Goal: Information Seeking & Learning: Learn about a topic

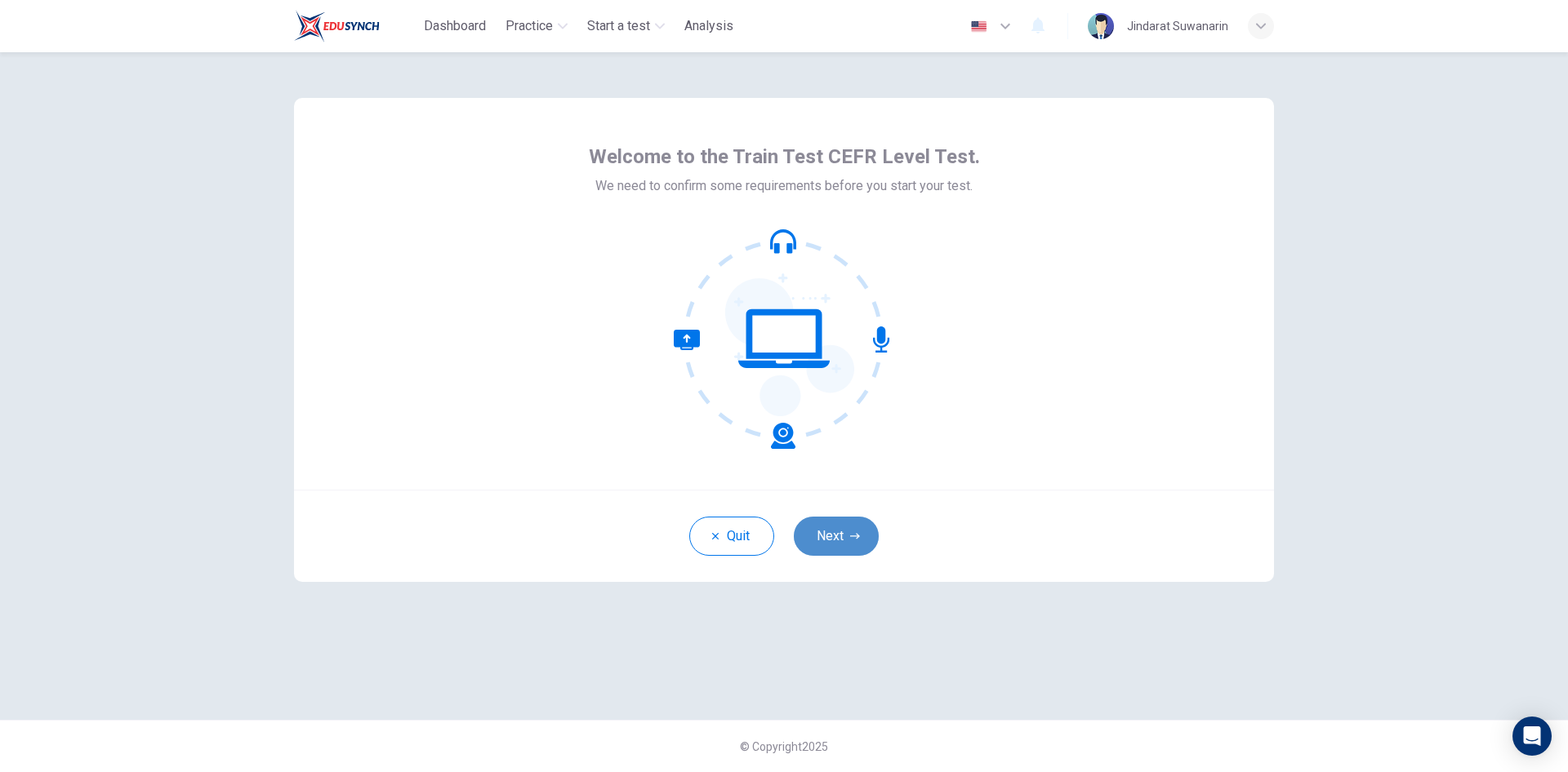
click at [838, 542] on button "Next" at bounding box center [836, 536] width 85 height 39
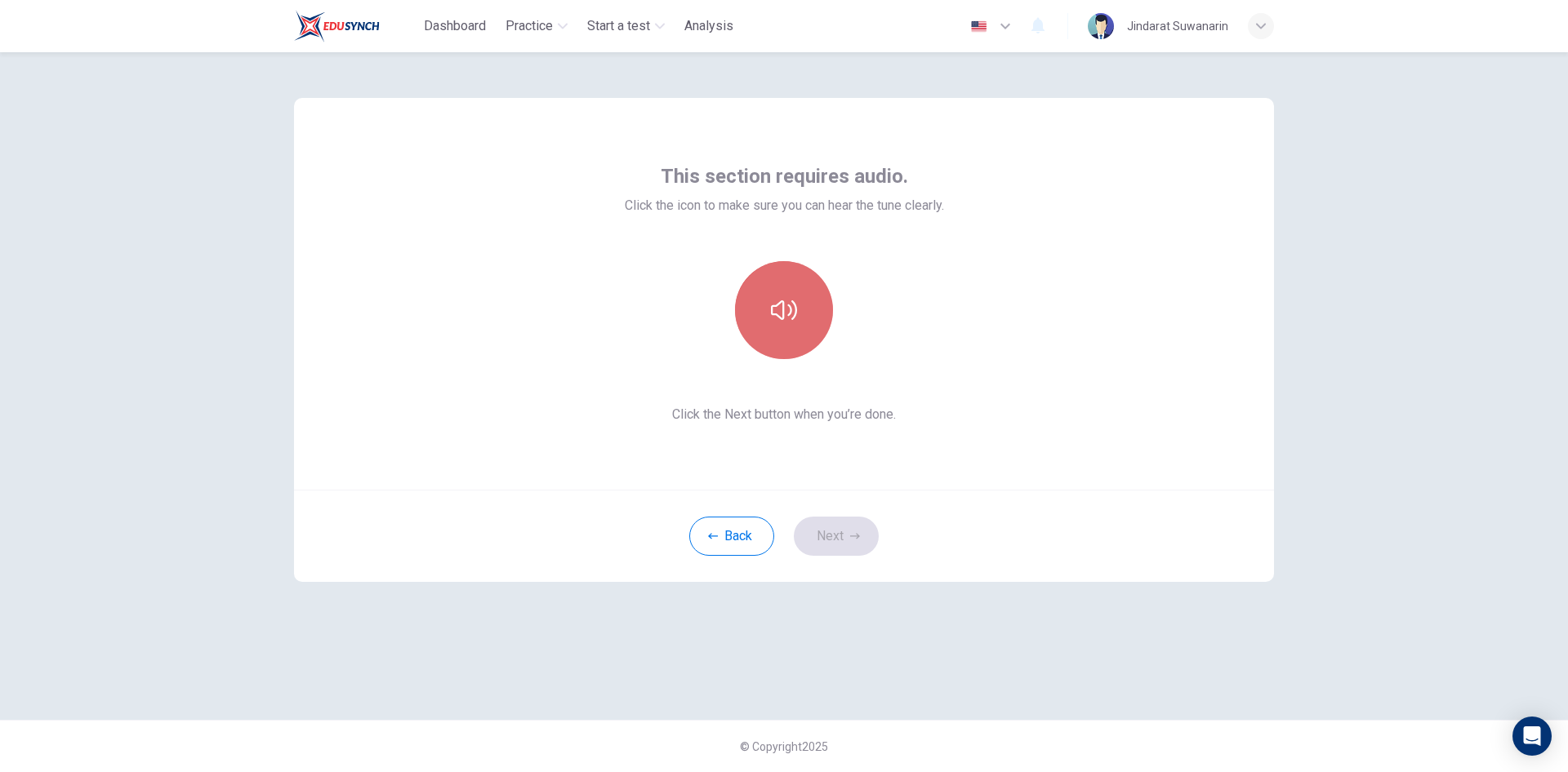
click at [760, 324] on button "button" at bounding box center [784, 310] width 98 height 98
click at [848, 538] on button "Next" at bounding box center [836, 536] width 85 height 39
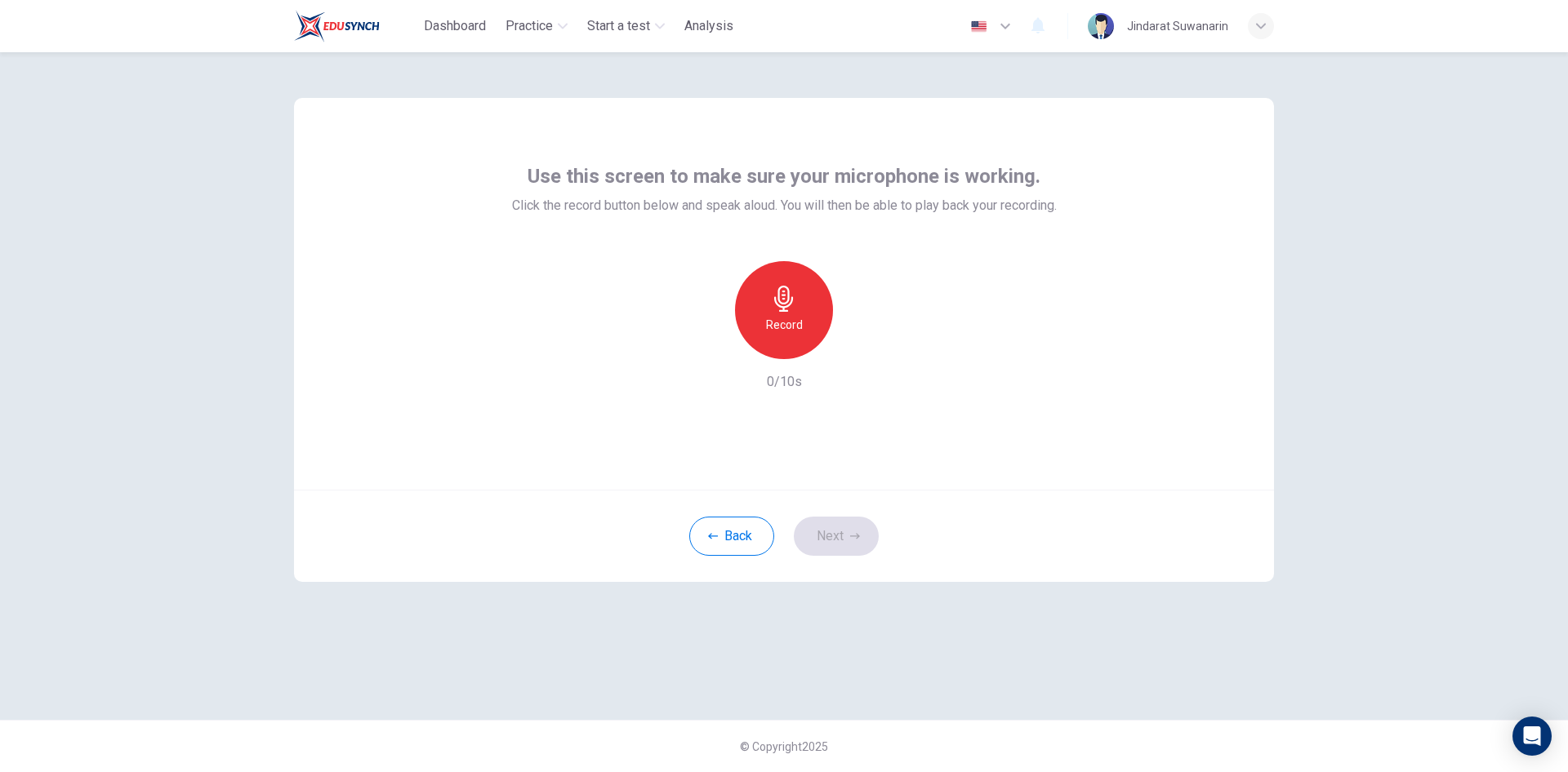
click at [781, 316] on h6 "Record" at bounding box center [785, 324] width 37 height 19
click at [780, 316] on h6 "Stop" at bounding box center [783, 324] width 24 height 19
click at [859, 345] on icon "button" at bounding box center [860, 346] width 8 height 10
click at [846, 533] on button "Next" at bounding box center [836, 536] width 85 height 39
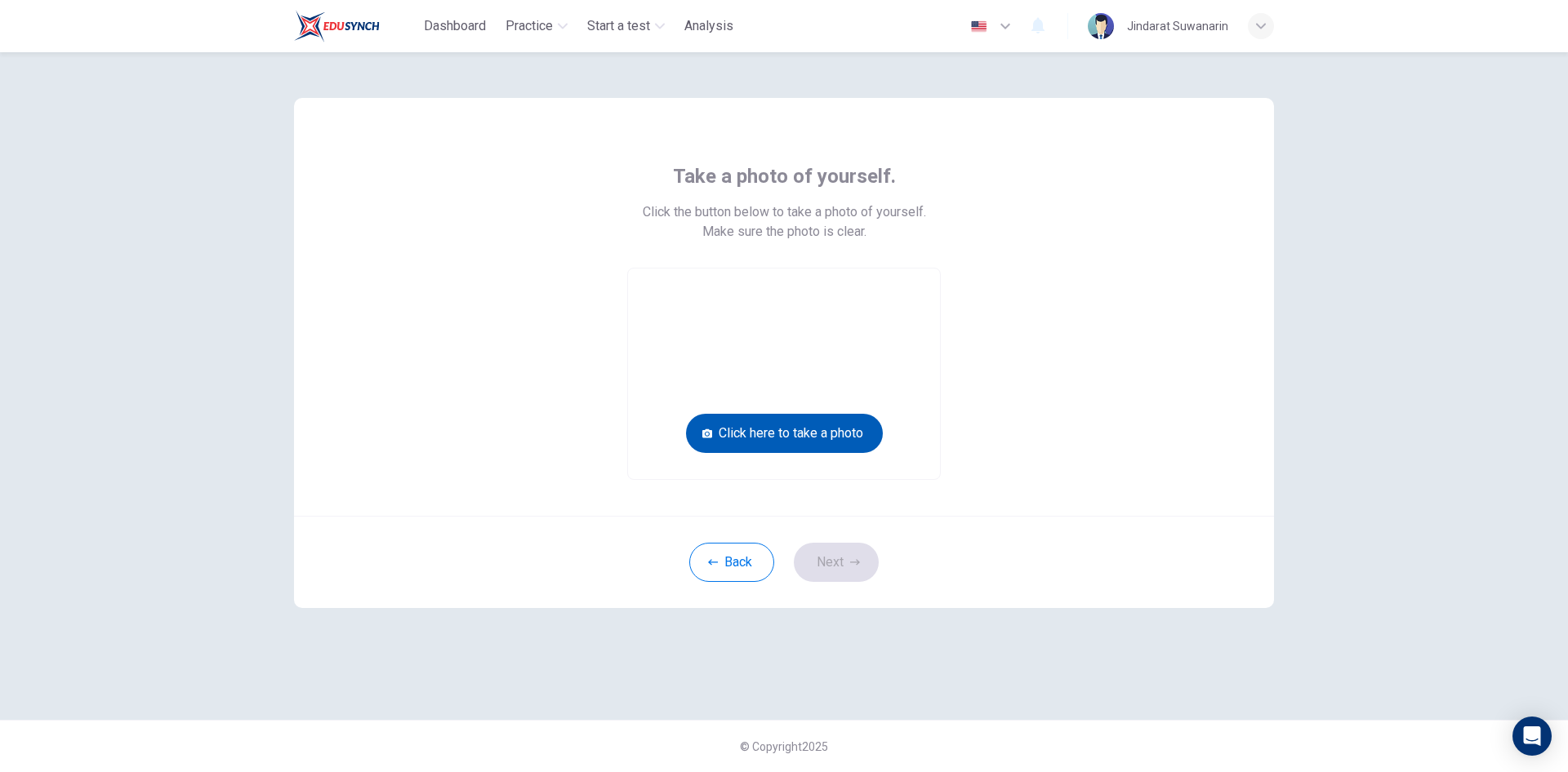
click at [801, 432] on button "Click here to take a photo" at bounding box center [784, 433] width 197 height 39
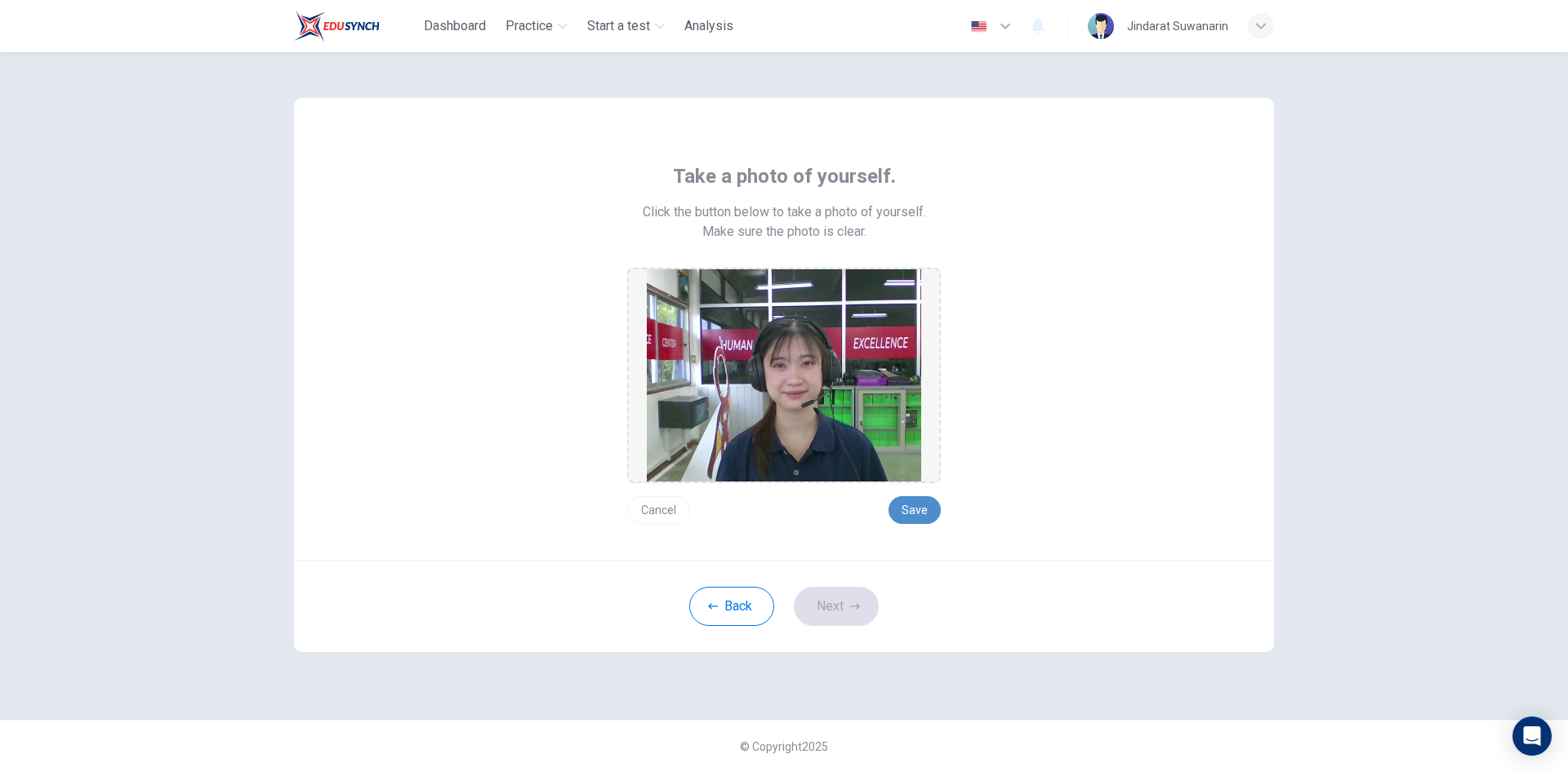
click at [911, 507] on button "Save" at bounding box center [914, 510] width 52 height 28
click at [913, 512] on button "Save" at bounding box center [914, 510] width 52 height 28
click at [843, 613] on button "Next" at bounding box center [836, 607] width 85 height 39
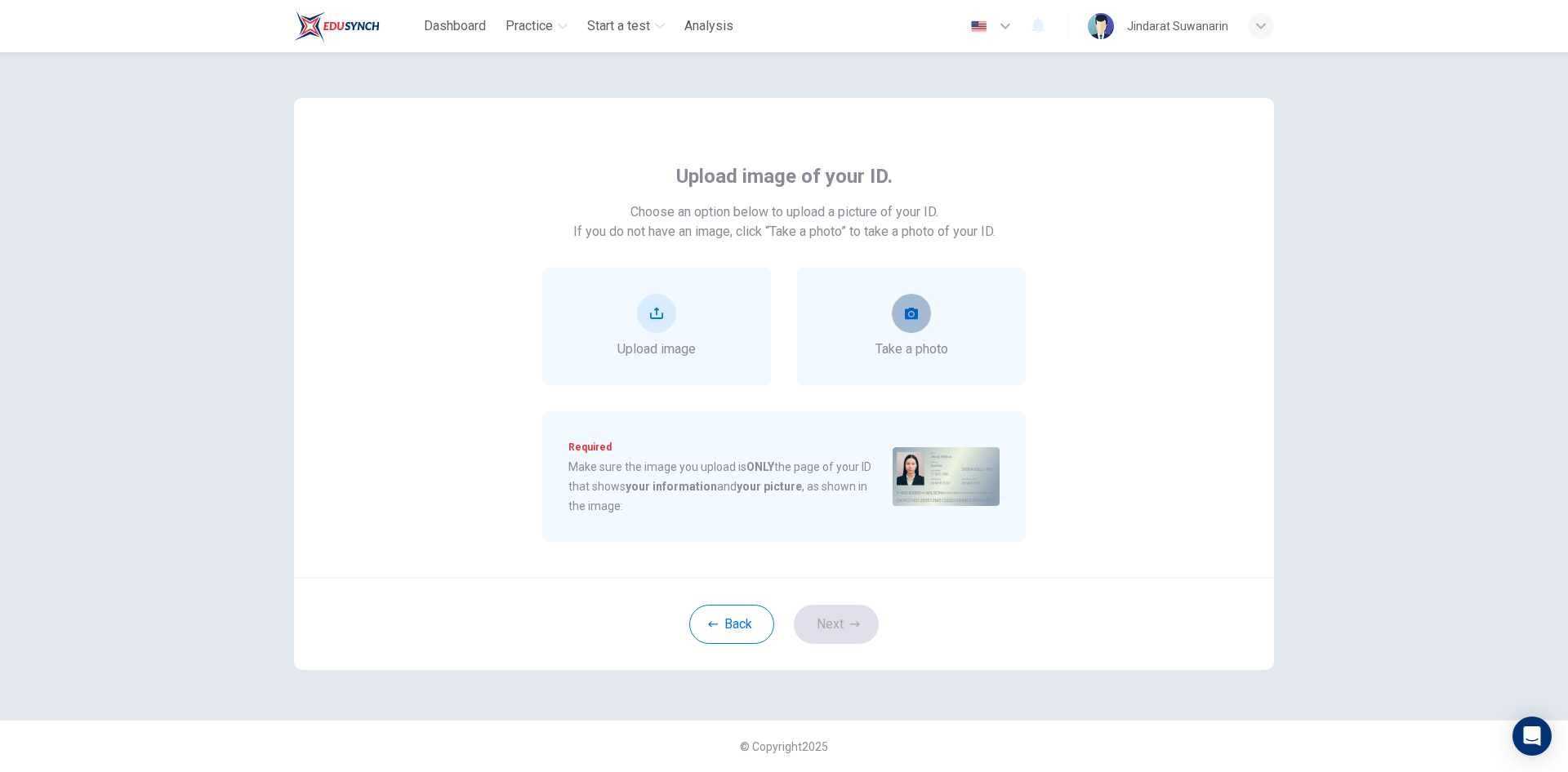
click at [906, 315] on icon "take photo" at bounding box center [912, 313] width 13 height 12
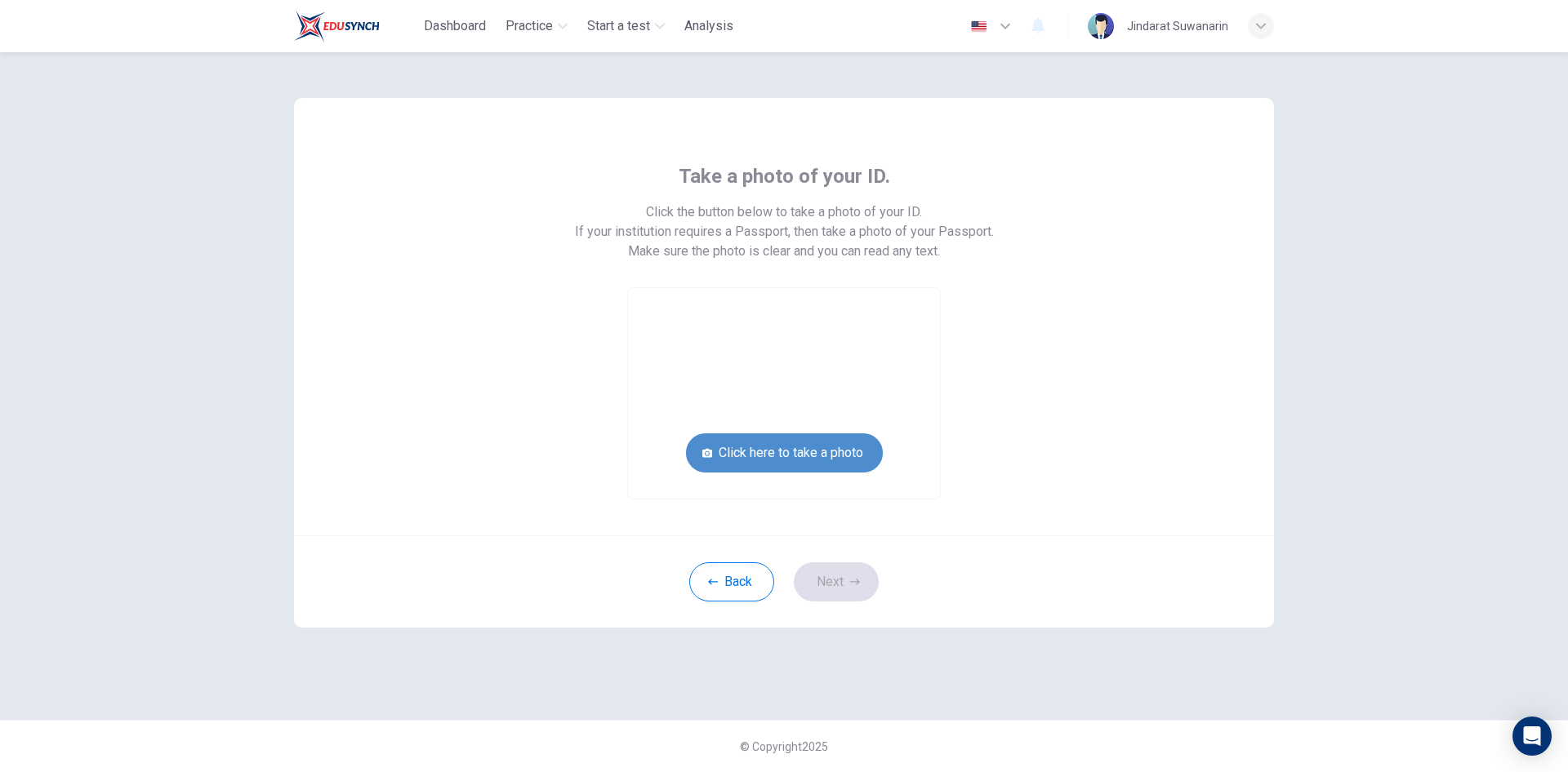
click at [797, 454] on button "Click here to take a photo" at bounding box center [784, 453] width 197 height 39
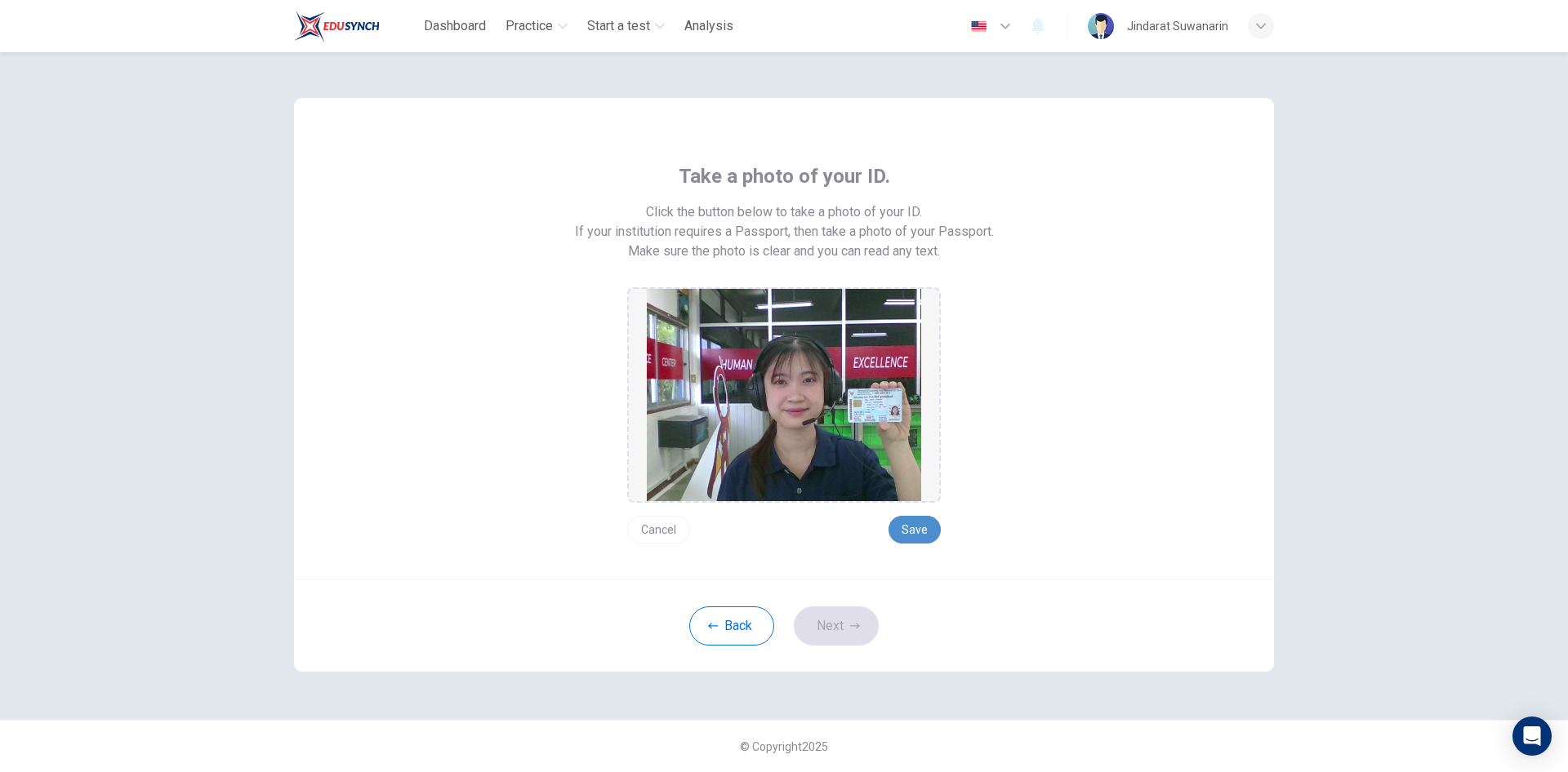
click at [912, 531] on button "Save" at bounding box center [914, 529] width 52 height 28
click at [852, 622] on icon "button" at bounding box center [855, 627] width 10 height 10
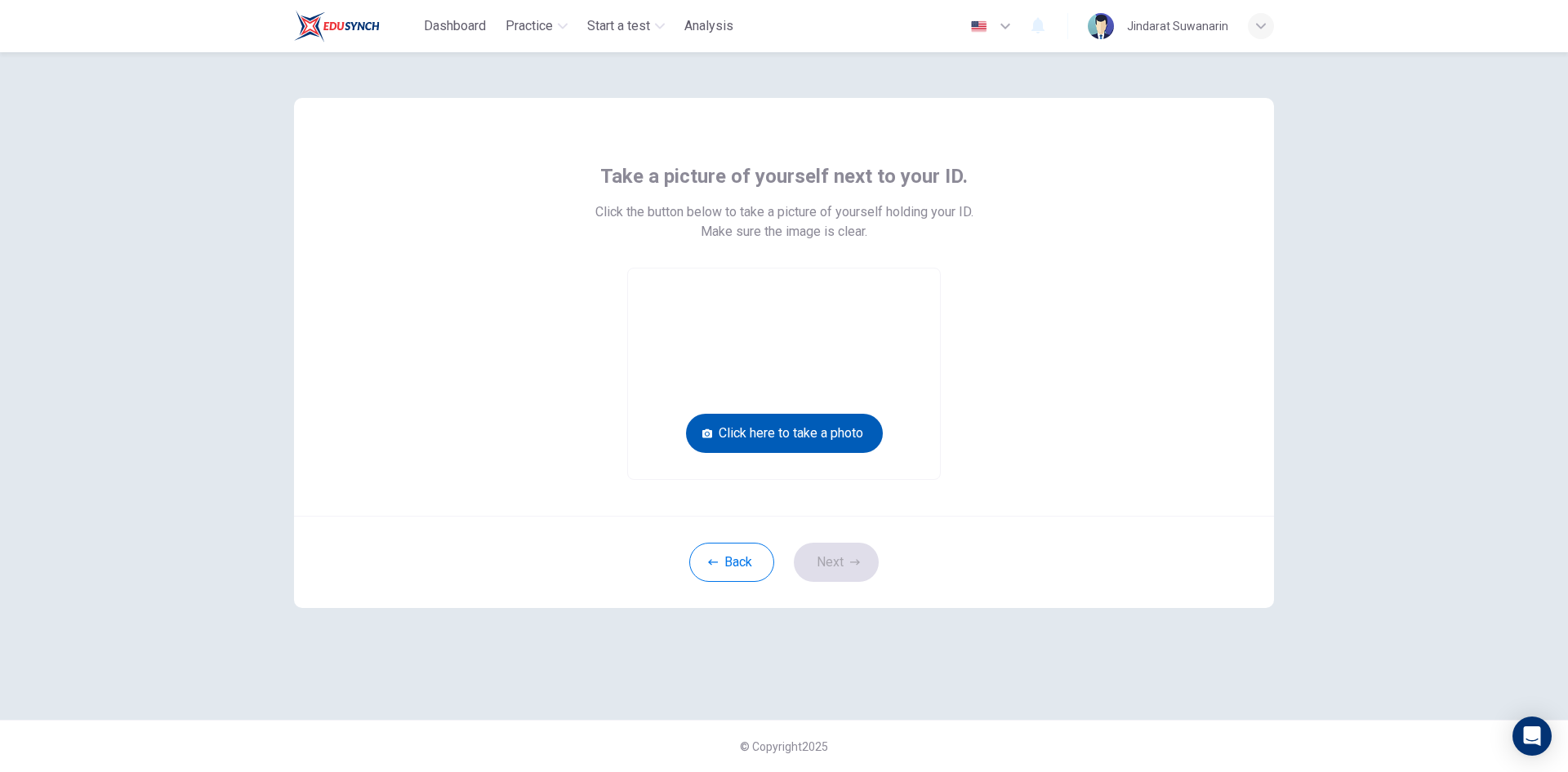
click at [706, 430] on icon "button" at bounding box center [708, 433] width 10 height 9
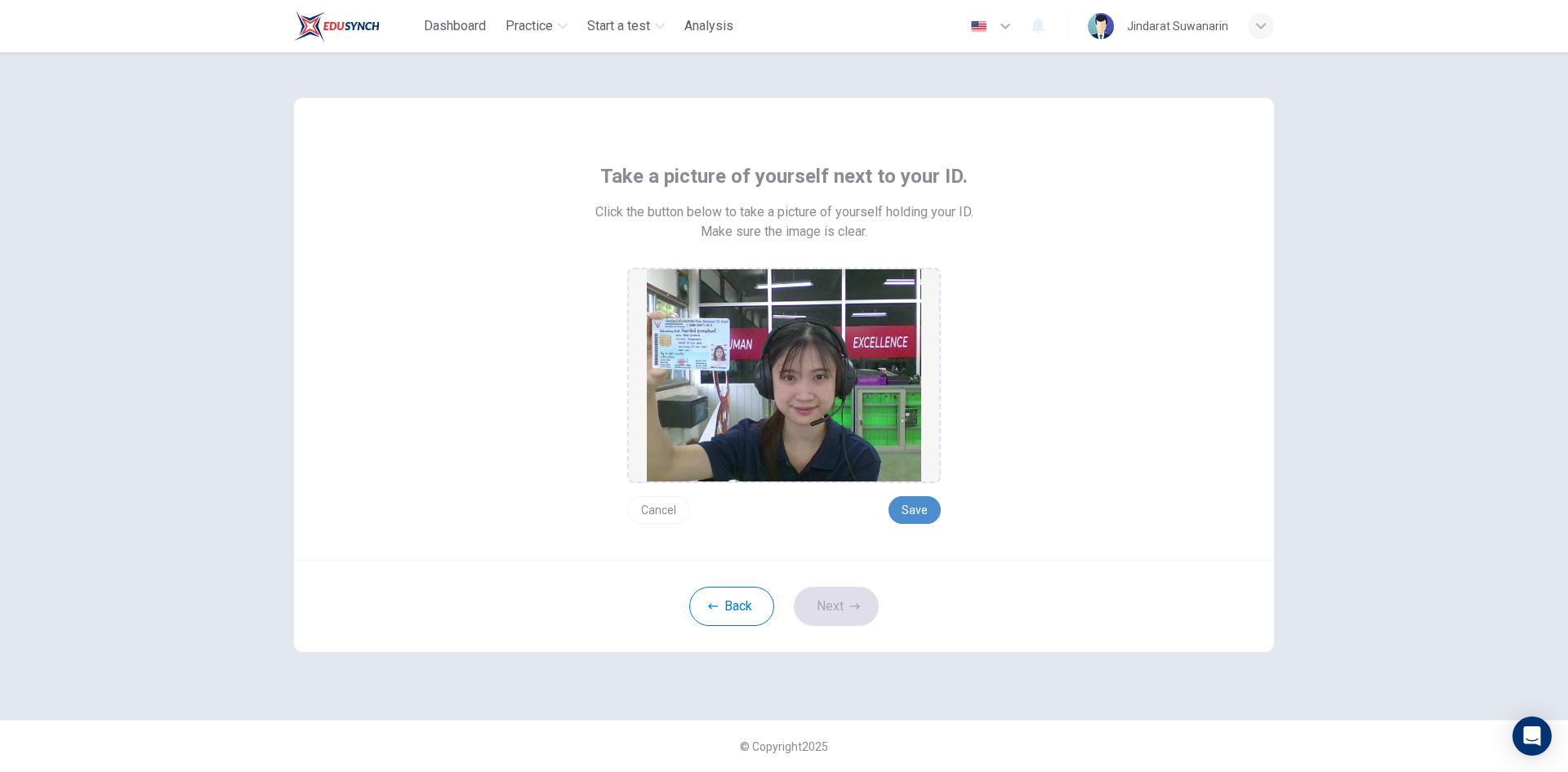
click at [912, 511] on button "Save" at bounding box center [914, 510] width 52 height 28
click at [831, 600] on button "Next" at bounding box center [836, 607] width 85 height 39
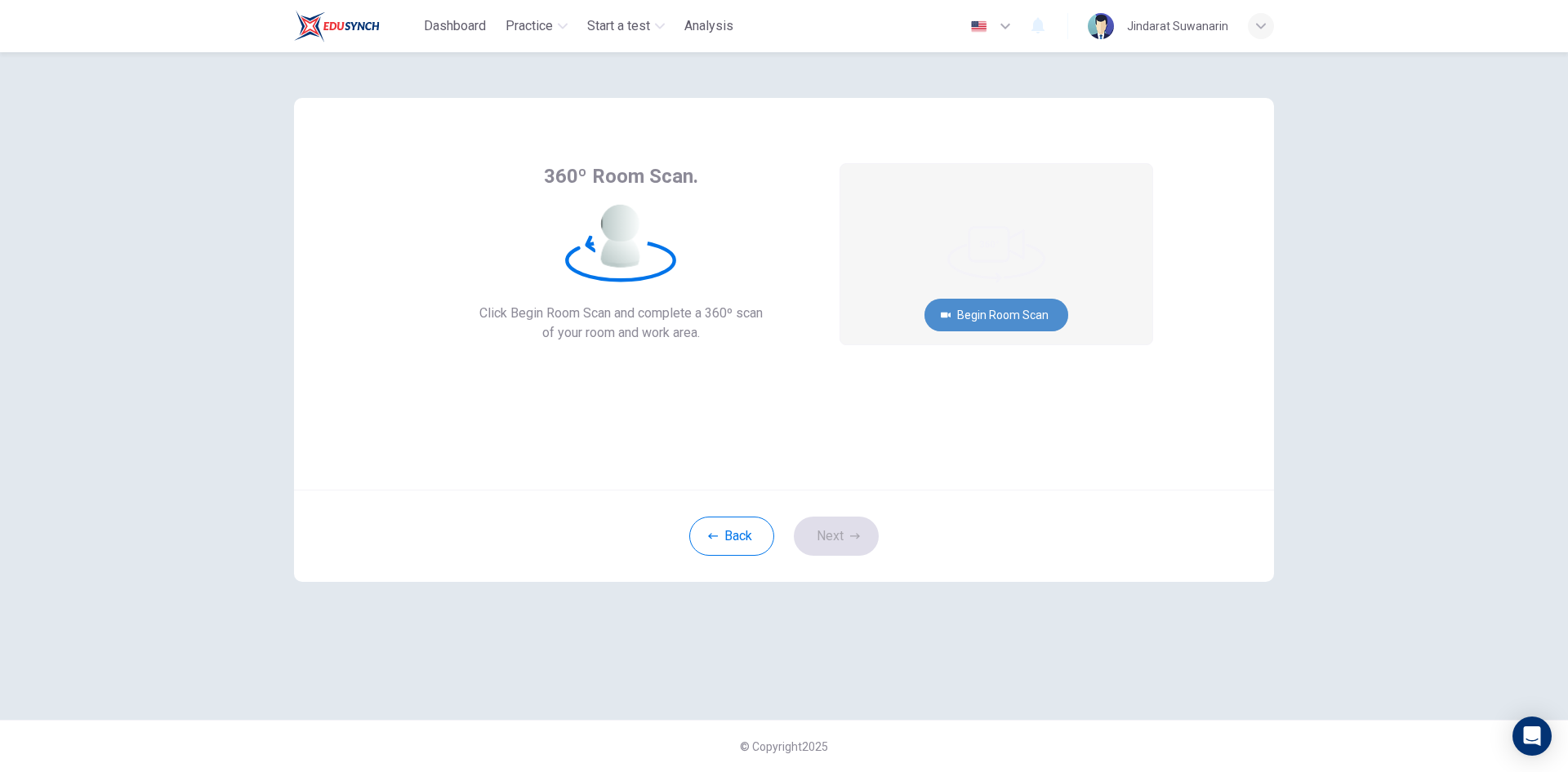
click at [996, 313] on button "Begin Room Scan" at bounding box center [996, 315] width 144 height 33
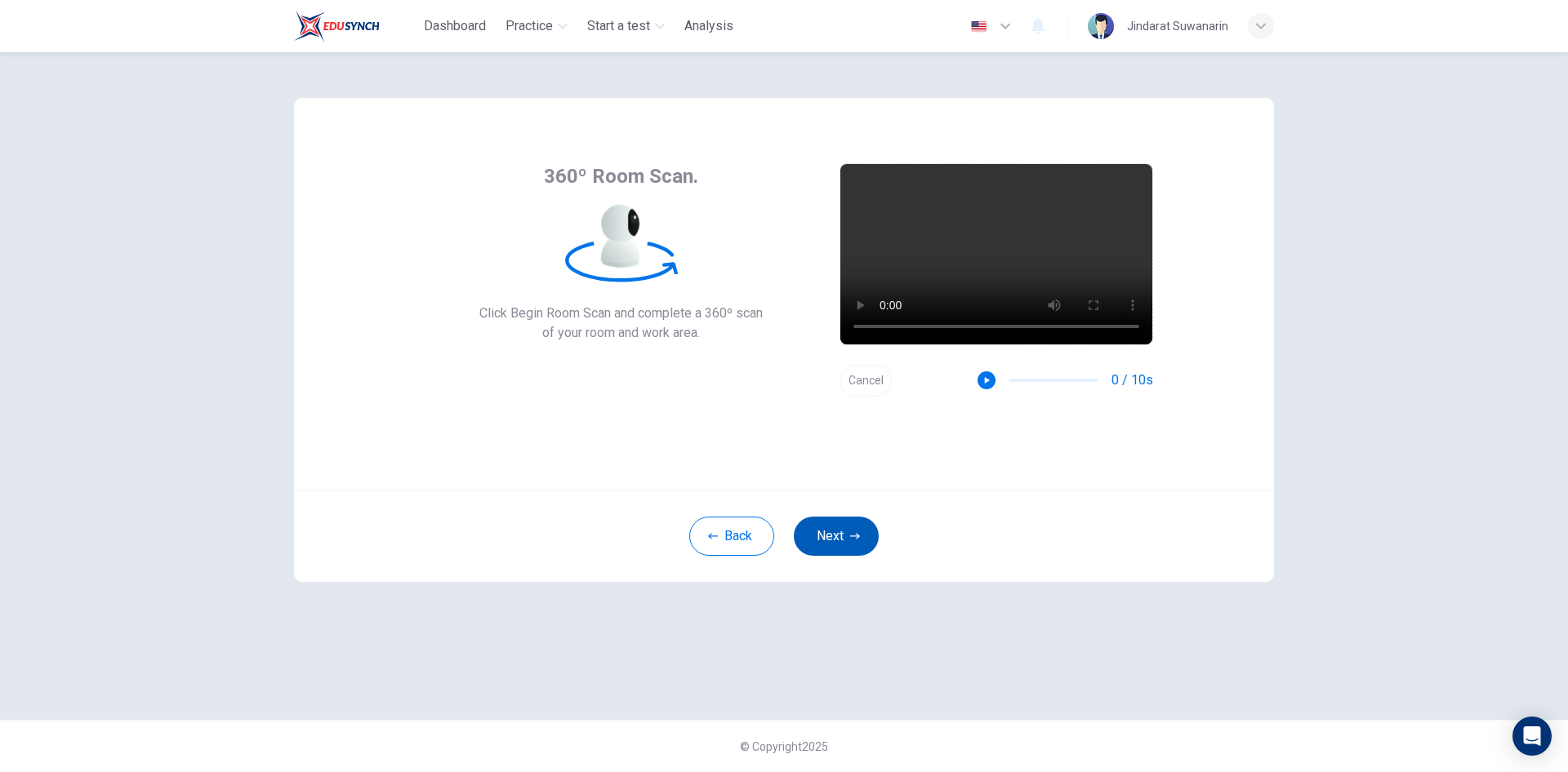
click at [841, 539] on button "Next" at bounding box center [836, 536] width 85 height 39
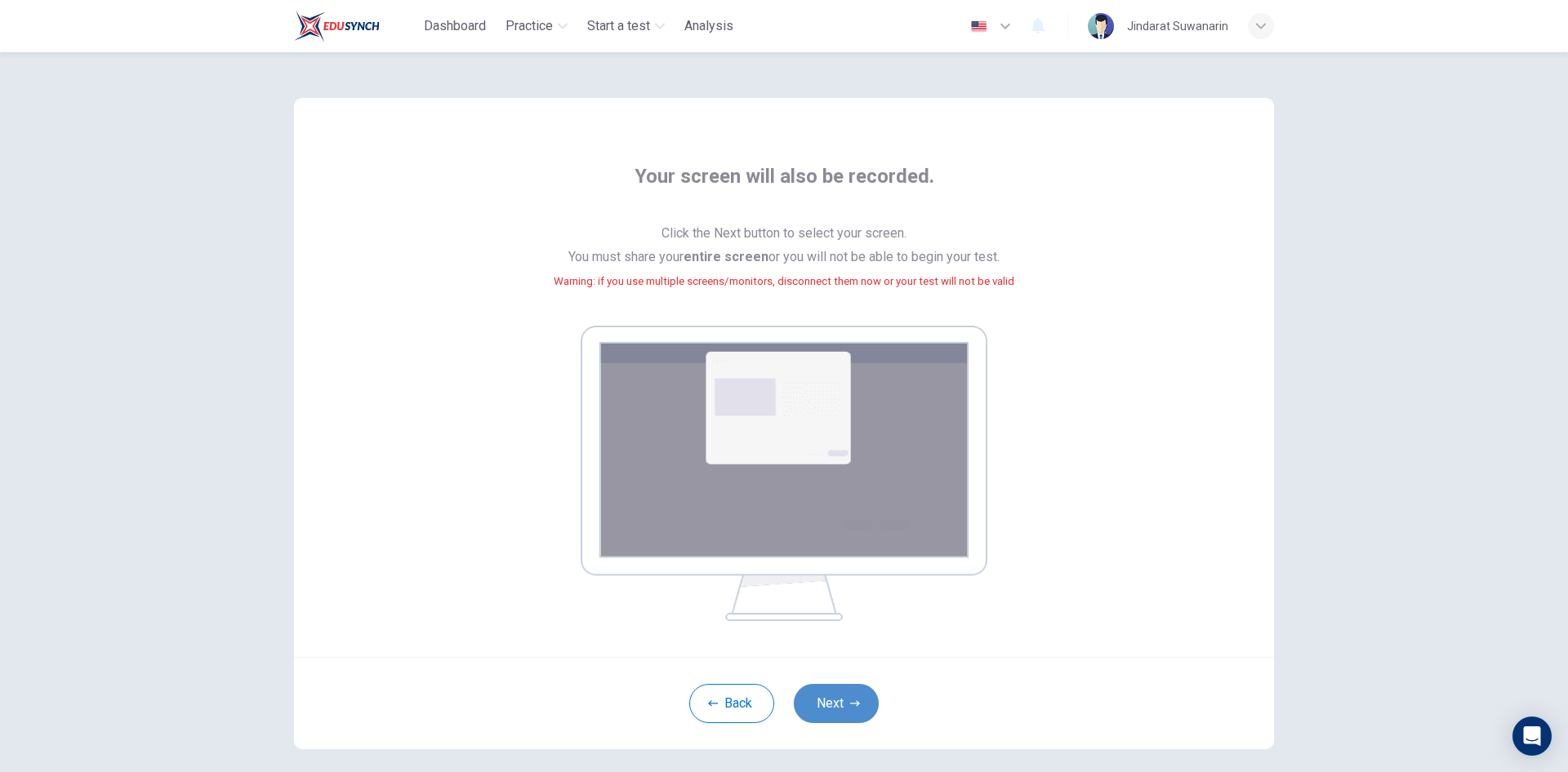
click at [829, 699] on button "Next" at bounding box center [836, 703] width 85 height 39
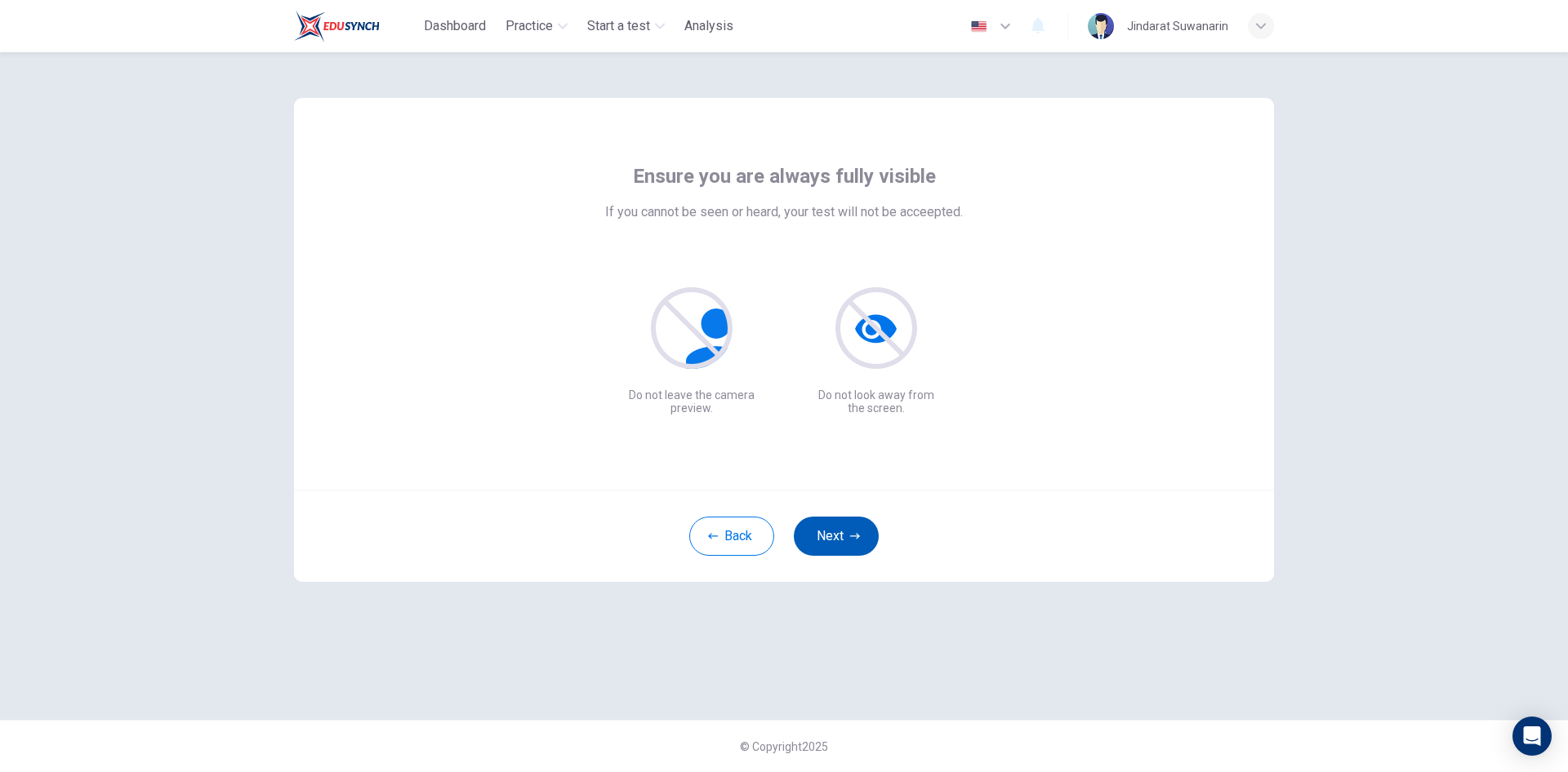
click at [854, 532] on icon "button" at bounding box center [855, 537] width 10 height 10
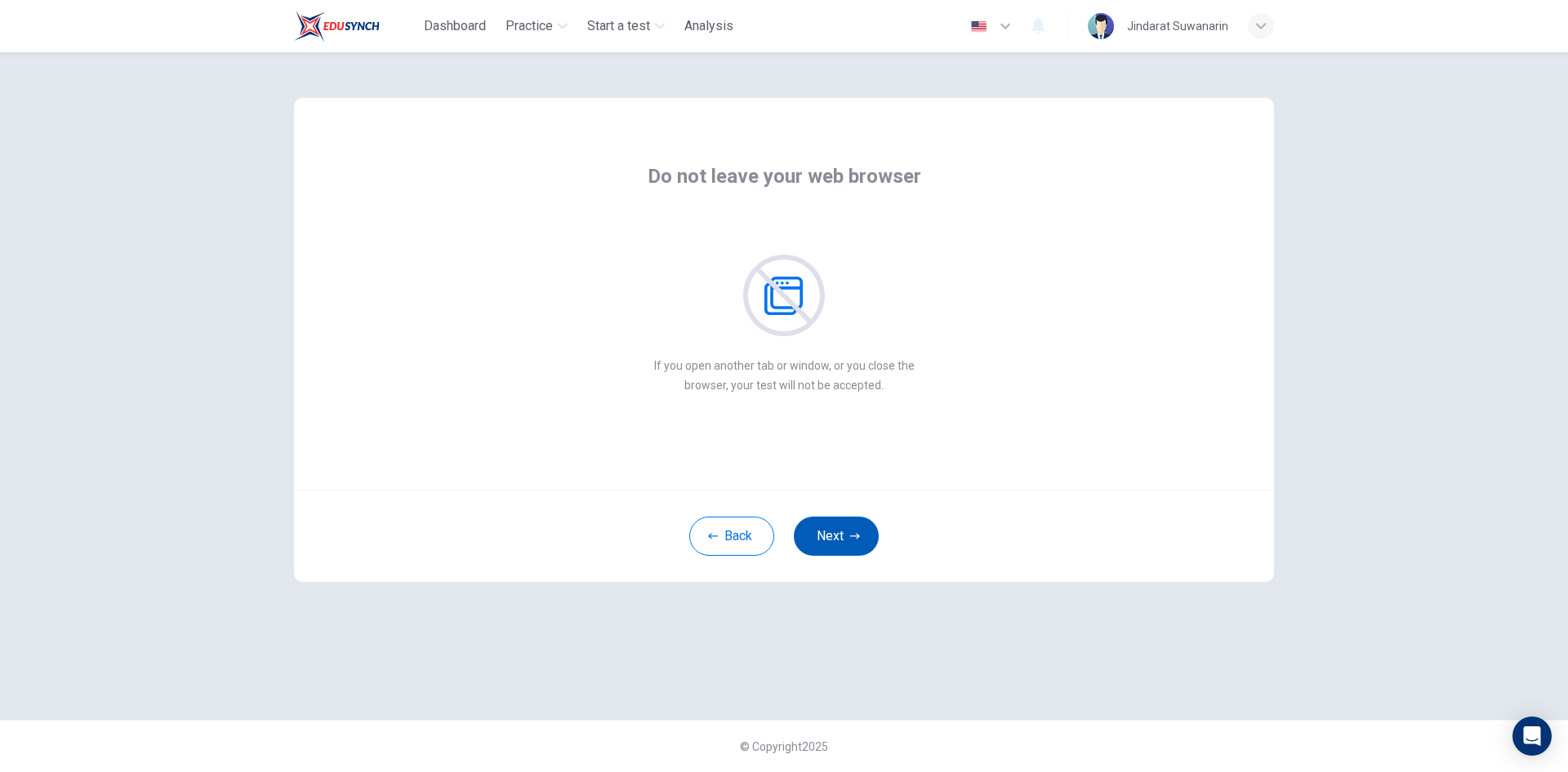
click at [848, 536] on button "Next" at bounding box center [836, 536] width 85 height 39
click at [845, 536] on button "Next" at bounding box center [836, 536] width 85 height 39
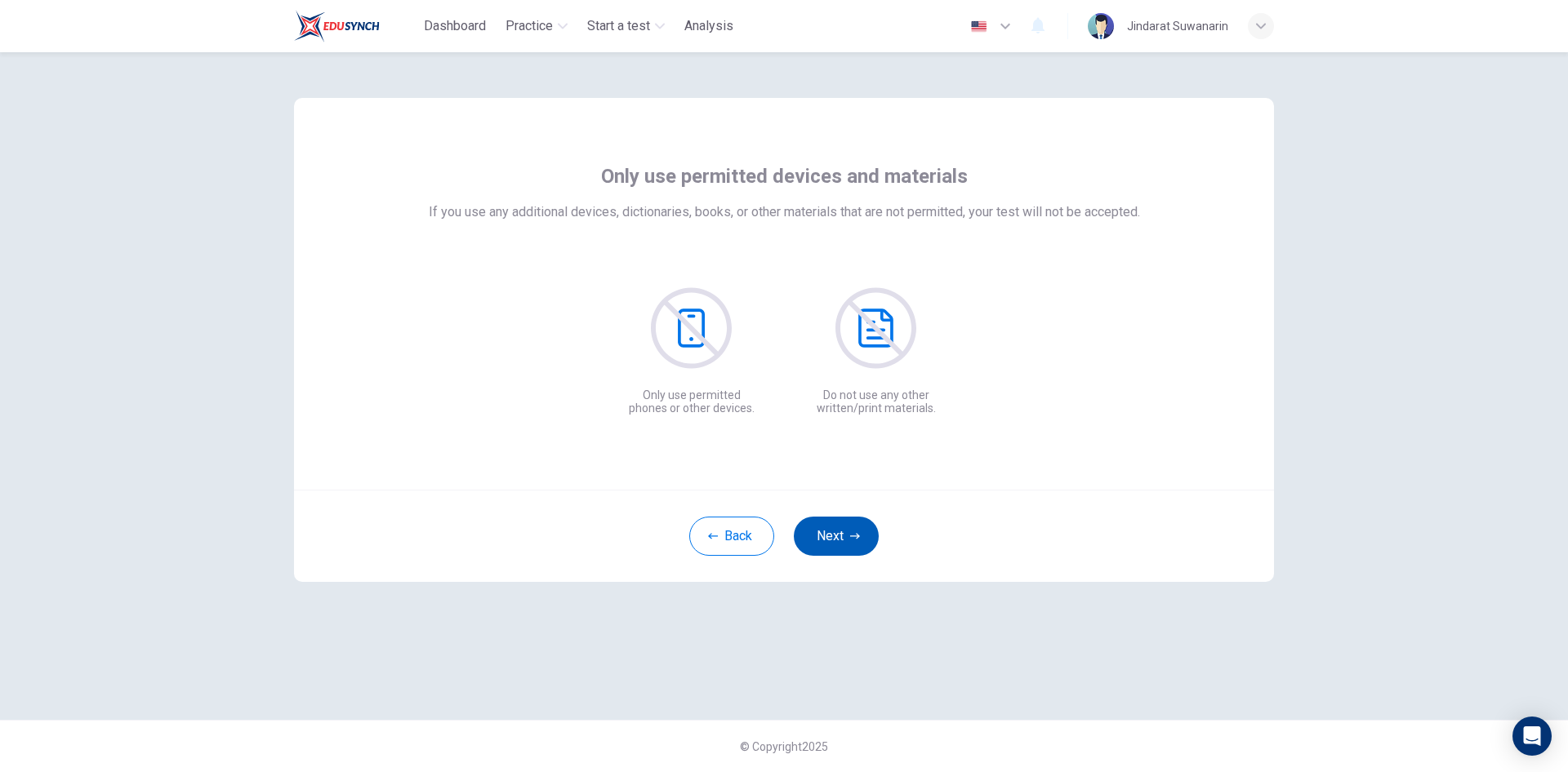
click at [840, 536] on button "Next" at bounding box center [836, 536] width 85 height 39
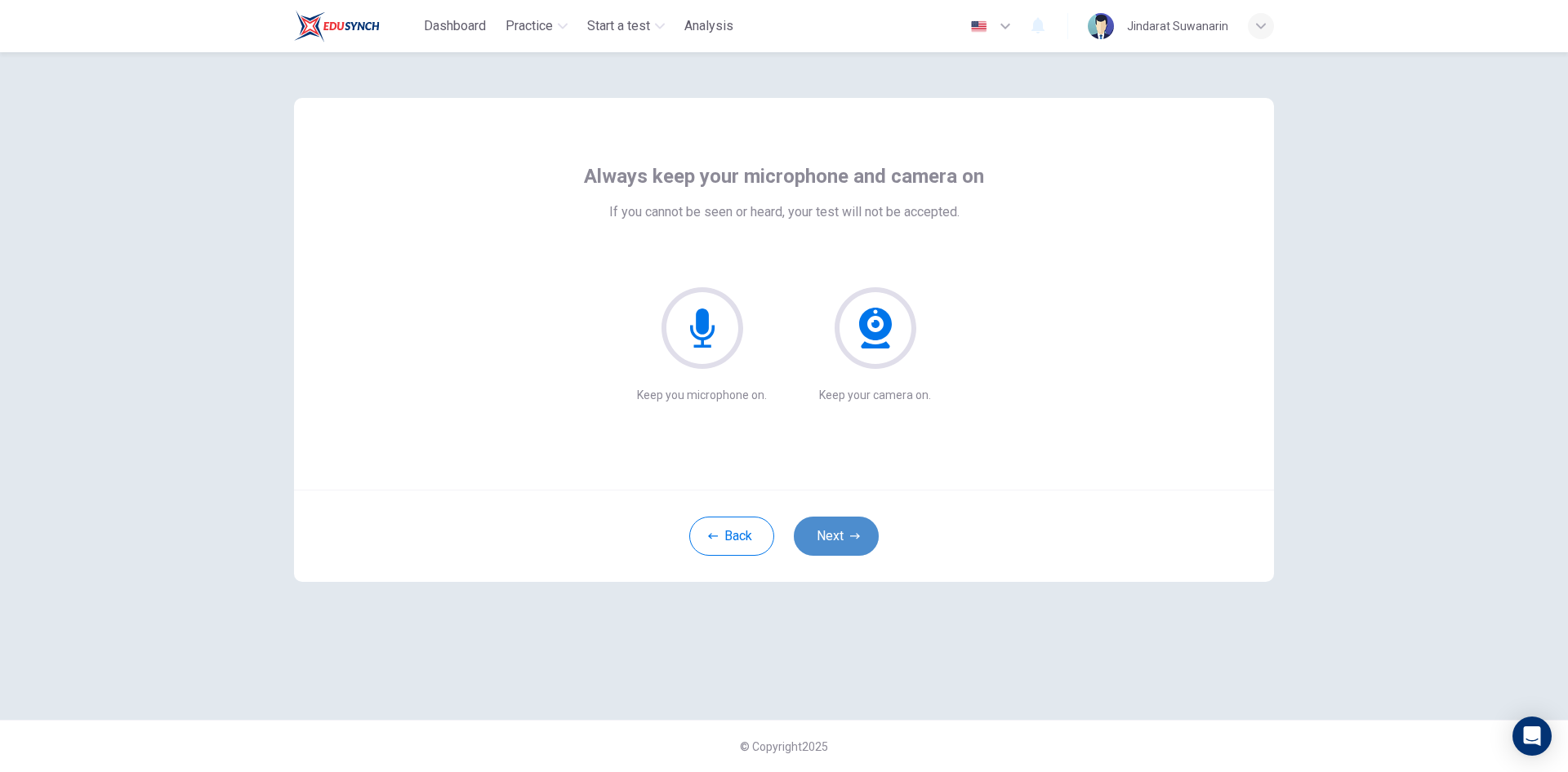
click at [840, 536] on button "Next" at bounding box center [836, 536] width 85 height 39
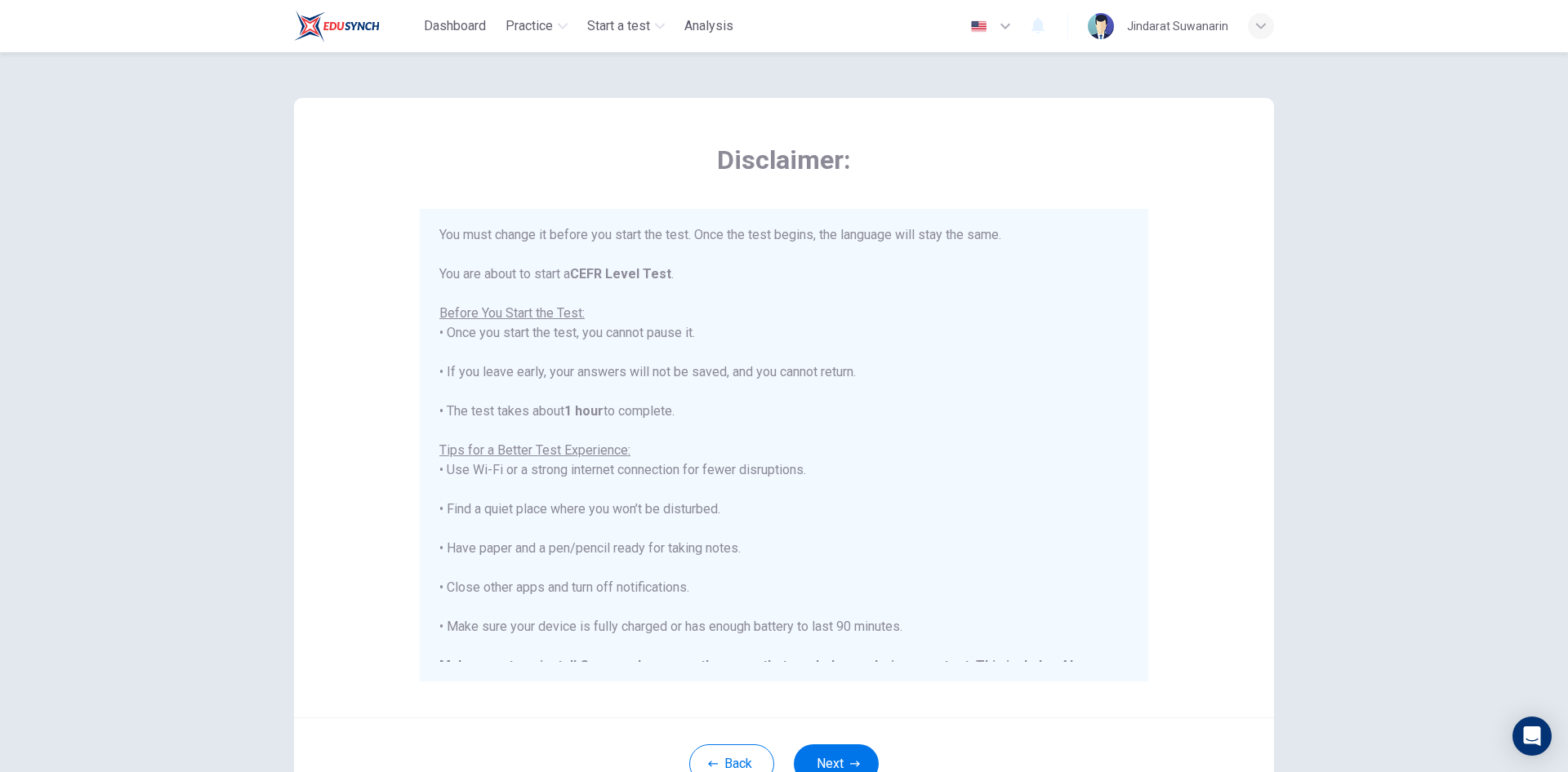
scroll to position [156, 0]
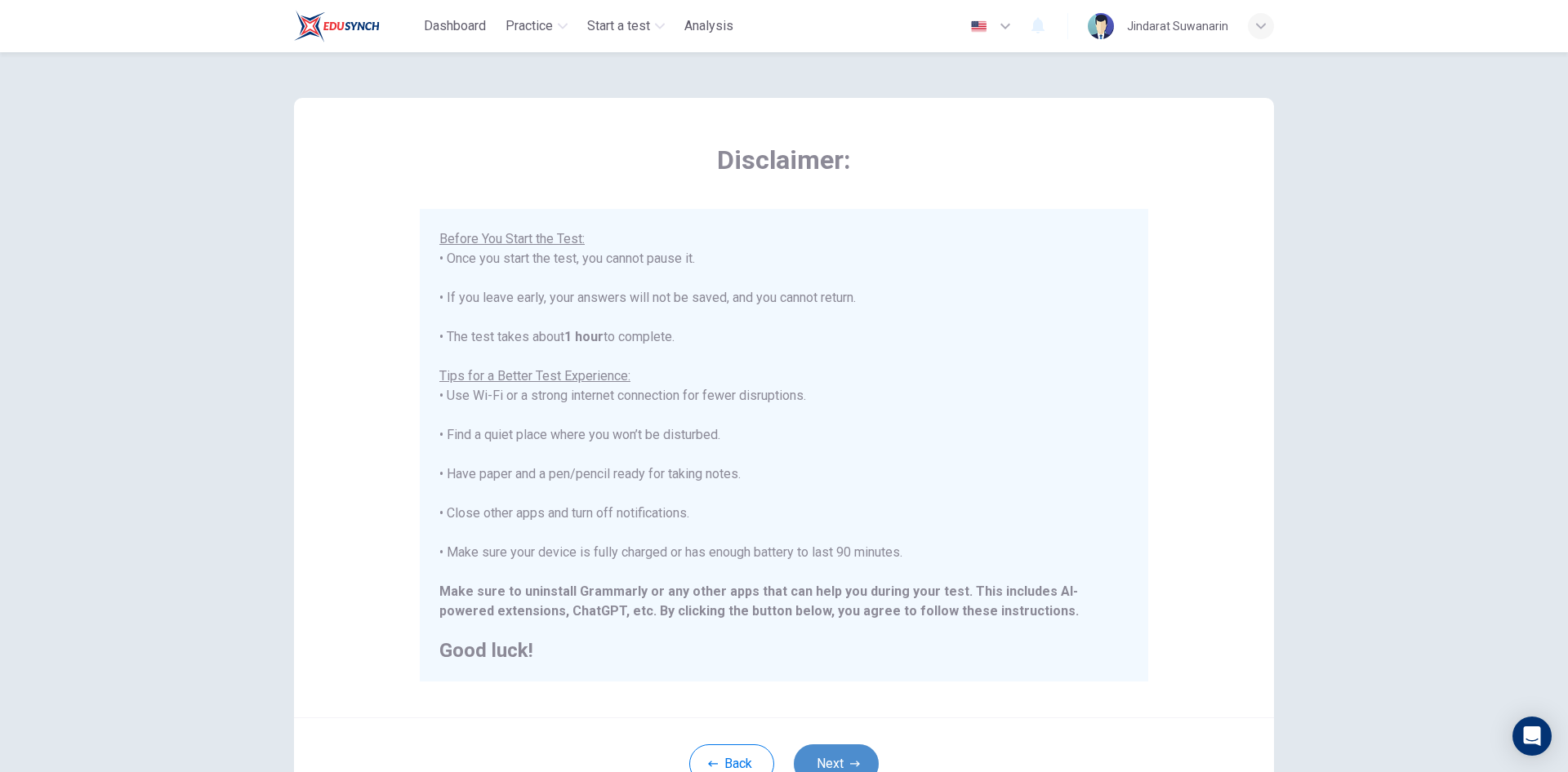
click at [851, 761] on icon "button" at bounding box center [855, 764] width 10 height 10
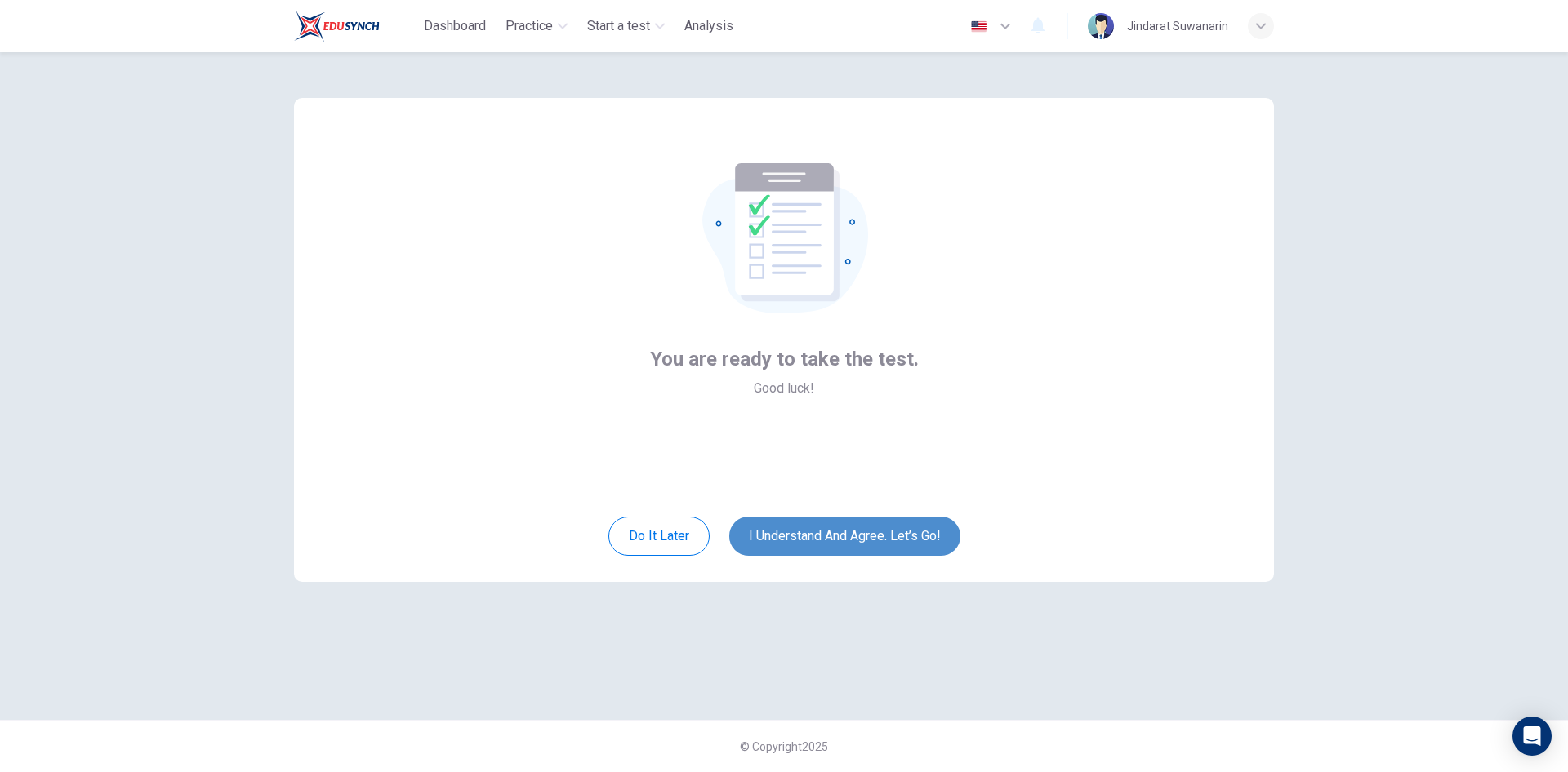
click at [831, 541] on button "I understand and agree. Let’s go!" at bounding box center [845, 536] width 231 height 39
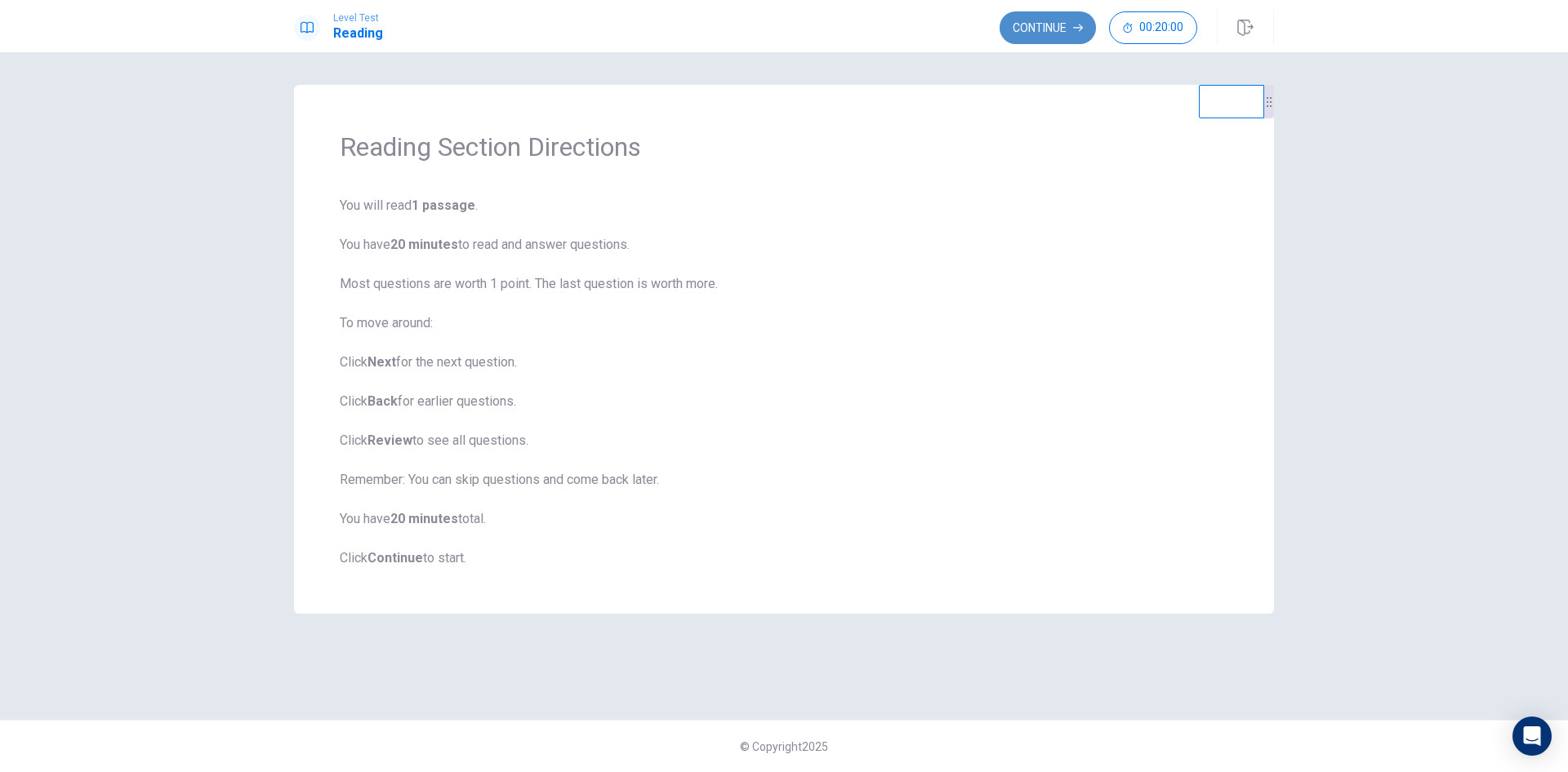
click at [1035, 25] on button "Continue" at bounding box center [1047, 28] width 97 height 33
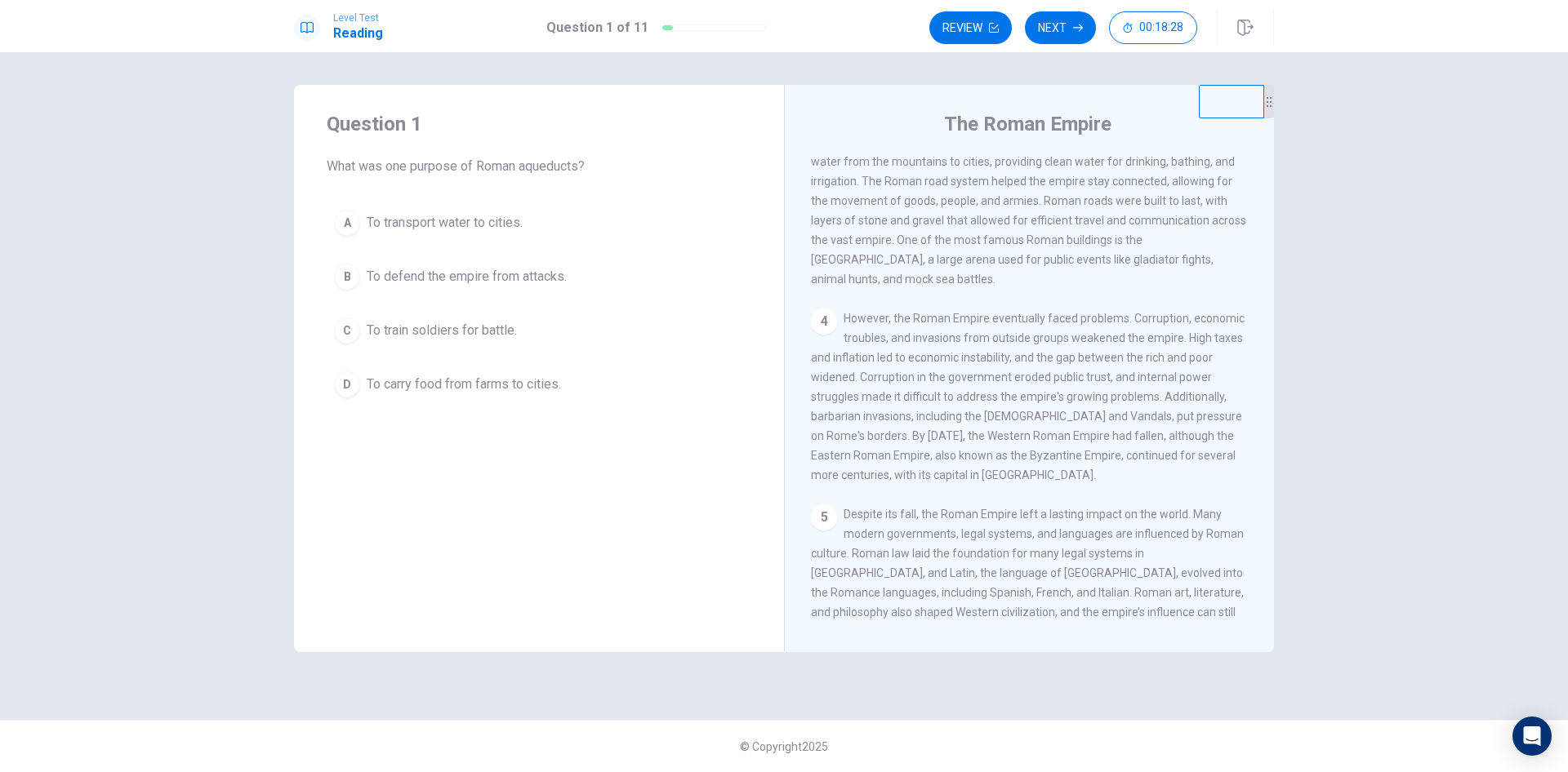
scroll to position [445, 0]
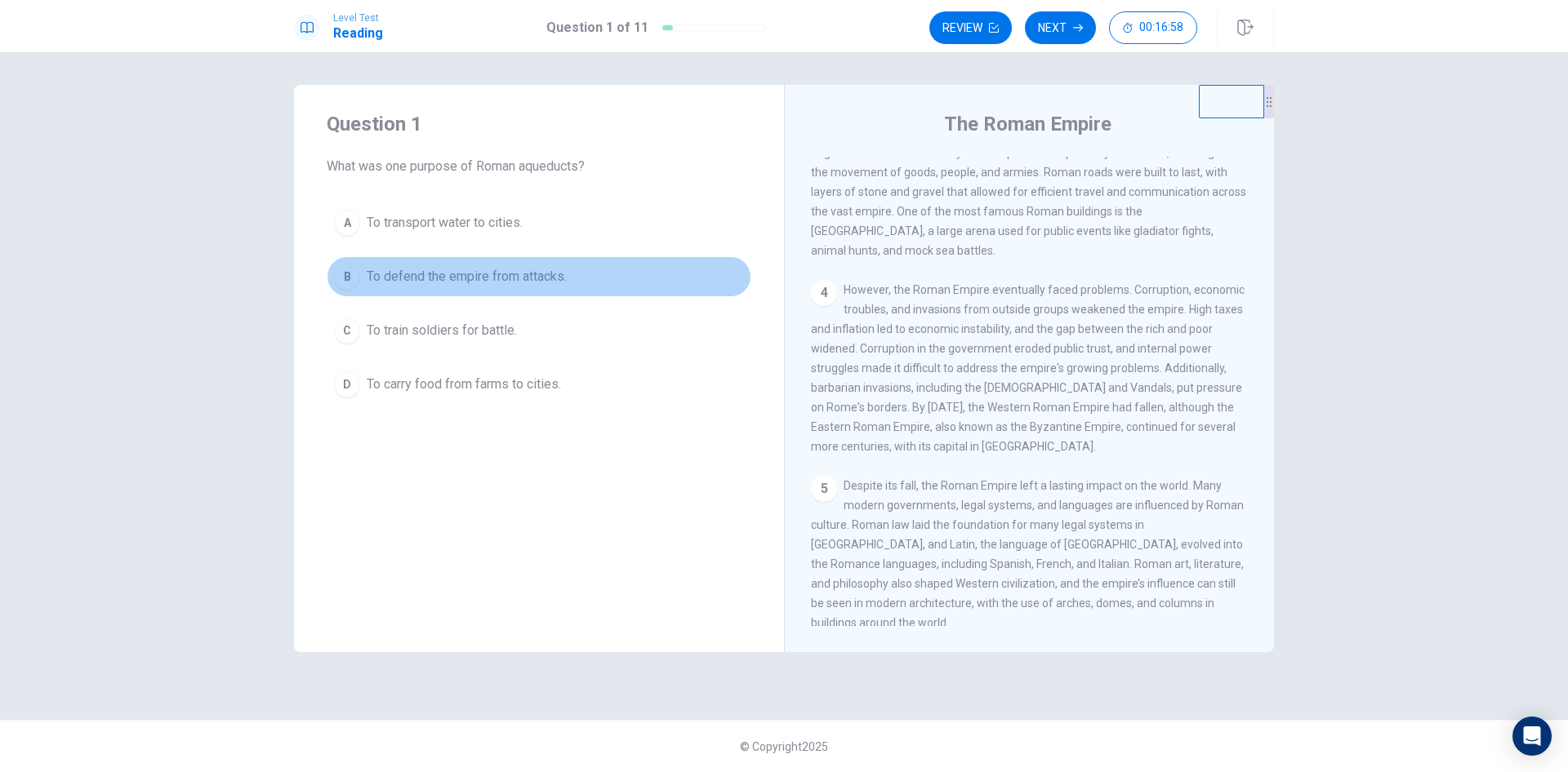
click at [535, 276] on span "To defend the empire from attacks." at bounding box center [466, 276] width 200 height 19
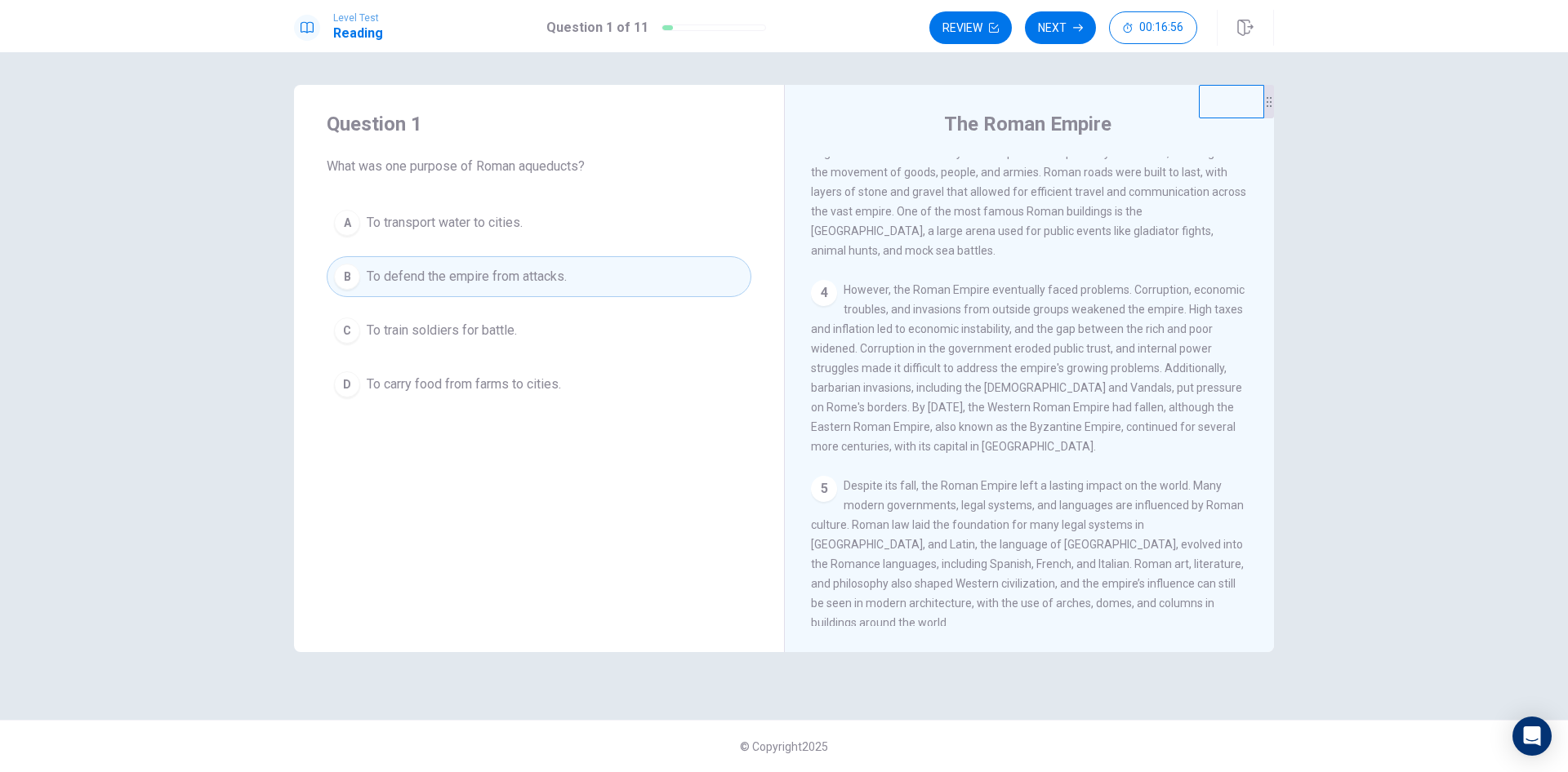
click at [1041, 29] on button "Next" at bounding box center [1060, 28] width 71 height 33
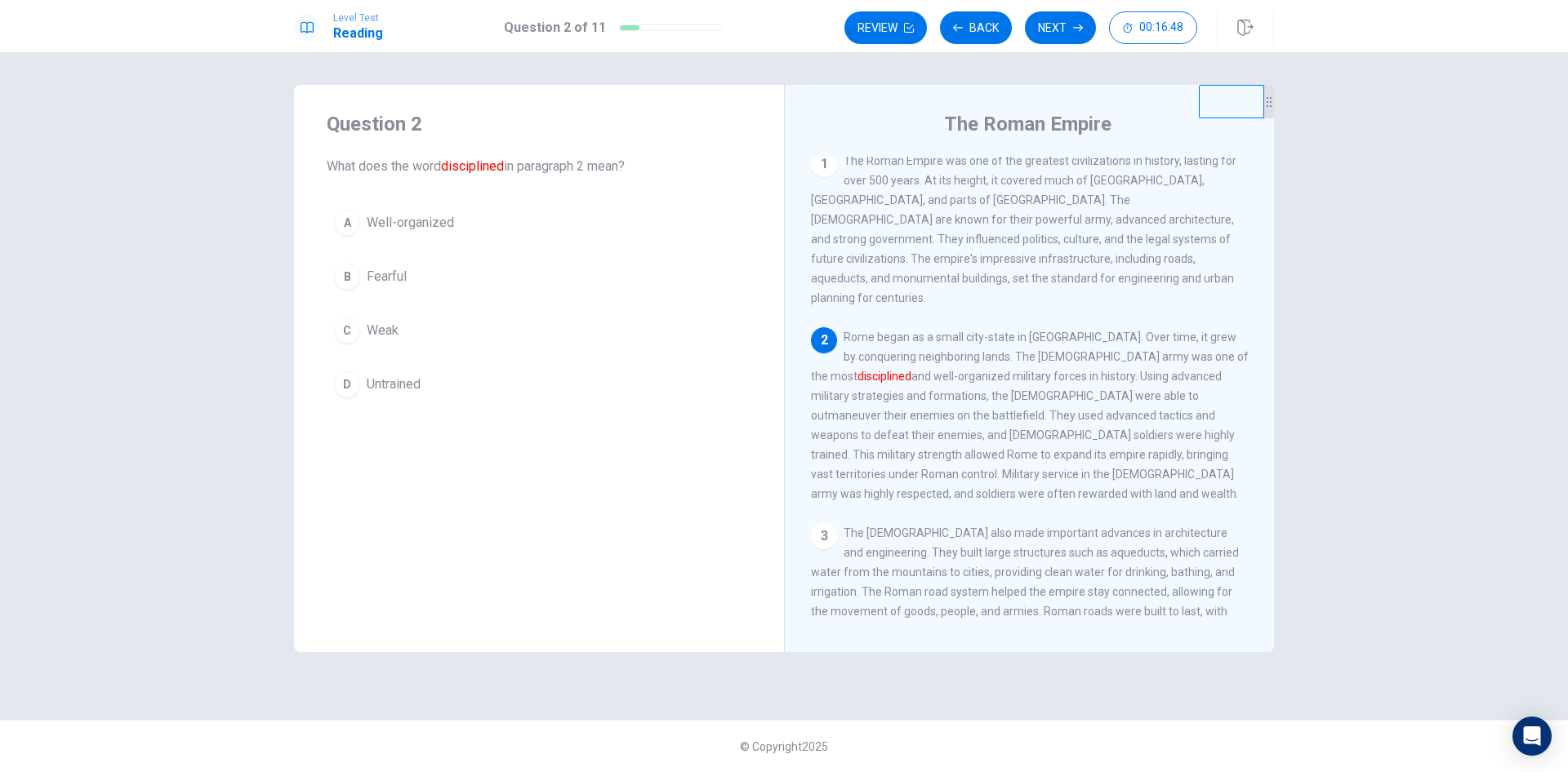
scroll to position [0, 0]
click at [418, 262] on button "B Fearful" at bounding box center [539, 276] width 424 height 41
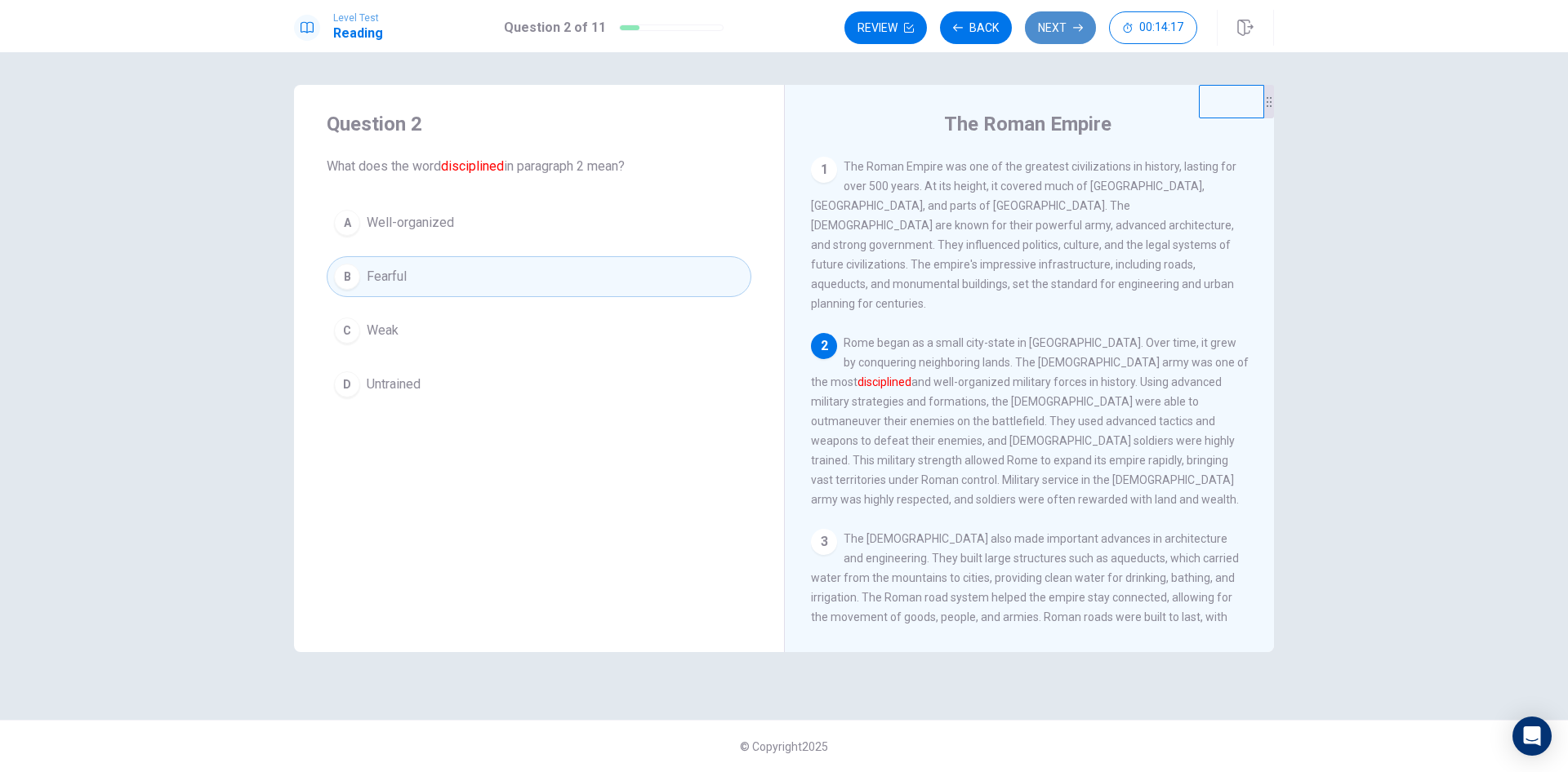
click at [1076, 15] on button "Next" at bounding box center [1060, 28] width 71 height 33
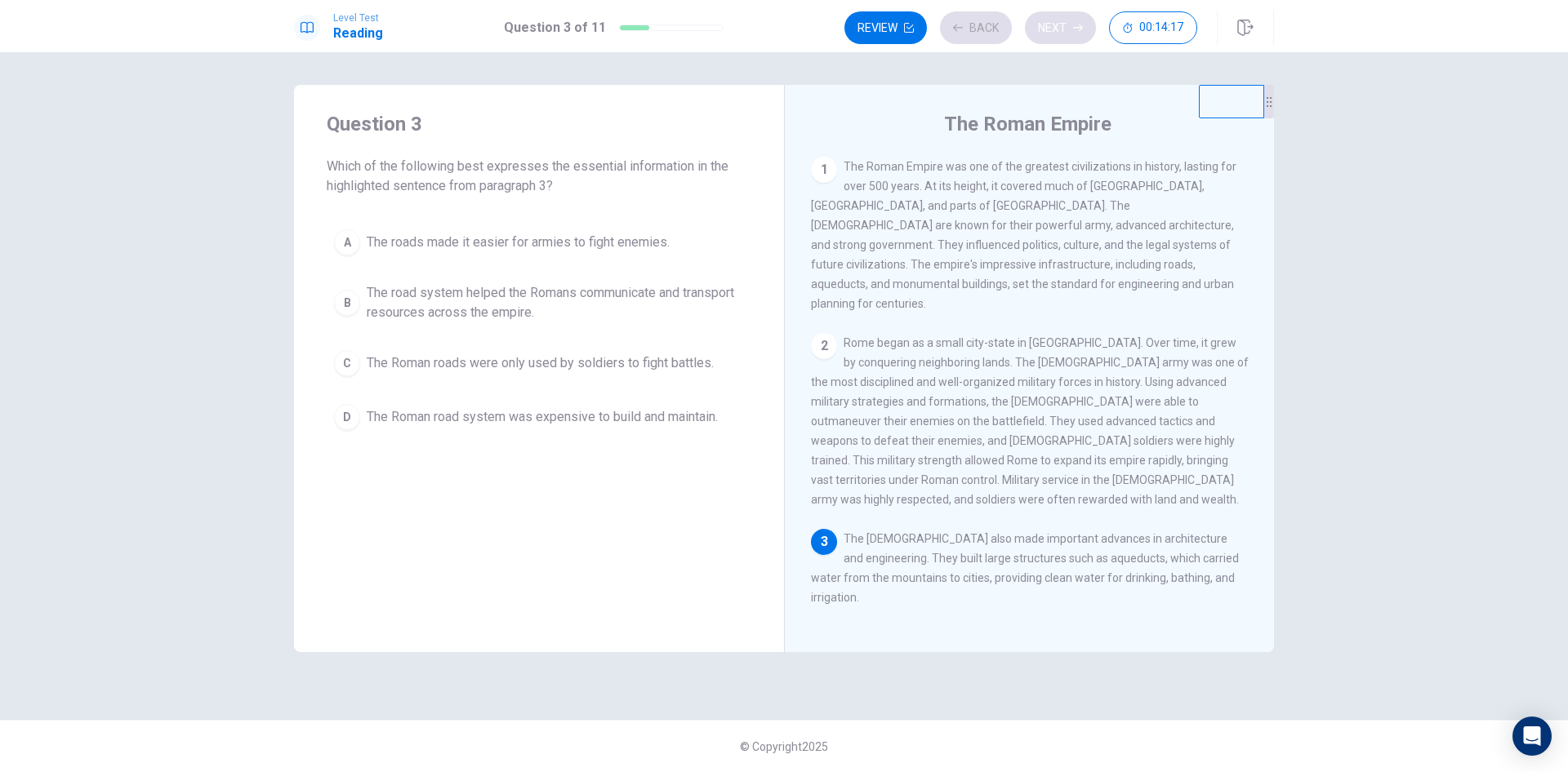
scroll to position [121, 0]
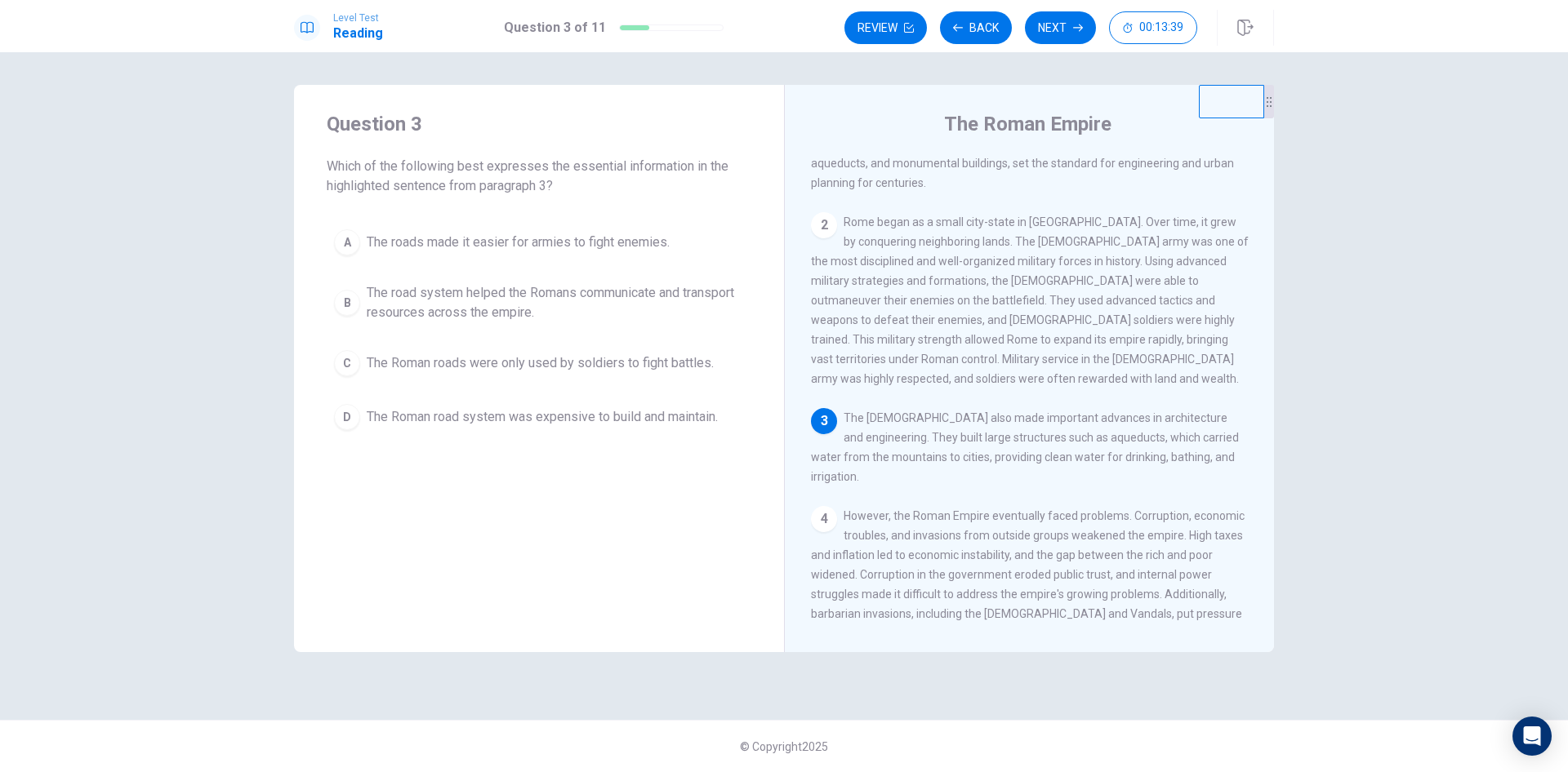
drag, startPoint x: 906, startPoint y: 434, endPoint x: 997, endPoint y: 434, distance: 91.0
click at [997, 434] on span "The [DEMOGRAPHIC_DATA] also made important advances in architecture and enginee…" at bounding box center [1024, 448] width 428 height 72
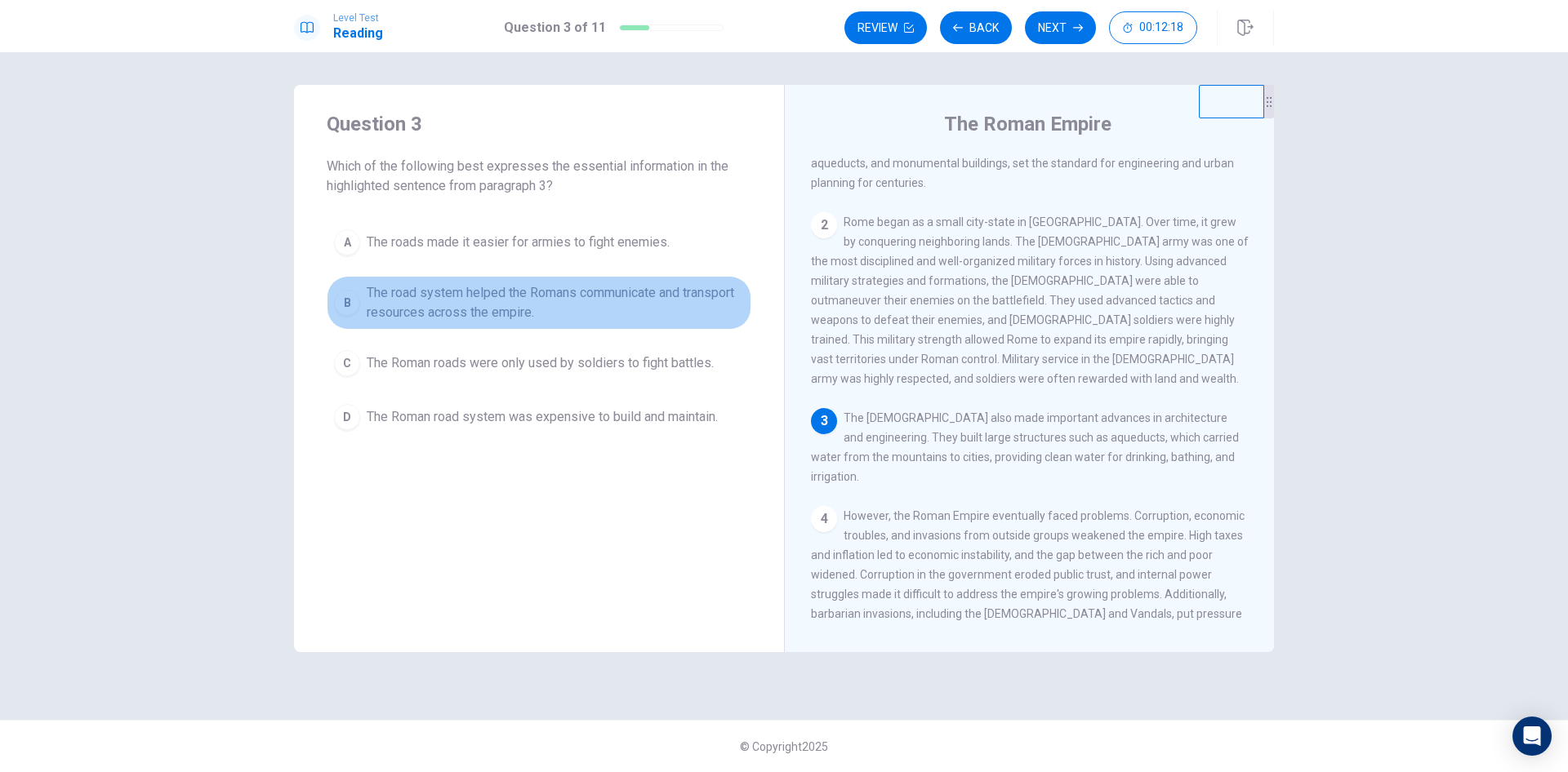
click at [602, 296] on span "The road system helped the Romans communicate and transport resources across th…" at bounding box center [555, 302] width 377 height 39
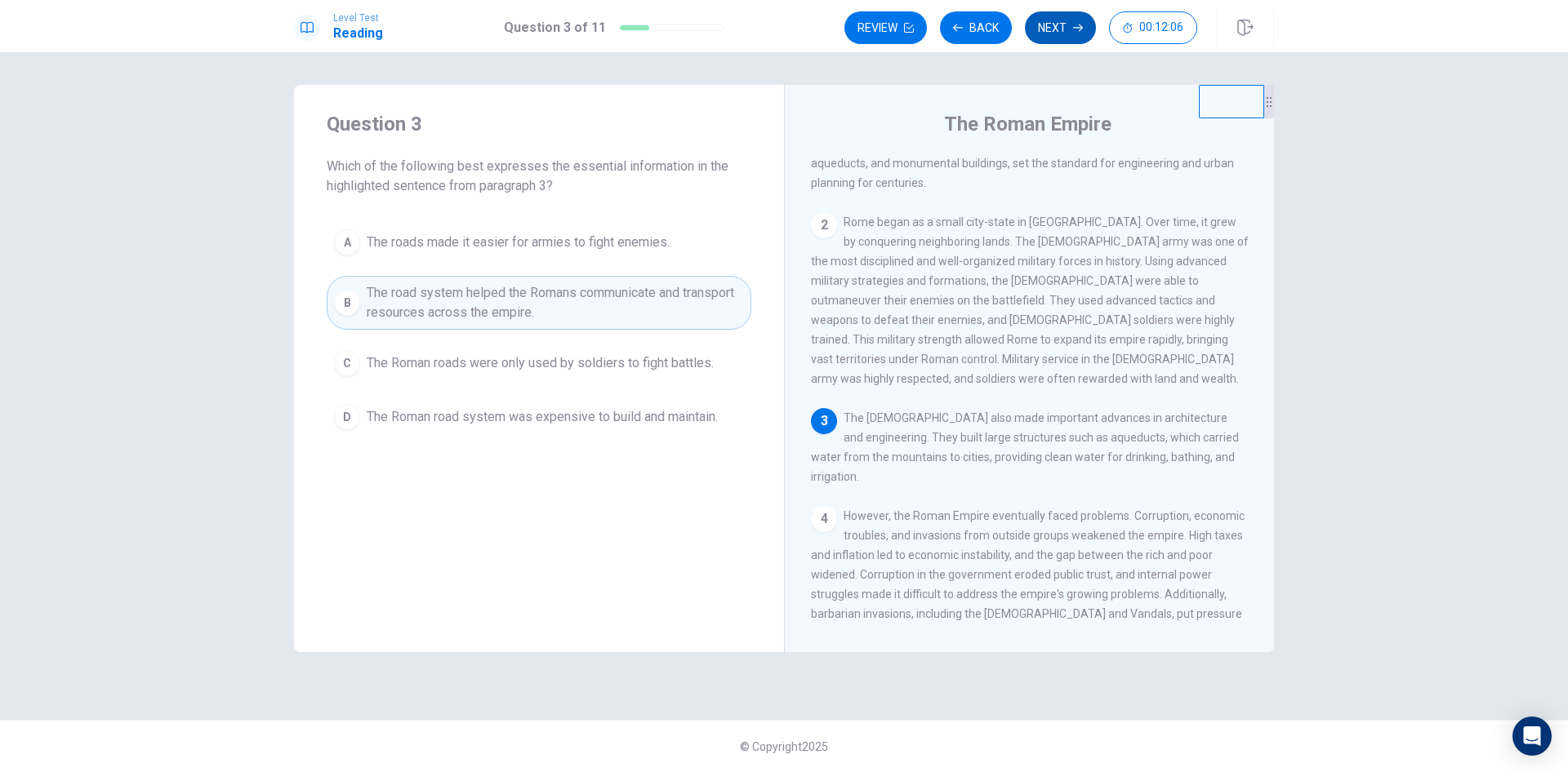
click at [1047, 18] on button "Next" at bounding box center [1060, 28] width 71 height 33
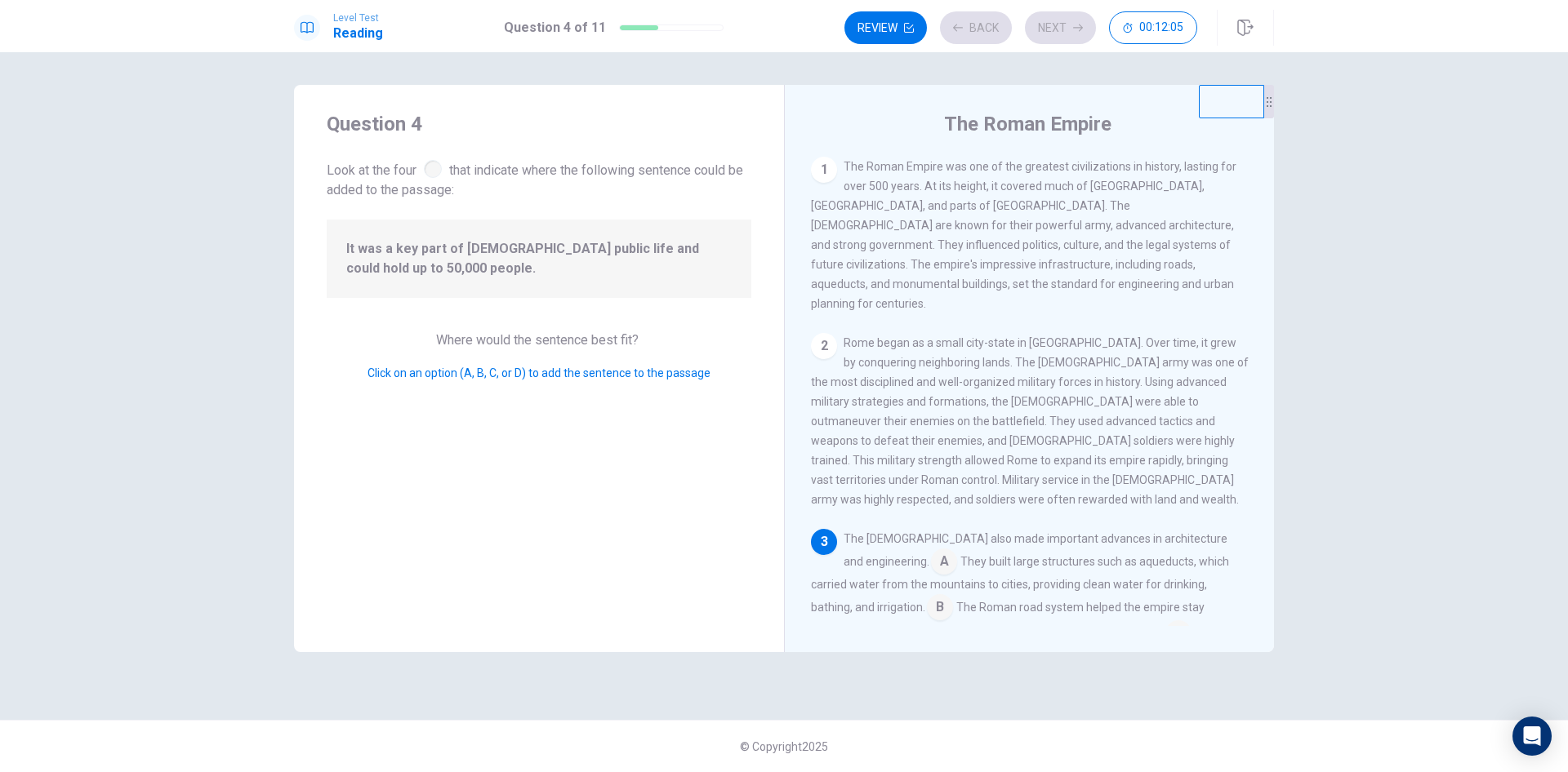
scroll to position [262, 0]
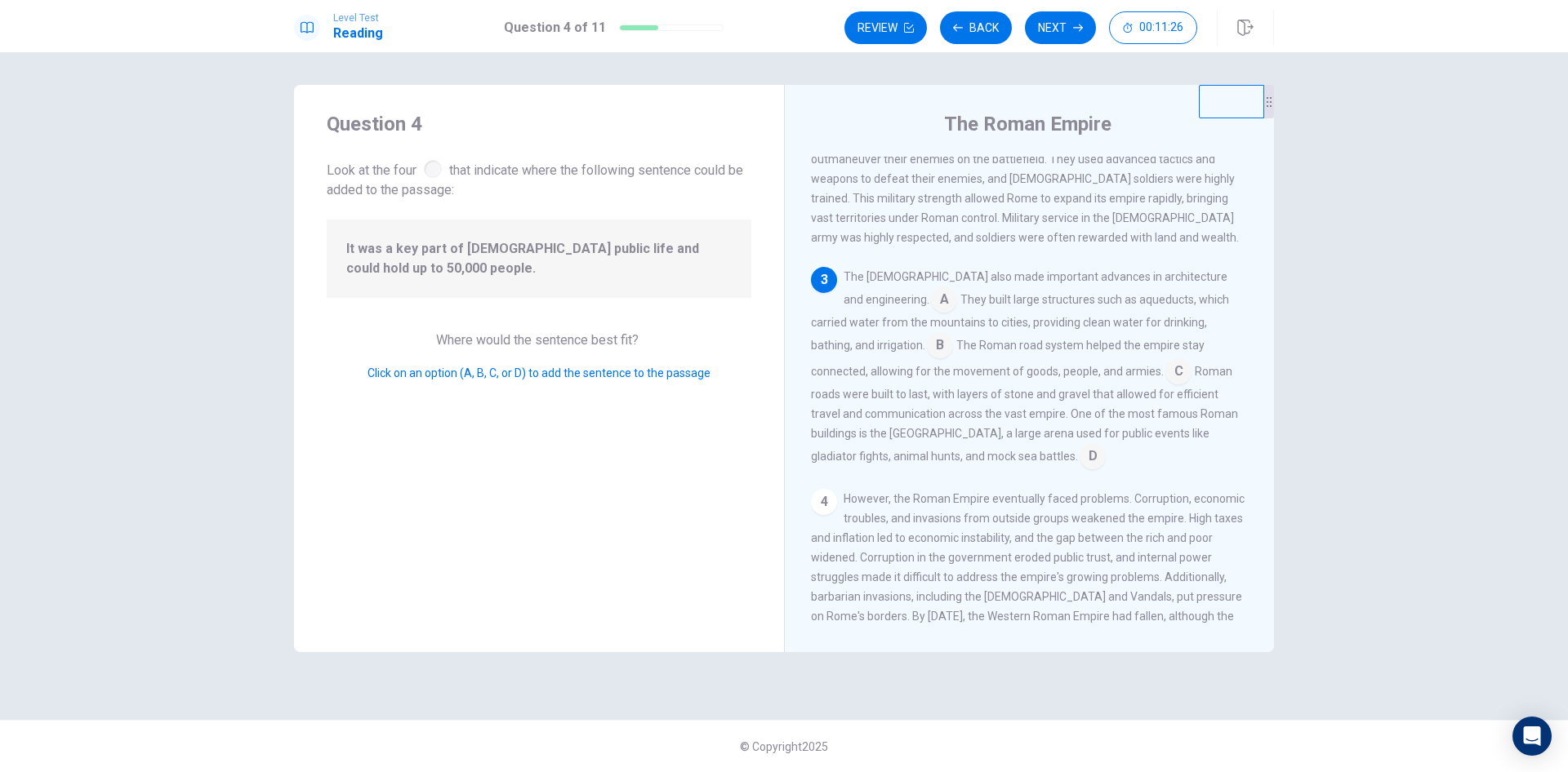
click at [931, 294] on input at bounding box center [944, 301] width 26 height 26
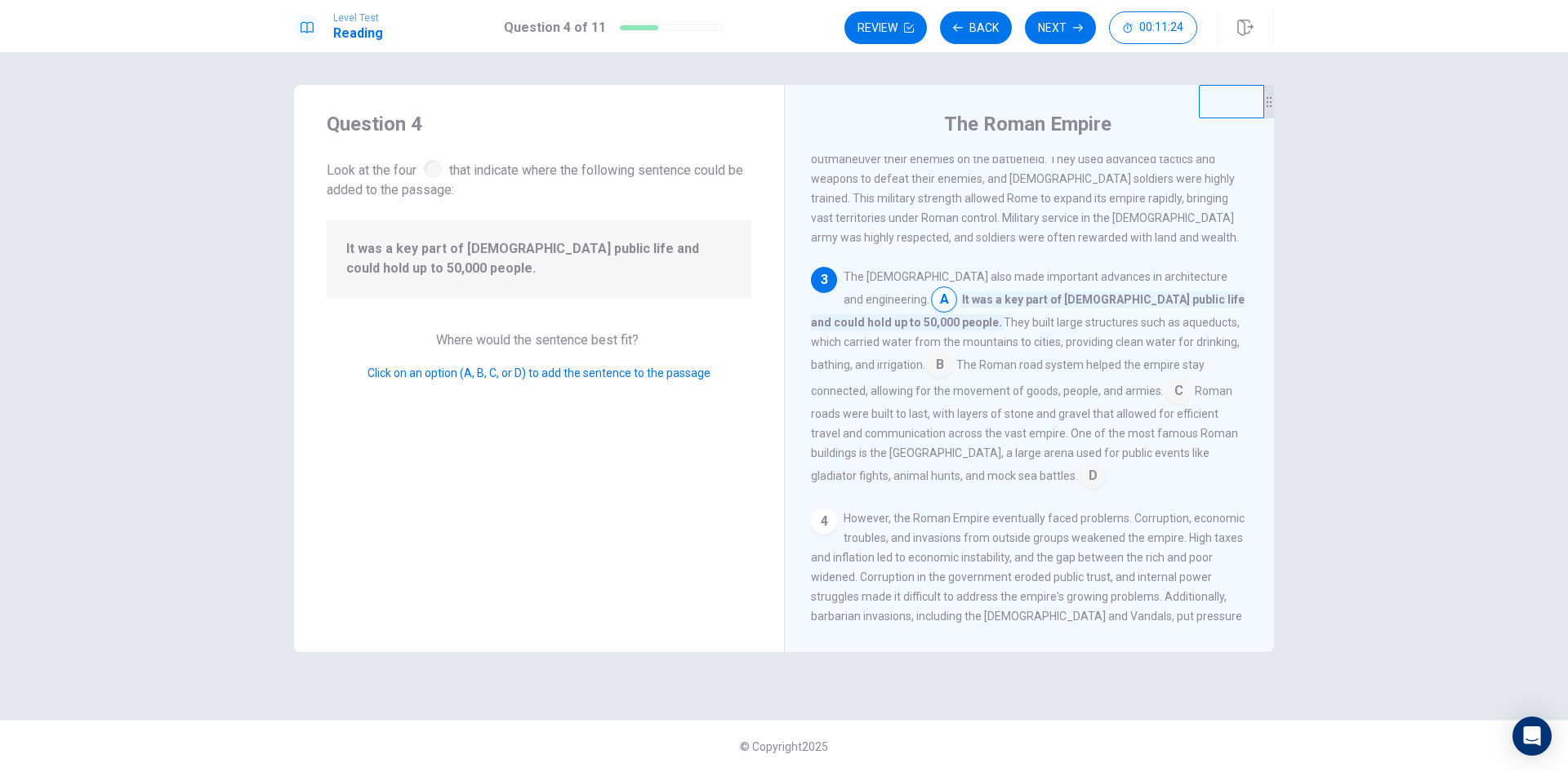
click at [953, 354] on input at bounding box center [939, 366] width 26 height 26
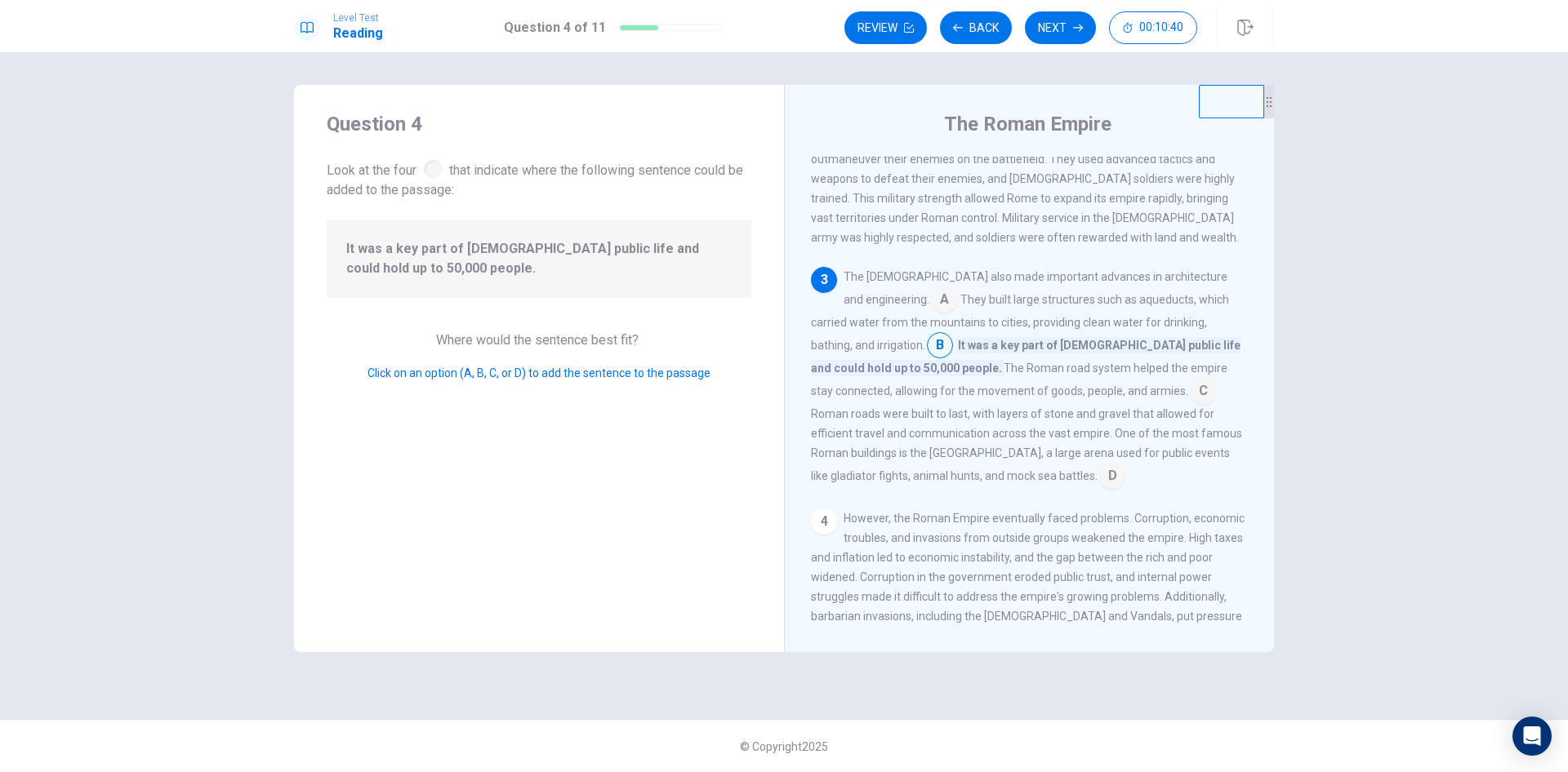
click at [1099, 474] on input at bounding box center [1112, 477] width 26 height 26
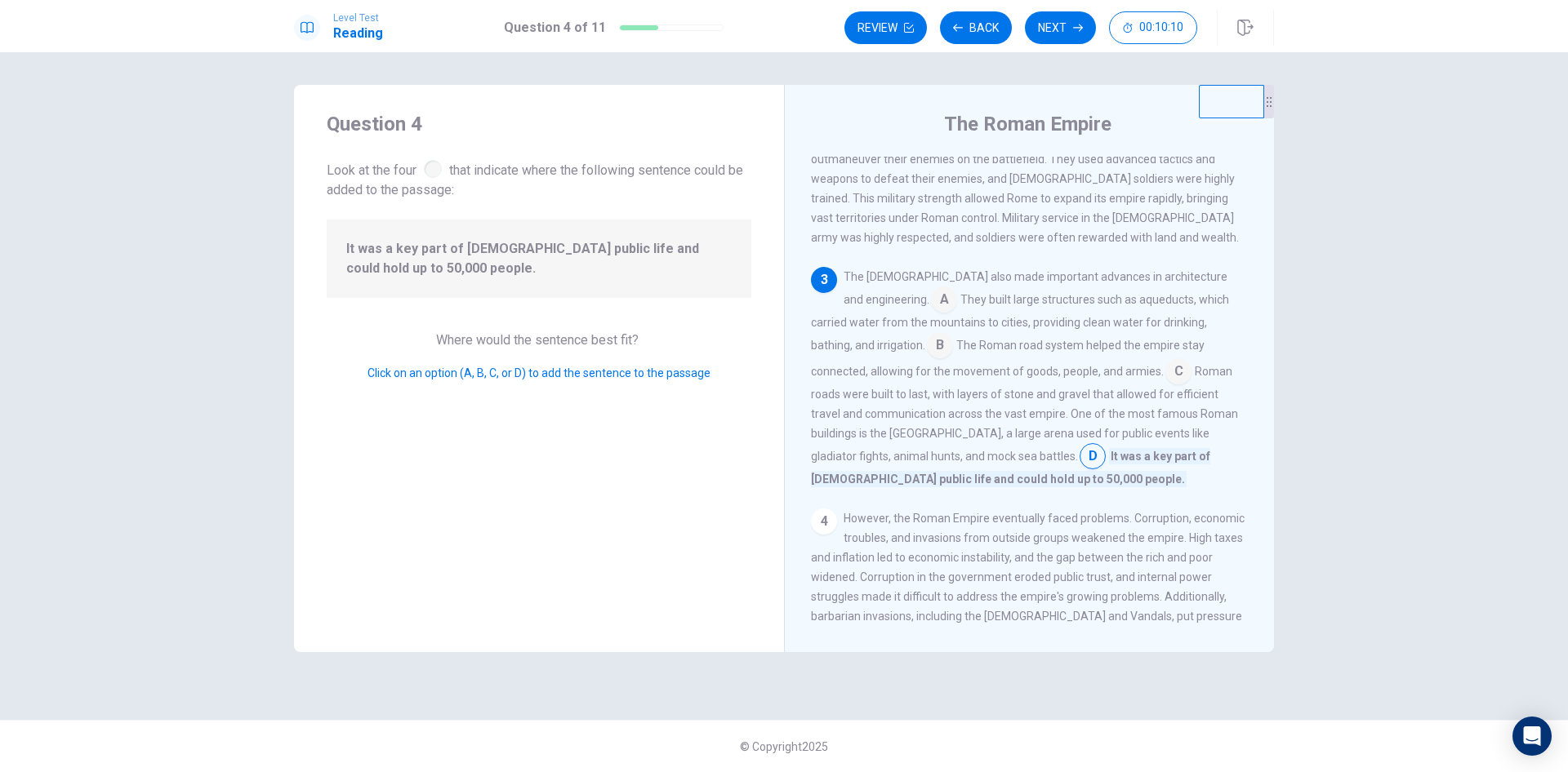
click at [1165, 369] on input at bounding box center [1178, 373] width 26 height 26
click at [883, 474] on div "The [DEMOGRAPHIC_DATA] also made important advances in architecture and enginee…" at bounding box center [1029, 378] width 438 height 222
click at [1137, 467] on input at bounding box center [1150, 477] width 26 height 26
click at [1057, 26] on button "Next" at bounding box center [1060, 28] width 71 height 33
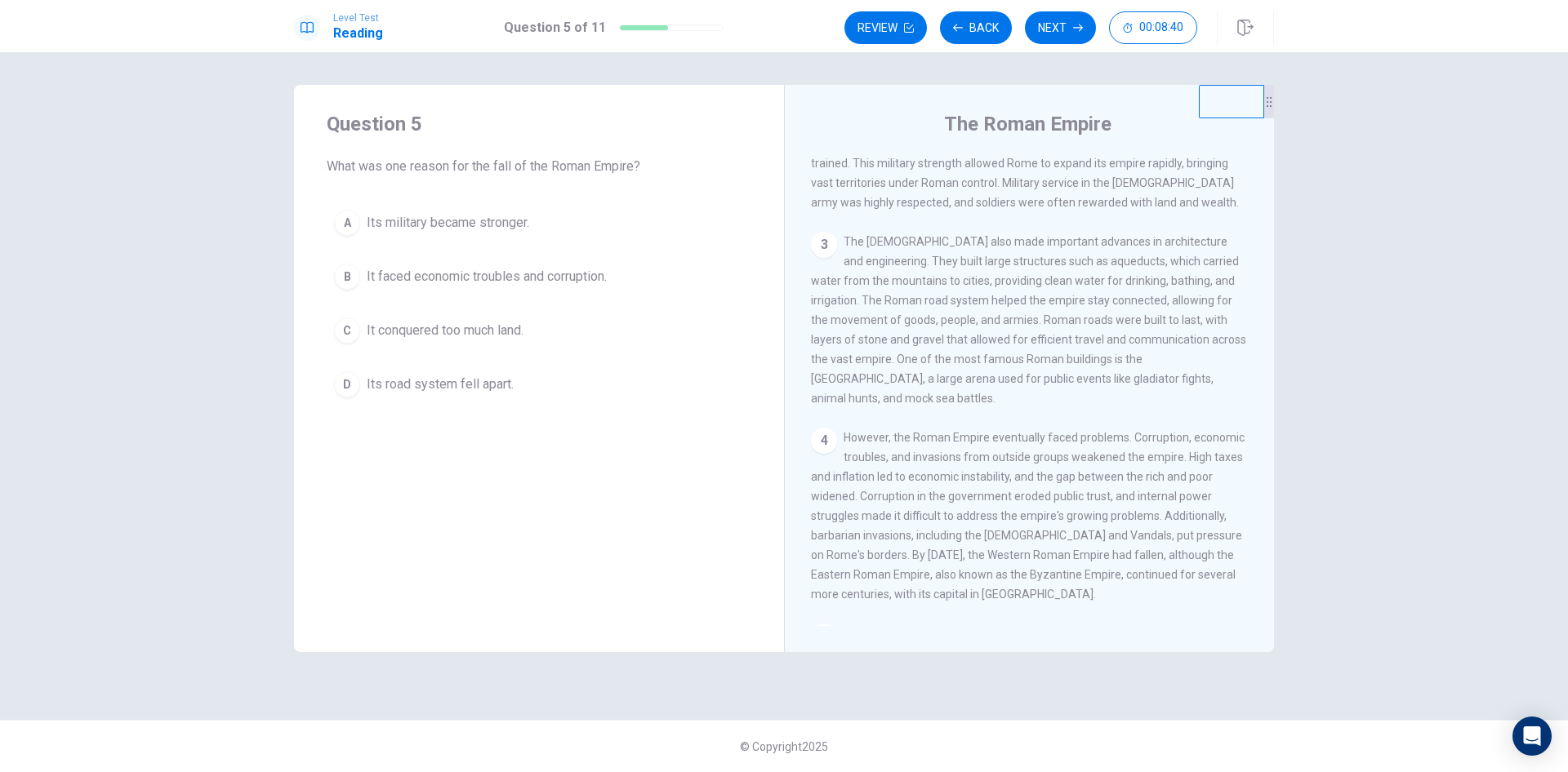
scroll to position [327, 0]
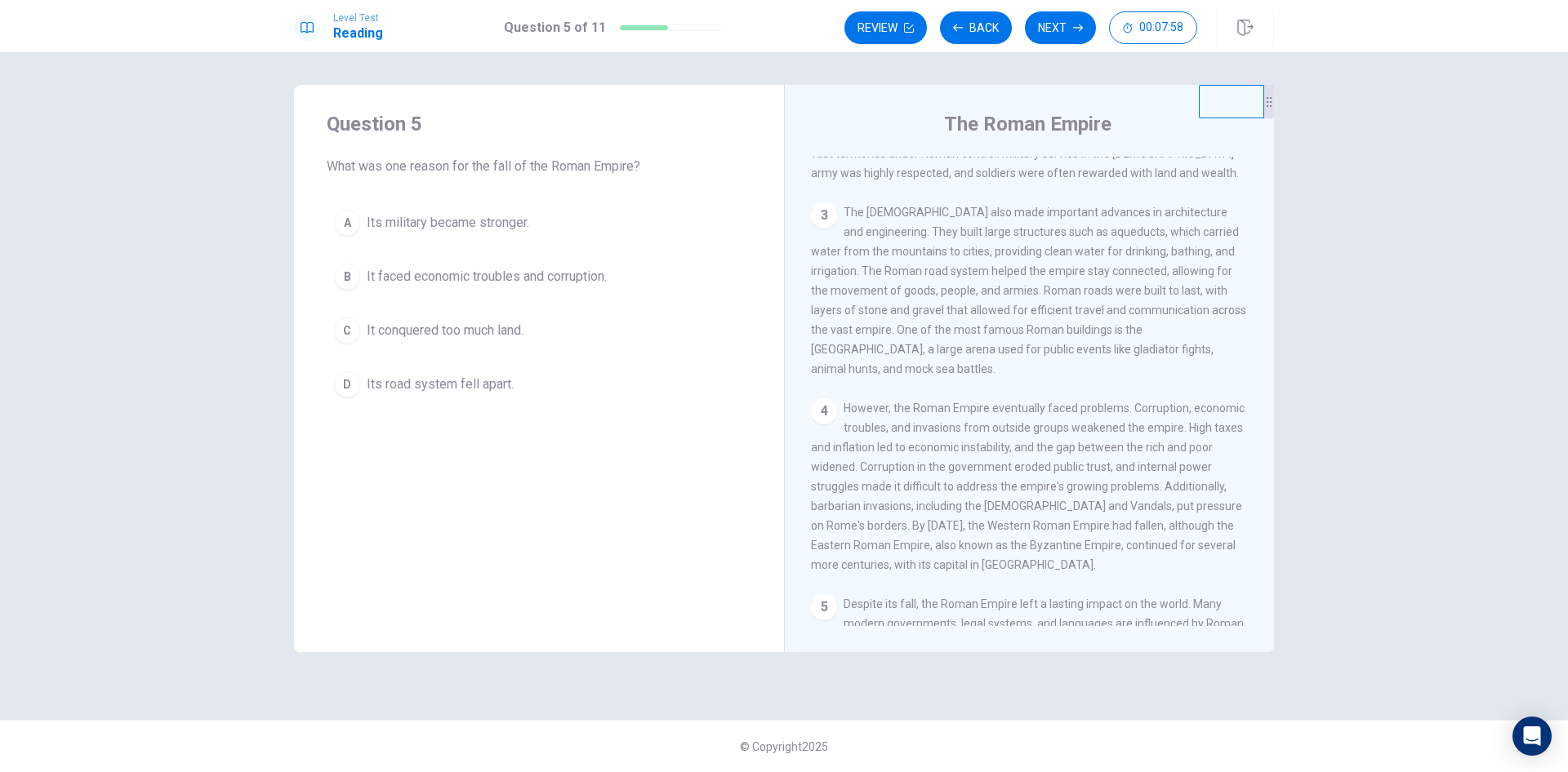
drag, startPoint x: 1039, startPoint y: 493, endPoint x: 1070, endPoint y: 504, distance: 32.9
click at [1070, 504] on div "4 However, the Roman Empire eventually faced problems. Corruption, economic tro…" at bounding box center [1029, 486] width 438 height 176
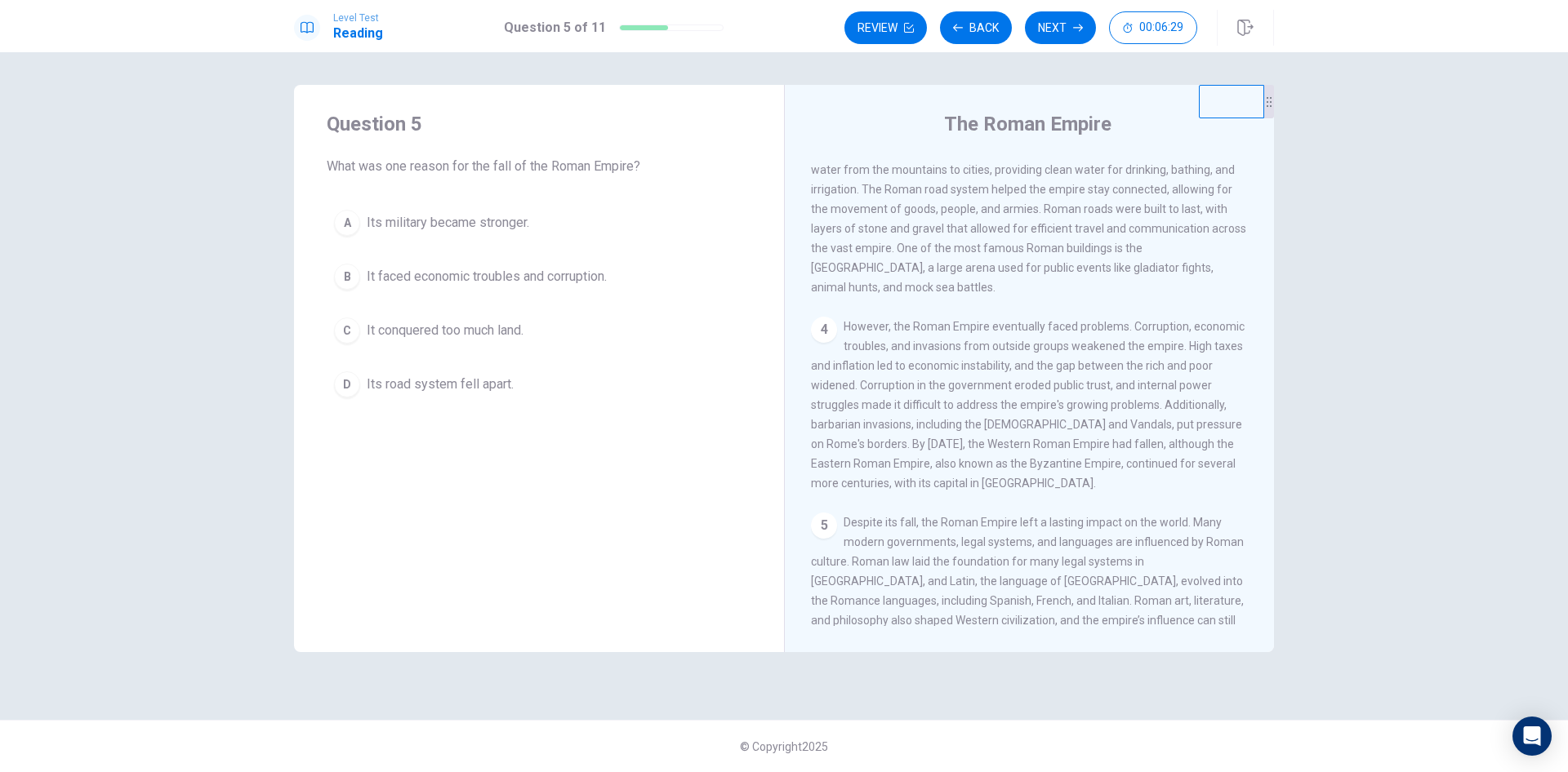
scroll to position [445, 0]
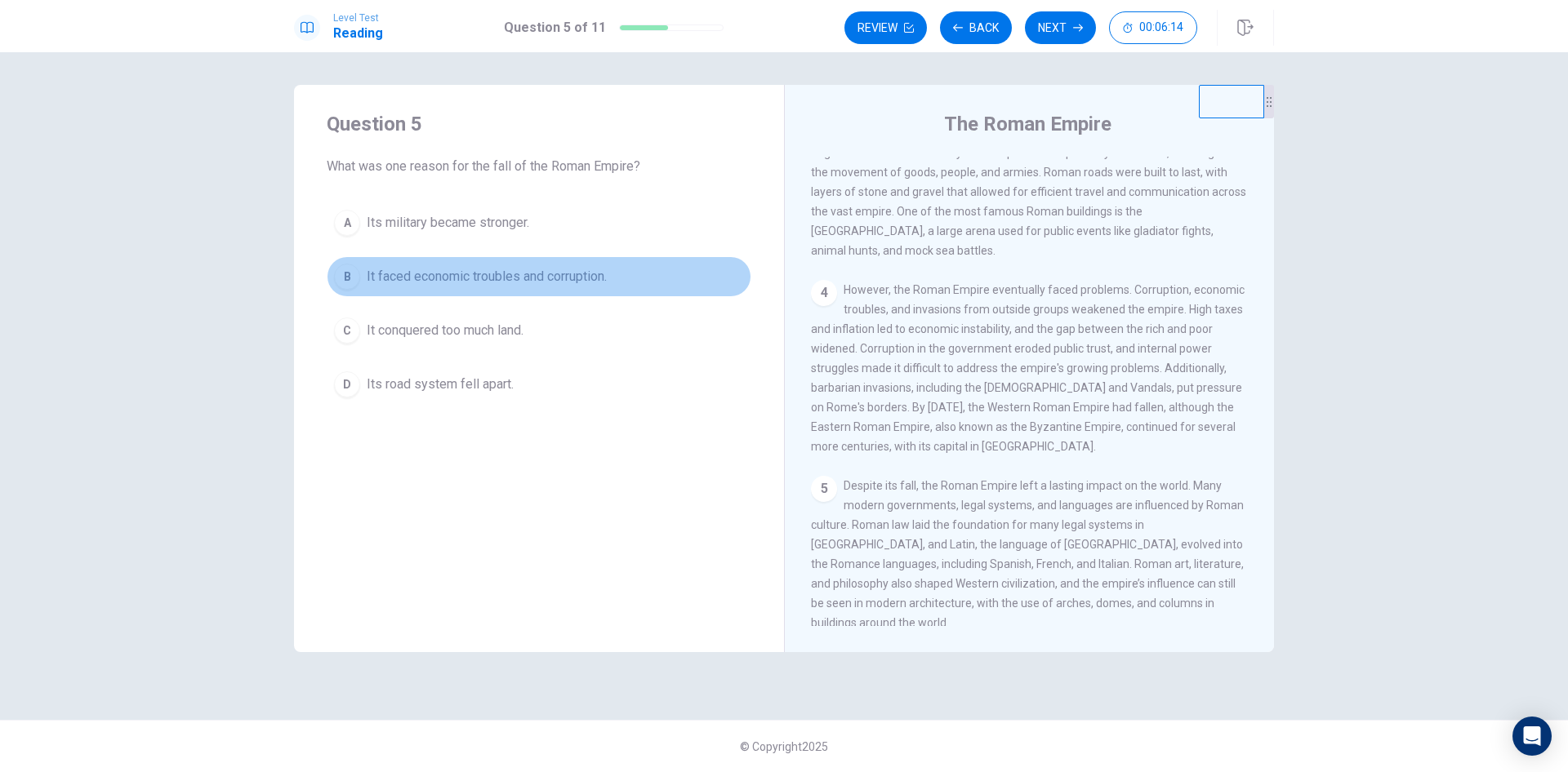
click at [563, 274] on span "It faced economic troubles and corruption." at bounding box center [487, 276] width 240 height 19
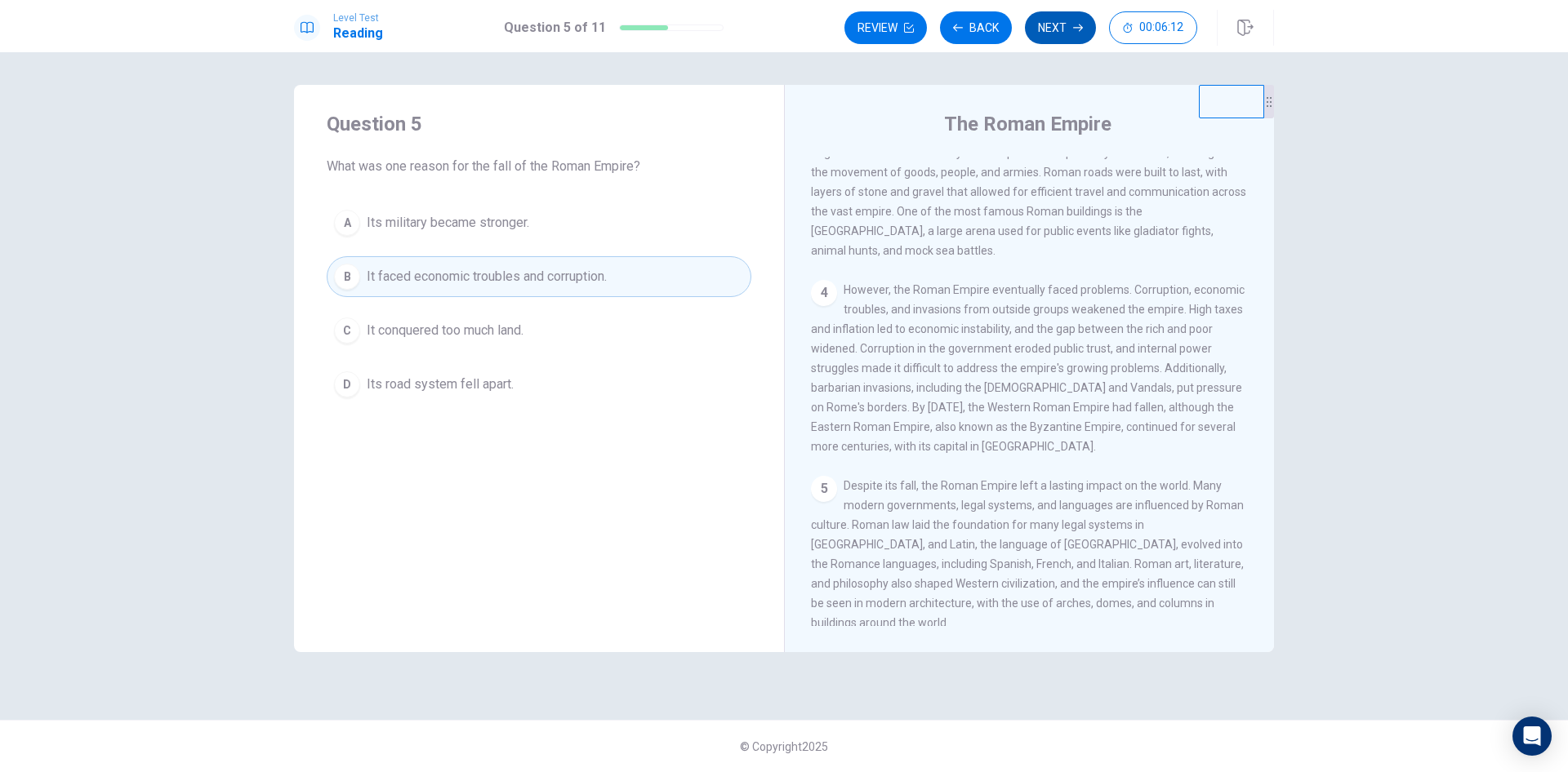
click at [1047, 19] on button "Next" at bounding box center [1060, 28] width 71 height 33
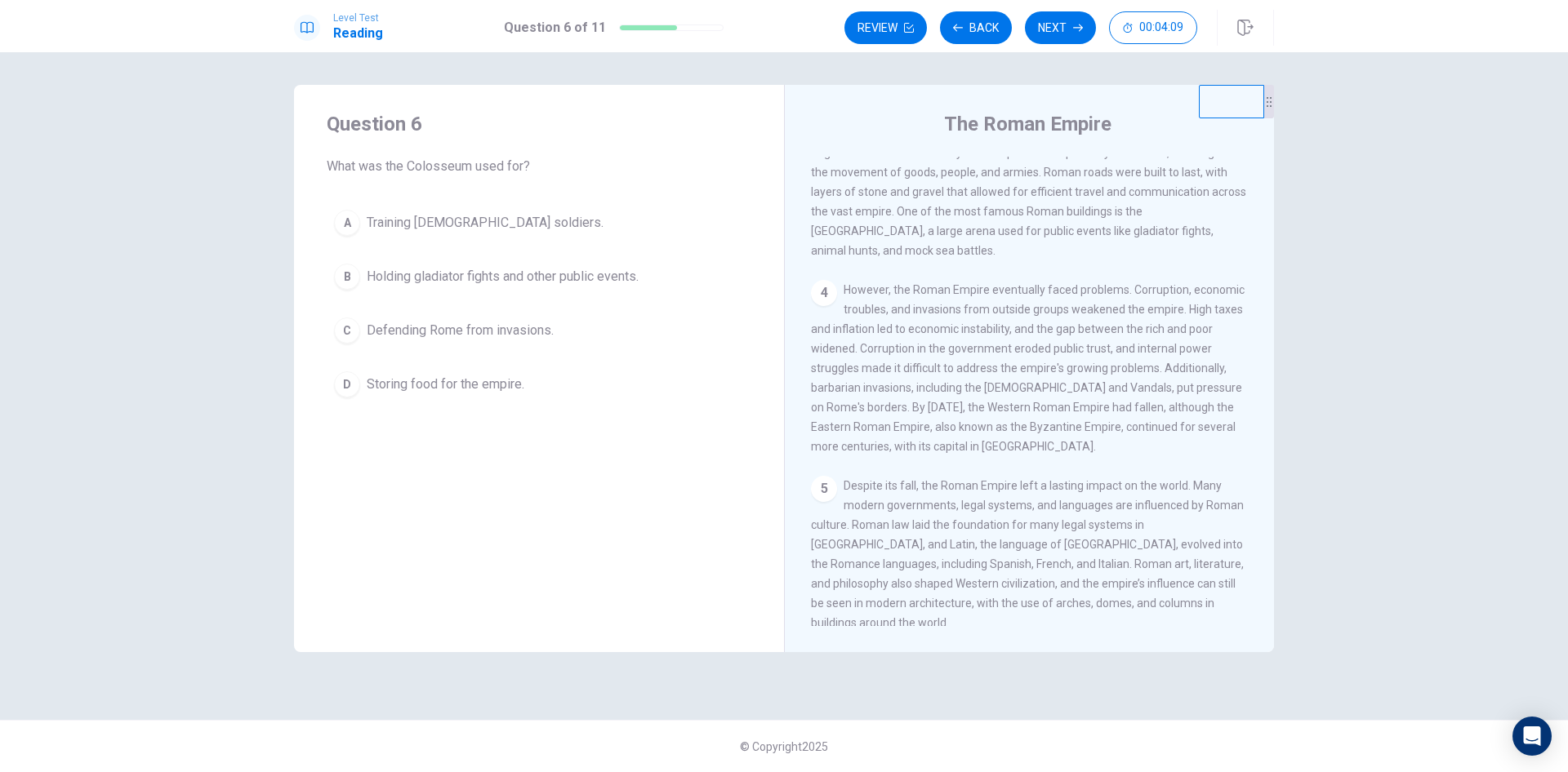
click at [549, 229] on button "A Training [DEMOGRAPHIC_DATA] soldiers." at bounding box center [539, 223] width 424 height 41
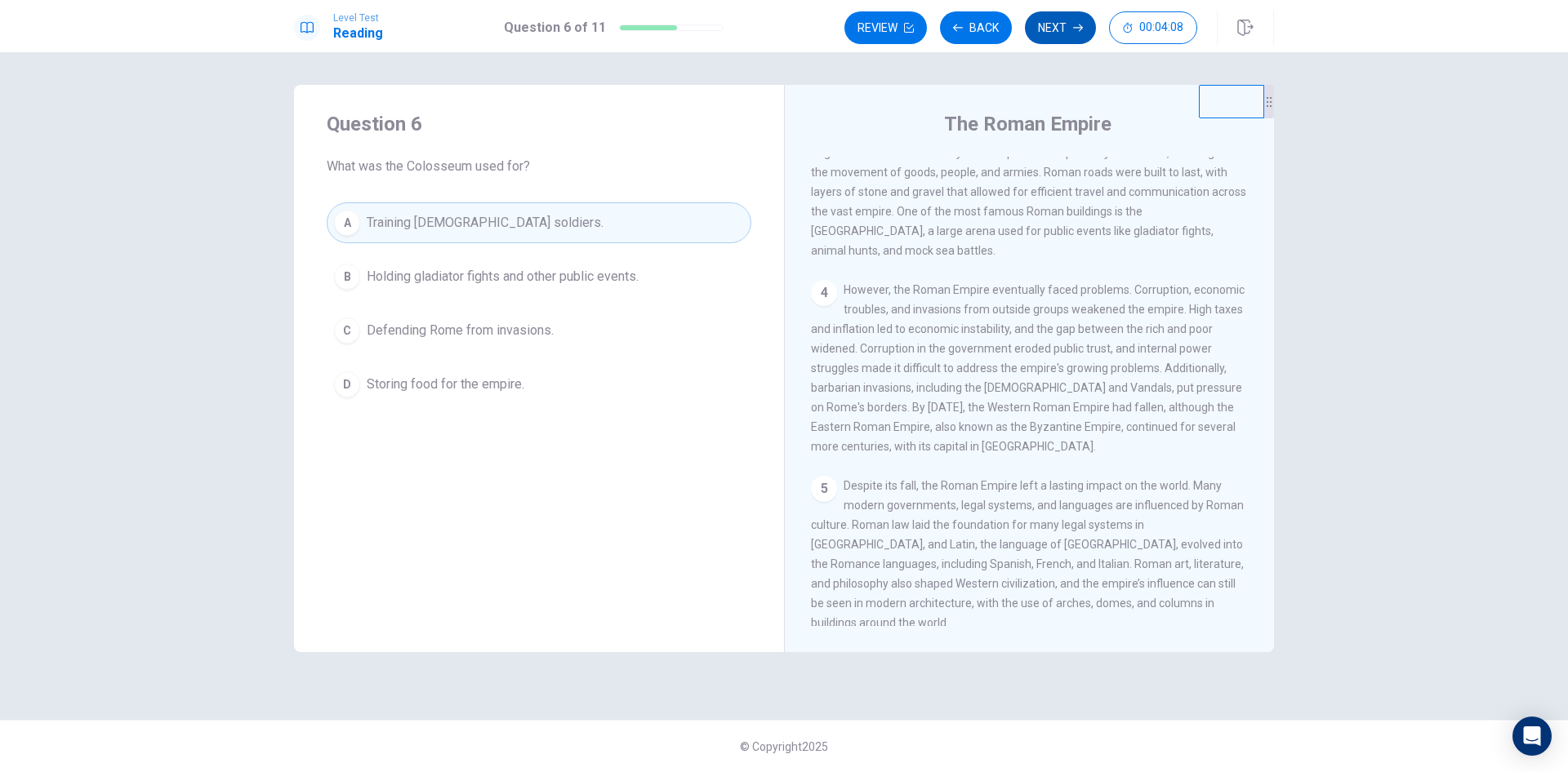
click at [1059, 31] on button "Next" at bounding box center [1060, 28] width 71 height 33
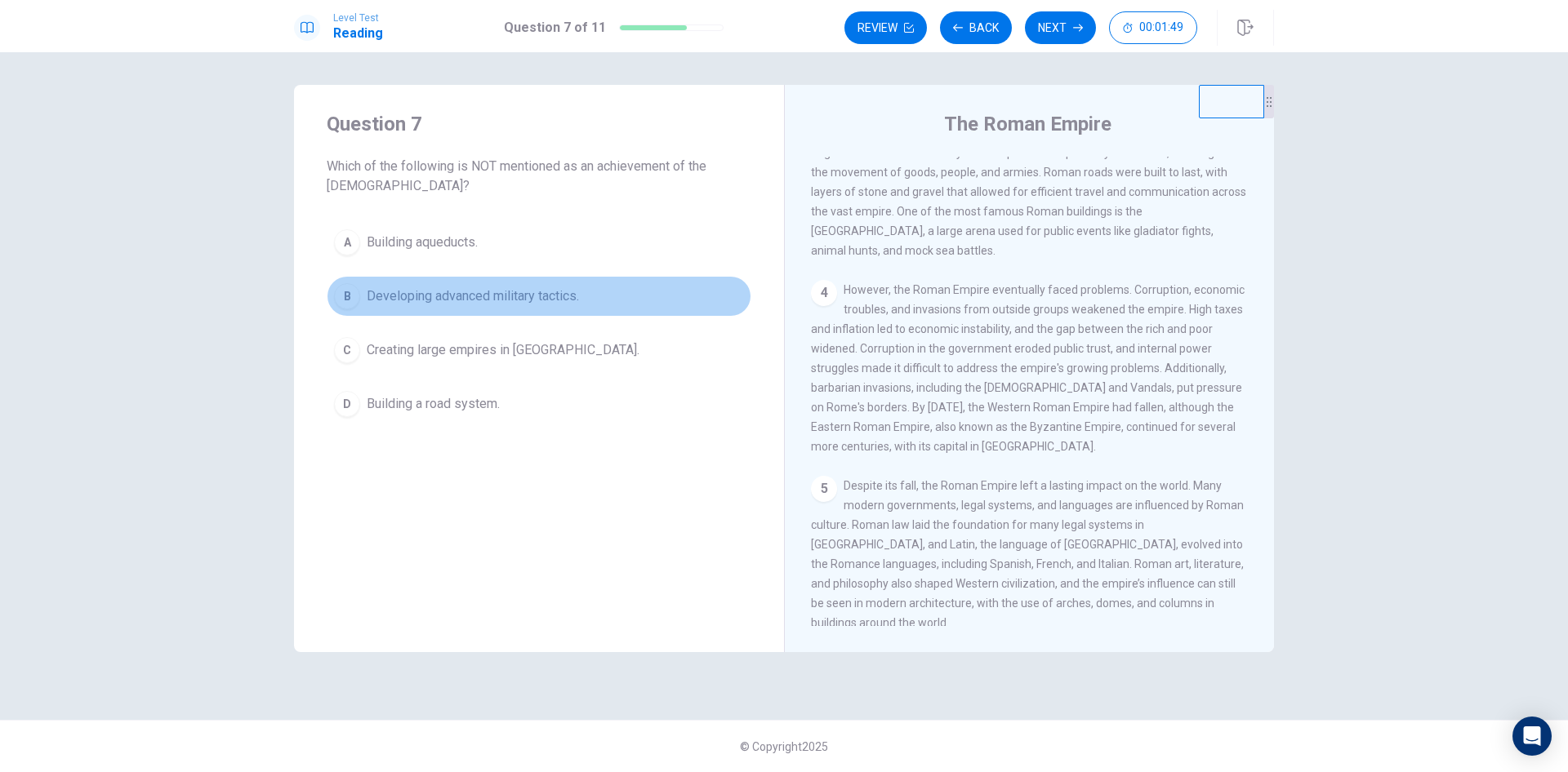
click at [476, 307] on button "B Developing advanced military tactics." at bounding box center [539, 296] width 424 height 41
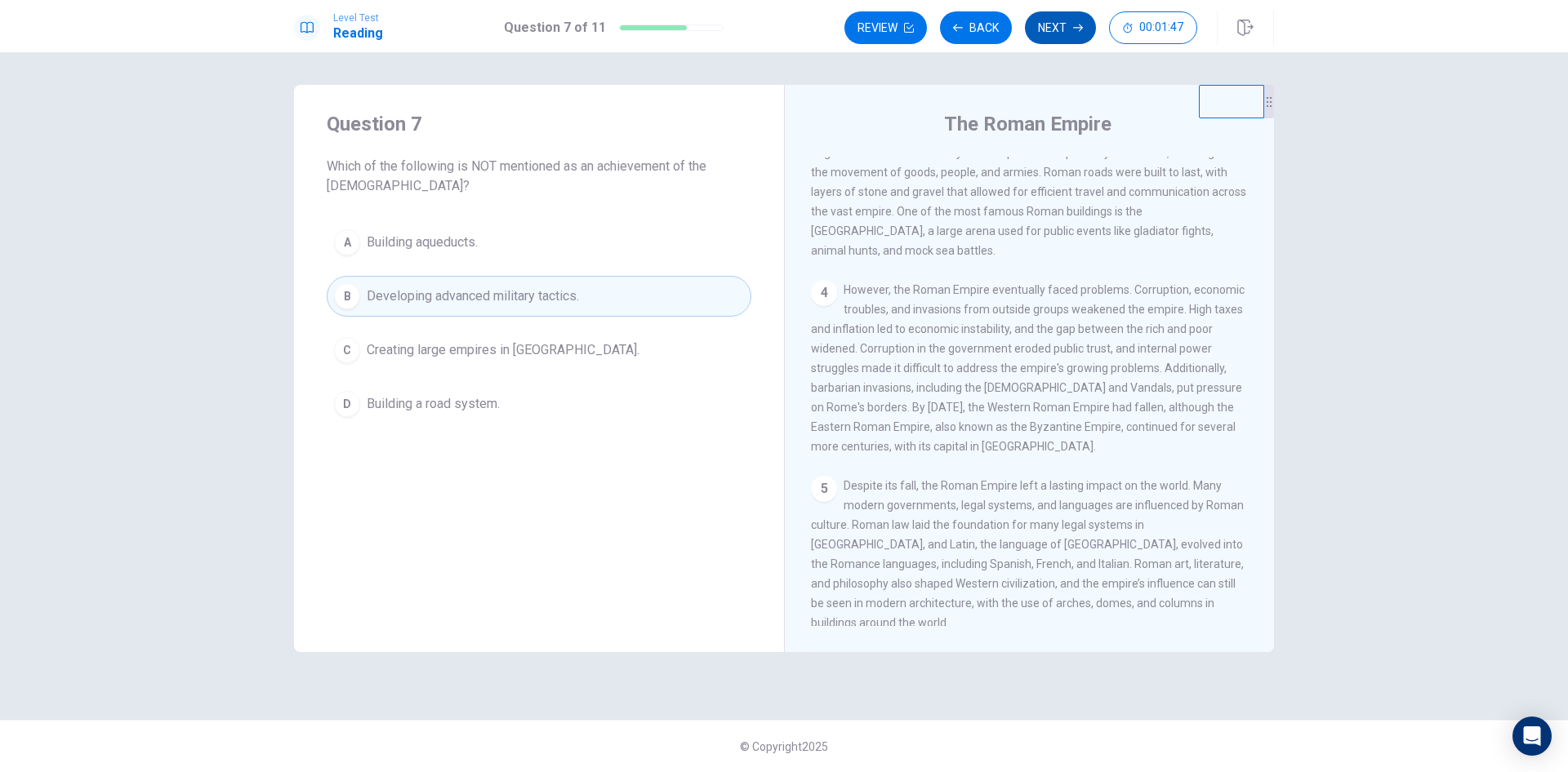
click at [1046, 34] on button "Next" at bounding box center [1060, 28] width 71 height 33
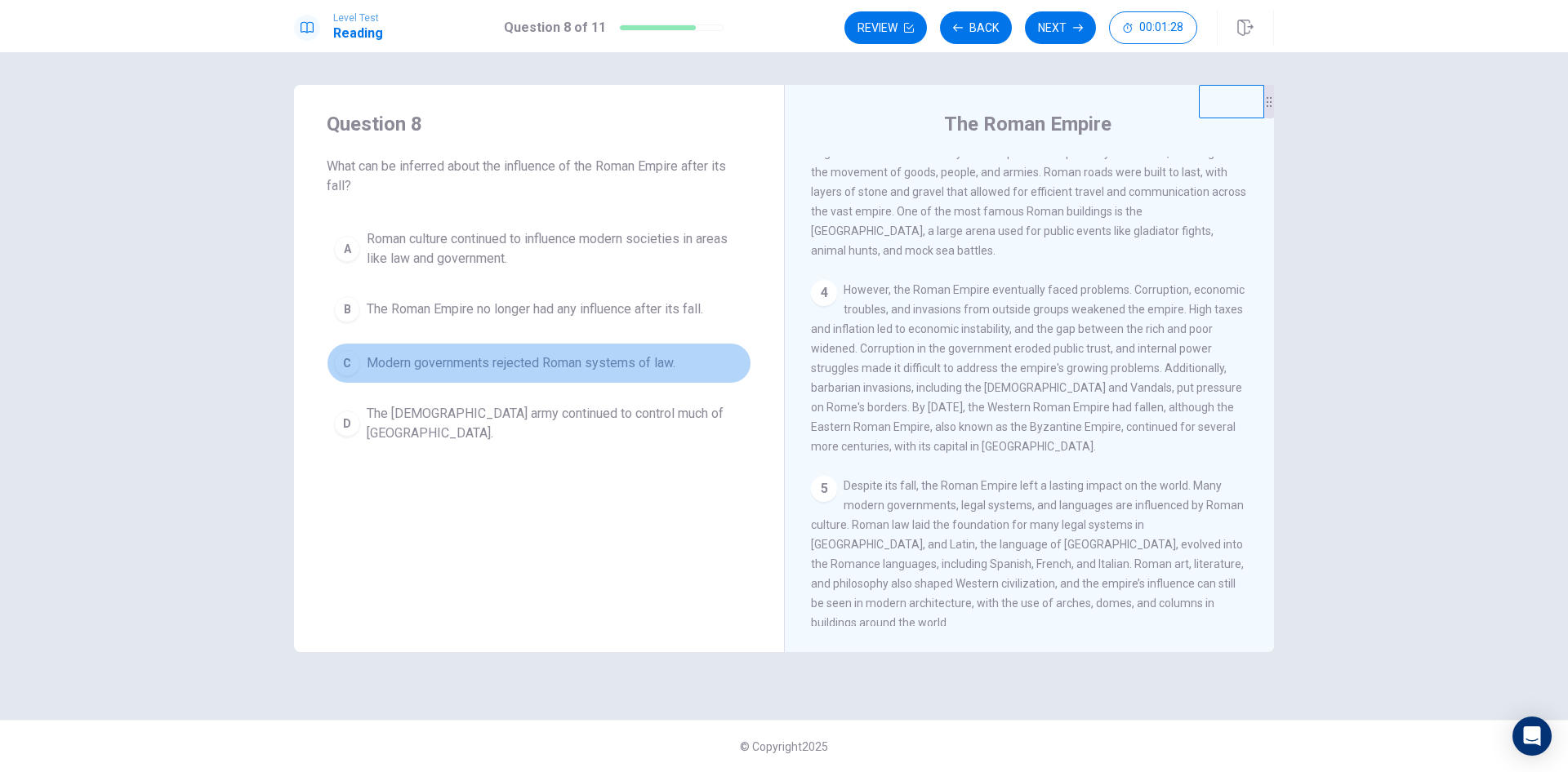
click at [609, 361] on span "Modern governments rejected Roman systems of law." at bounding box center [520, 363] width 308 height 19
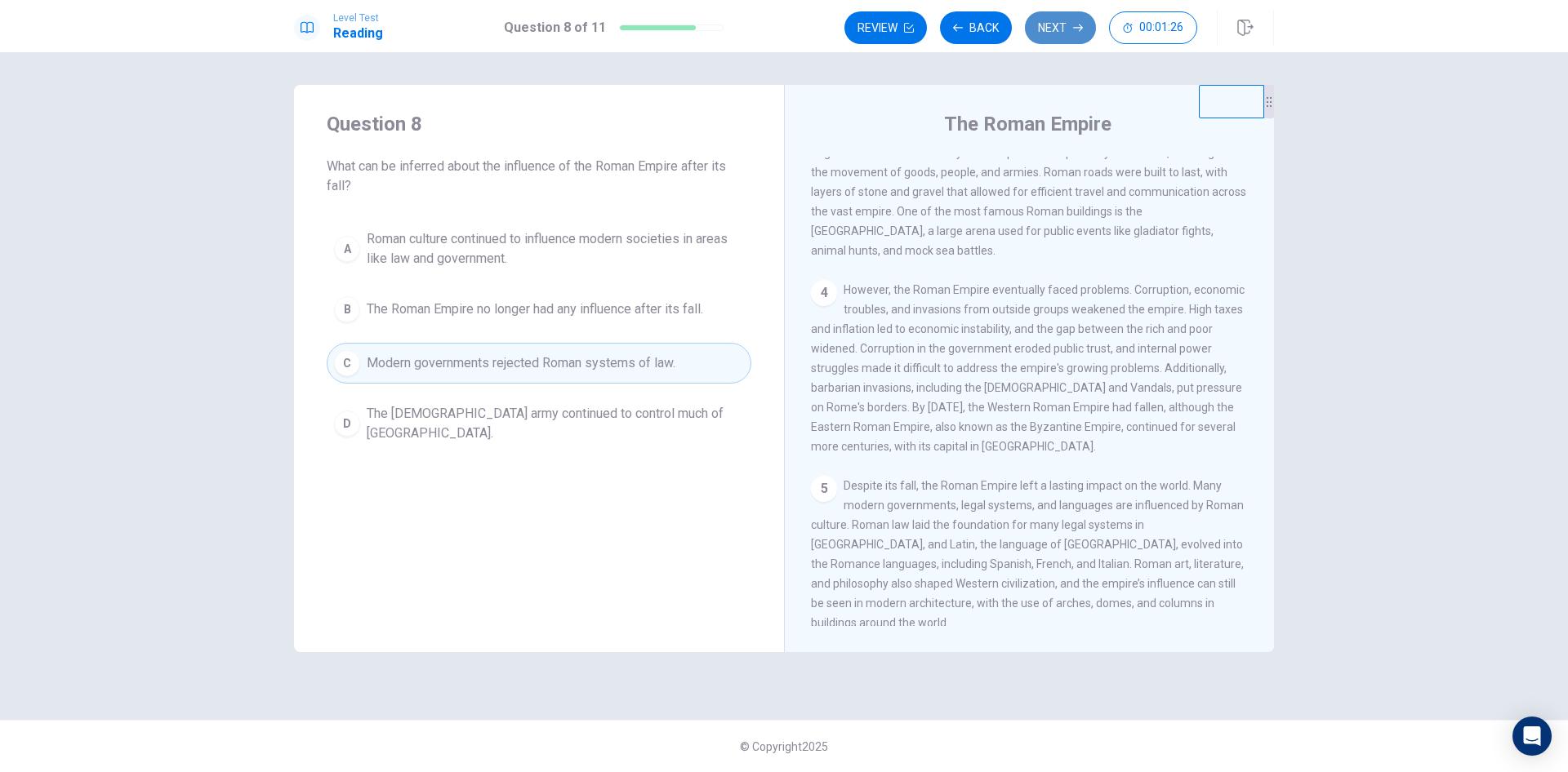
click at [1042, 27] on button "Next" at bounding box center [1060, 28] width 71 height 33
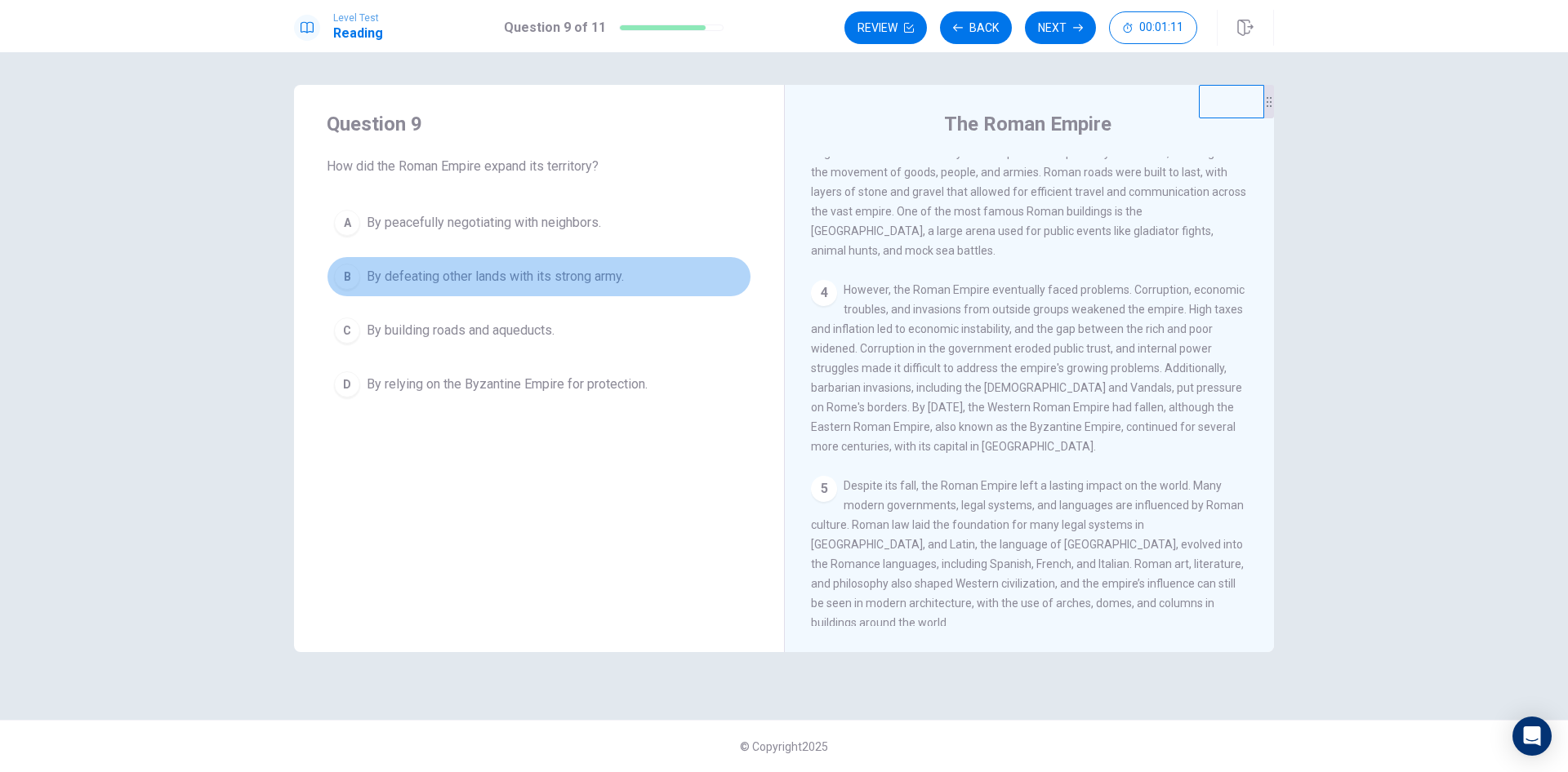
click at [563, 265] on button "B By defeating other lands with its strong army." at bounding box center [539, 276] width 424 height 41
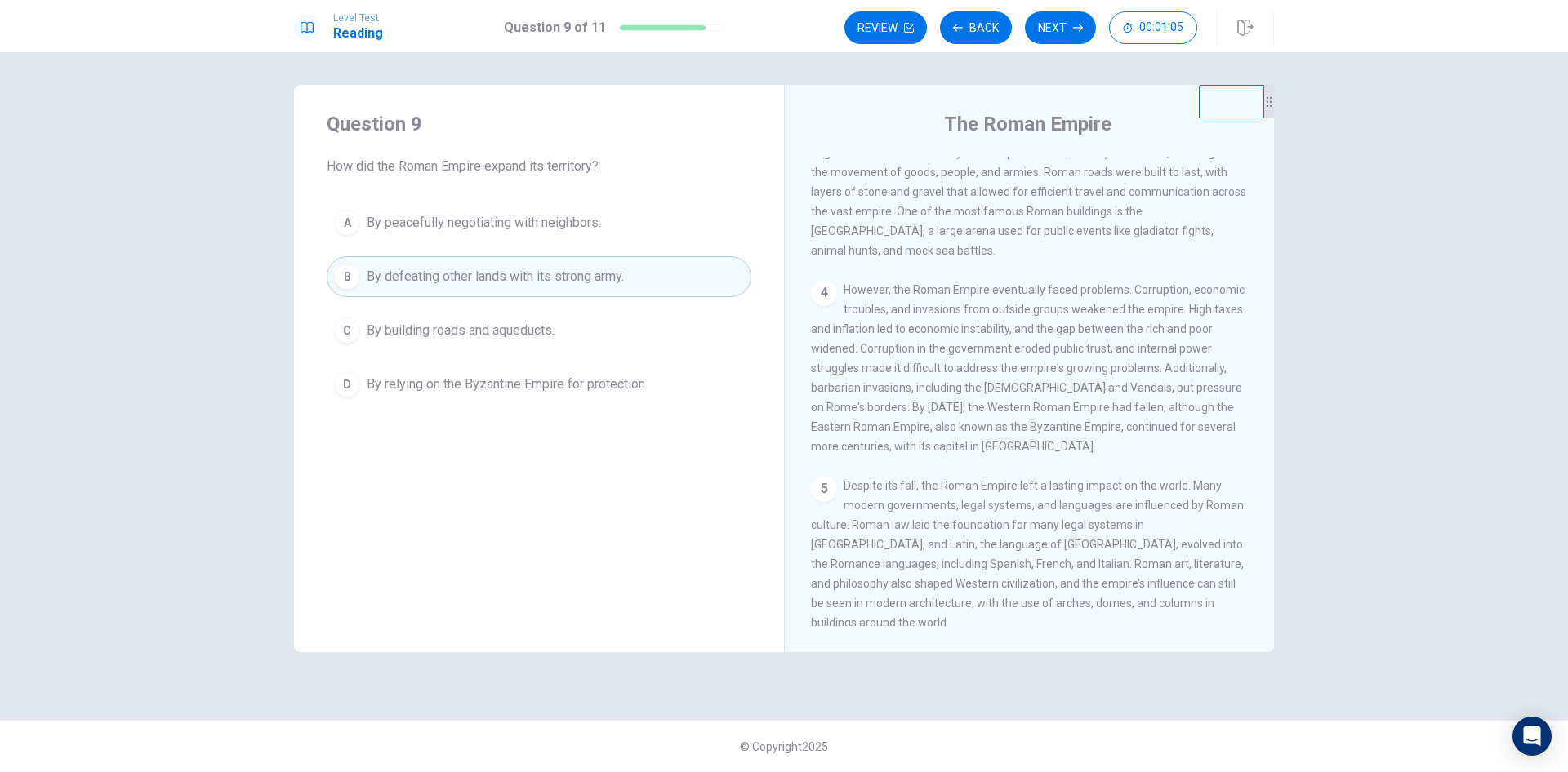
click at [672, 325] on button "C By building roads and aqueducts." at bounding box center [539, 330] width 424 height 41
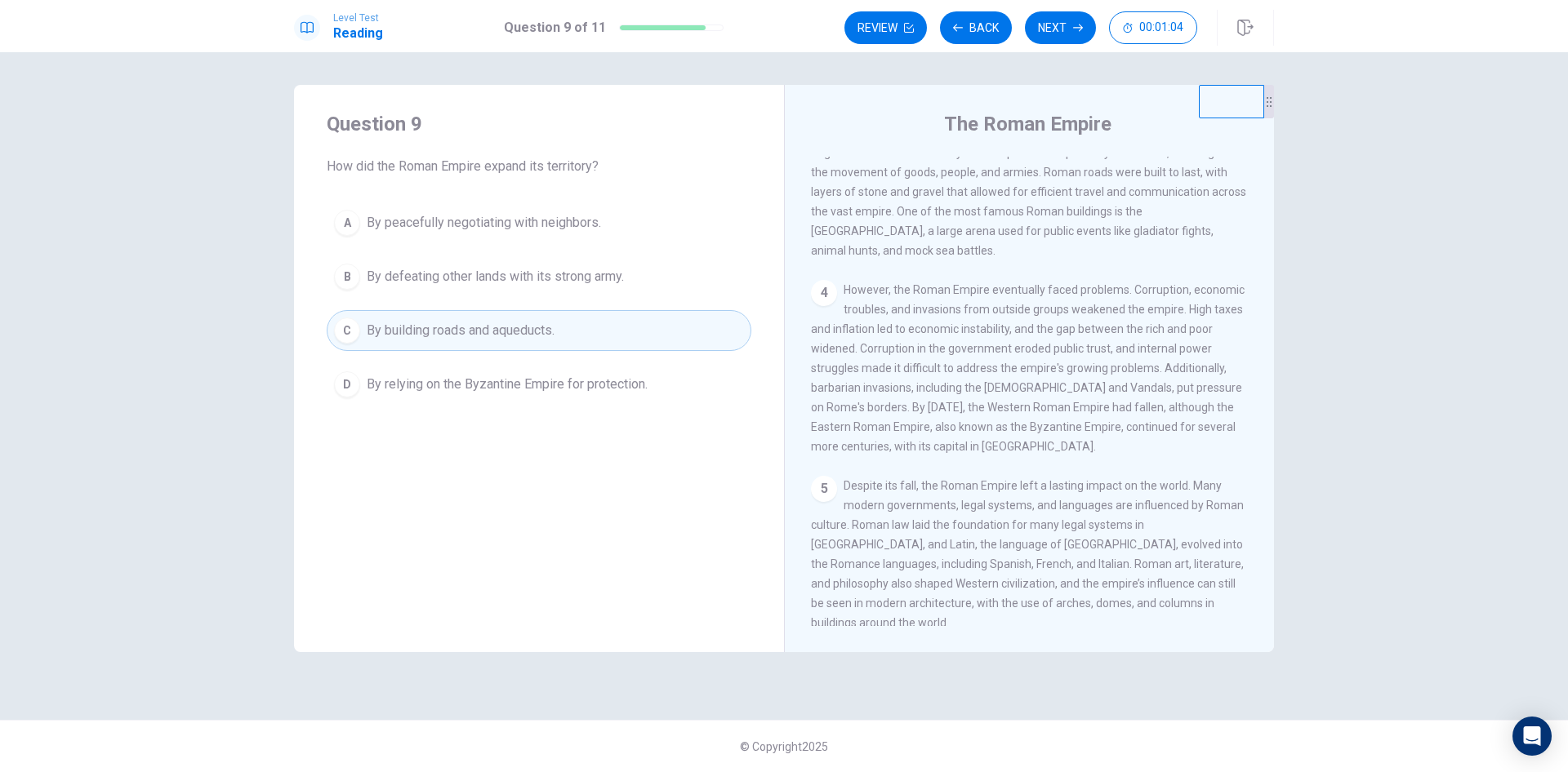
click at [676, 274] on button "B By defeating other lands with its strong army." at bounding box center [539, 276] width 424 height 41
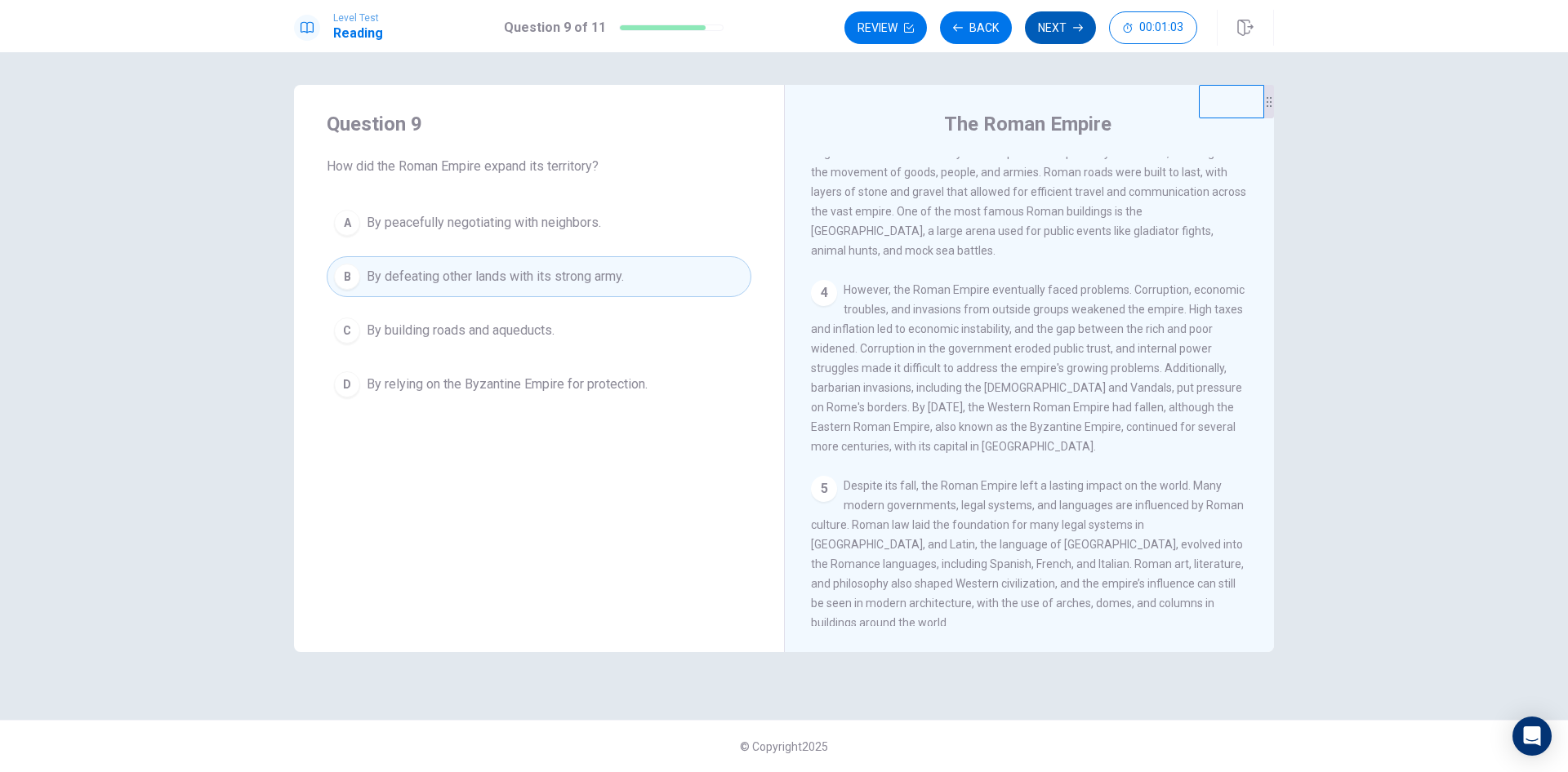
click at [1066, 18] on button "Next" at bounding box center [1060, 28] width 71 height 33
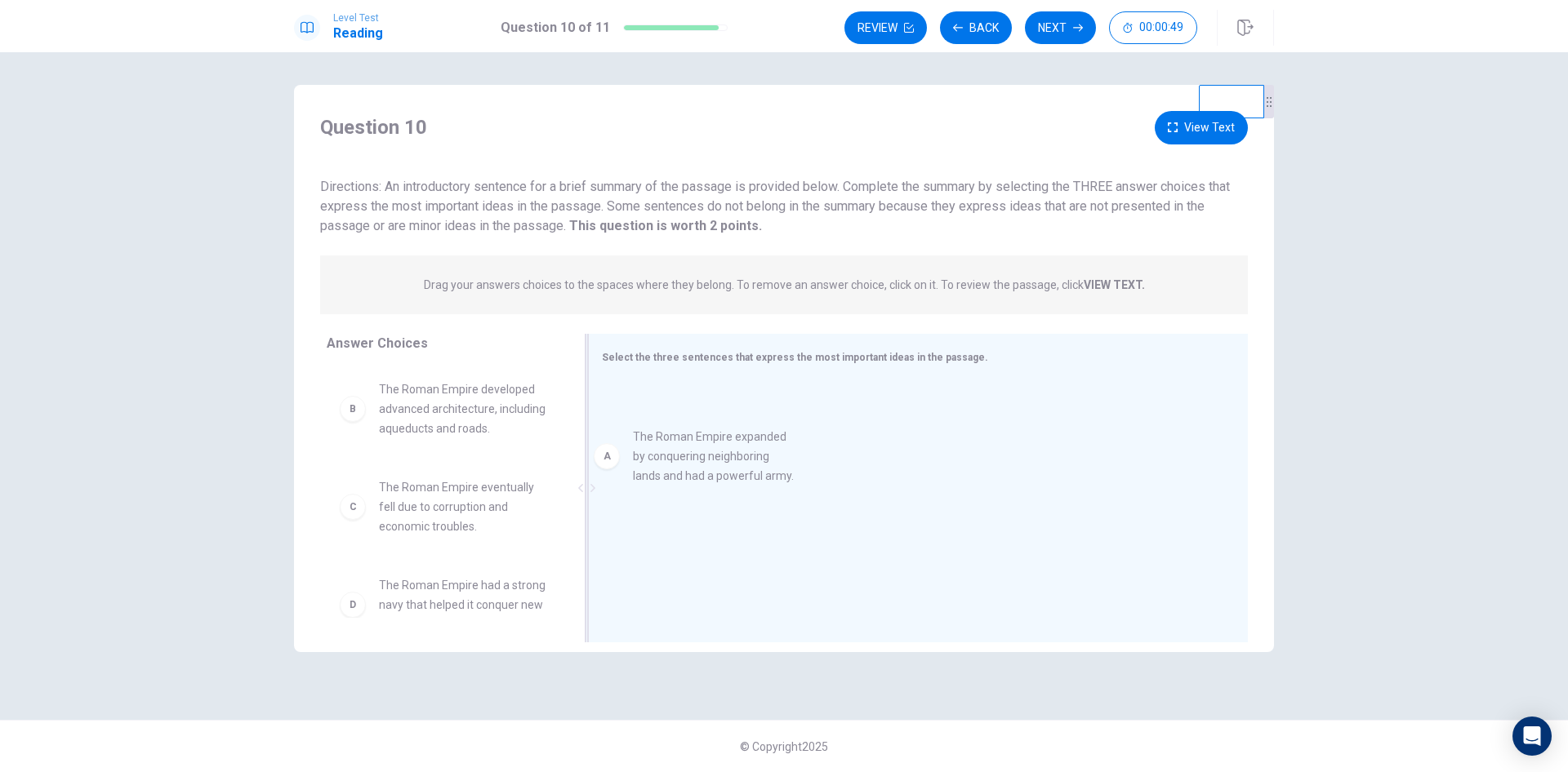
drag, startPoint x: 466, startPoint y: 402, endPoint x: 727, endPoint y: 450, distance: 265.4
drag, startPoint x: 494, startPoint y: 410, endPoint x: 739, endPoint y: 491, distance: 258.0
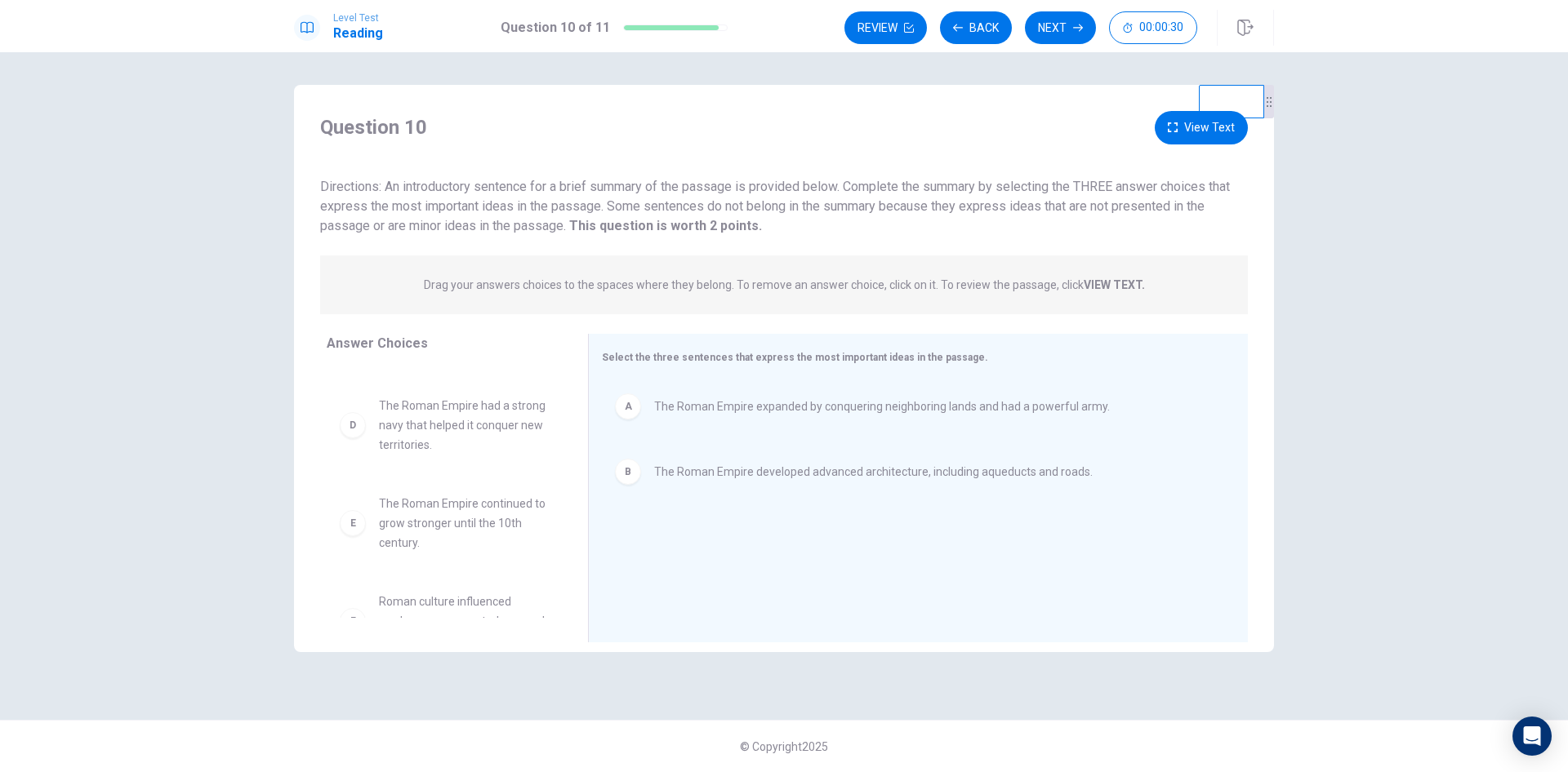
scroll to position [128, 0]
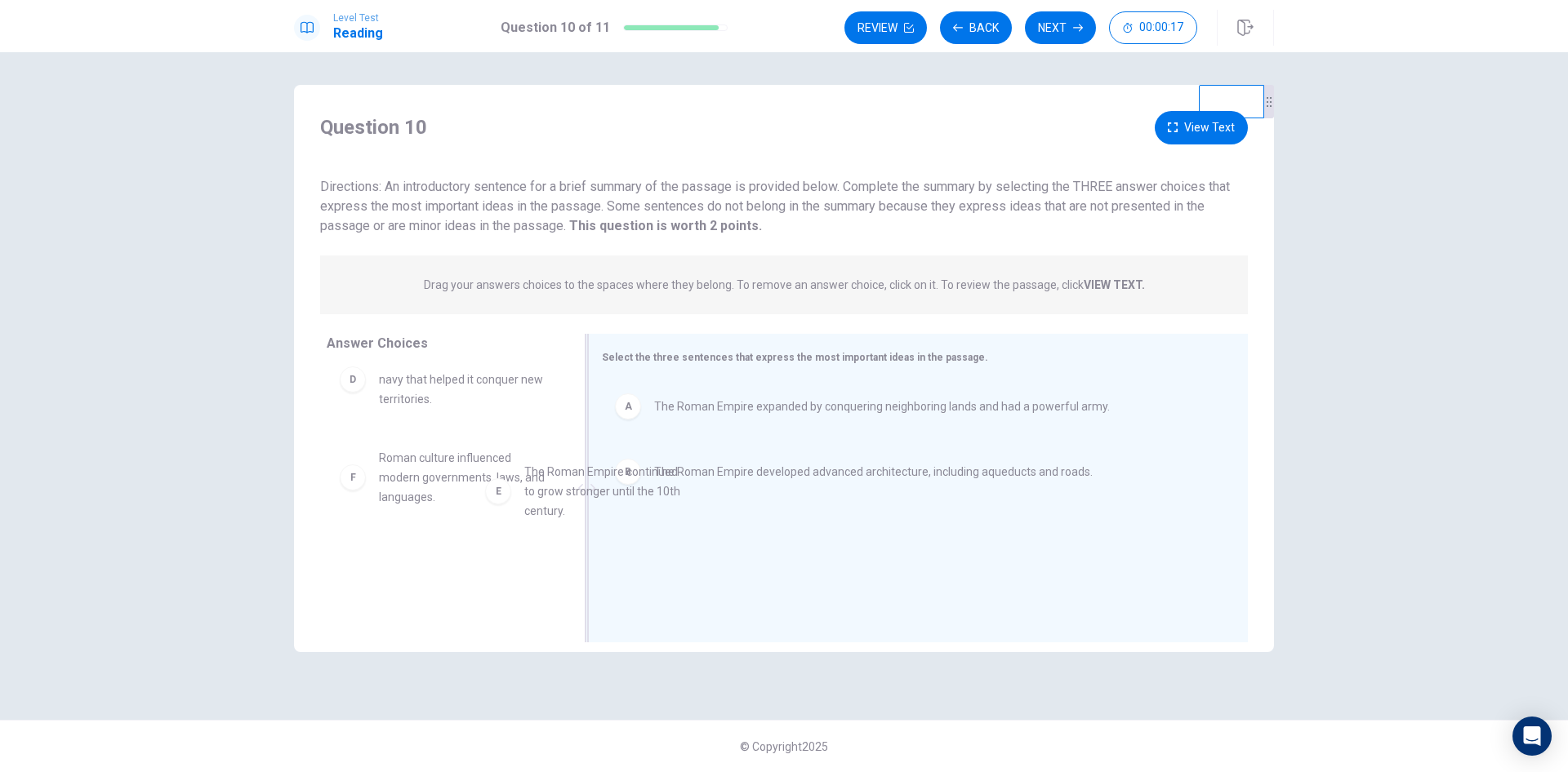
drag, startPoint x: 440, startPoint y: 484, endPoint x: 714, endPoint y: 524, distance: 276.9
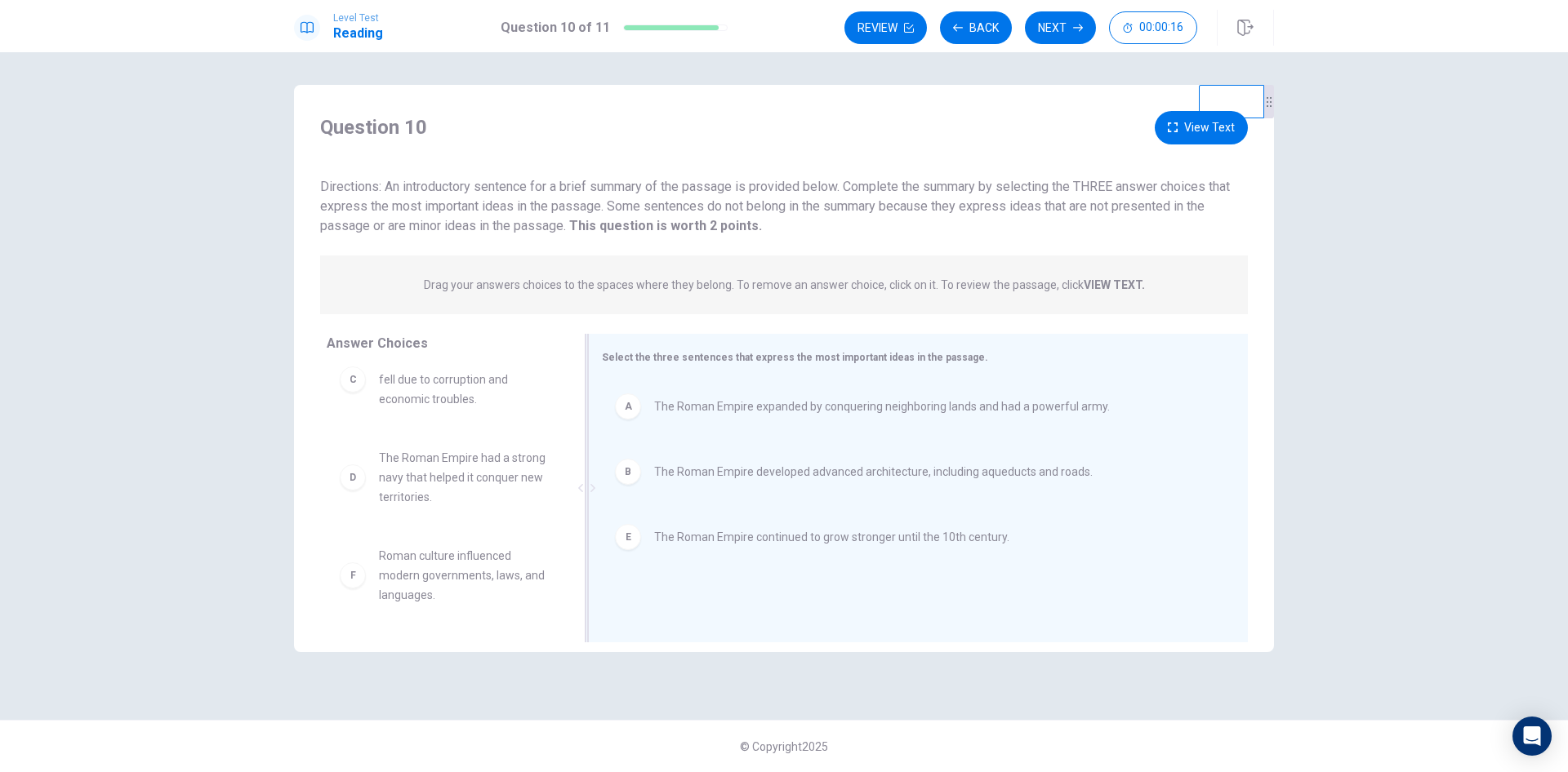
scroll to position [29, 0]
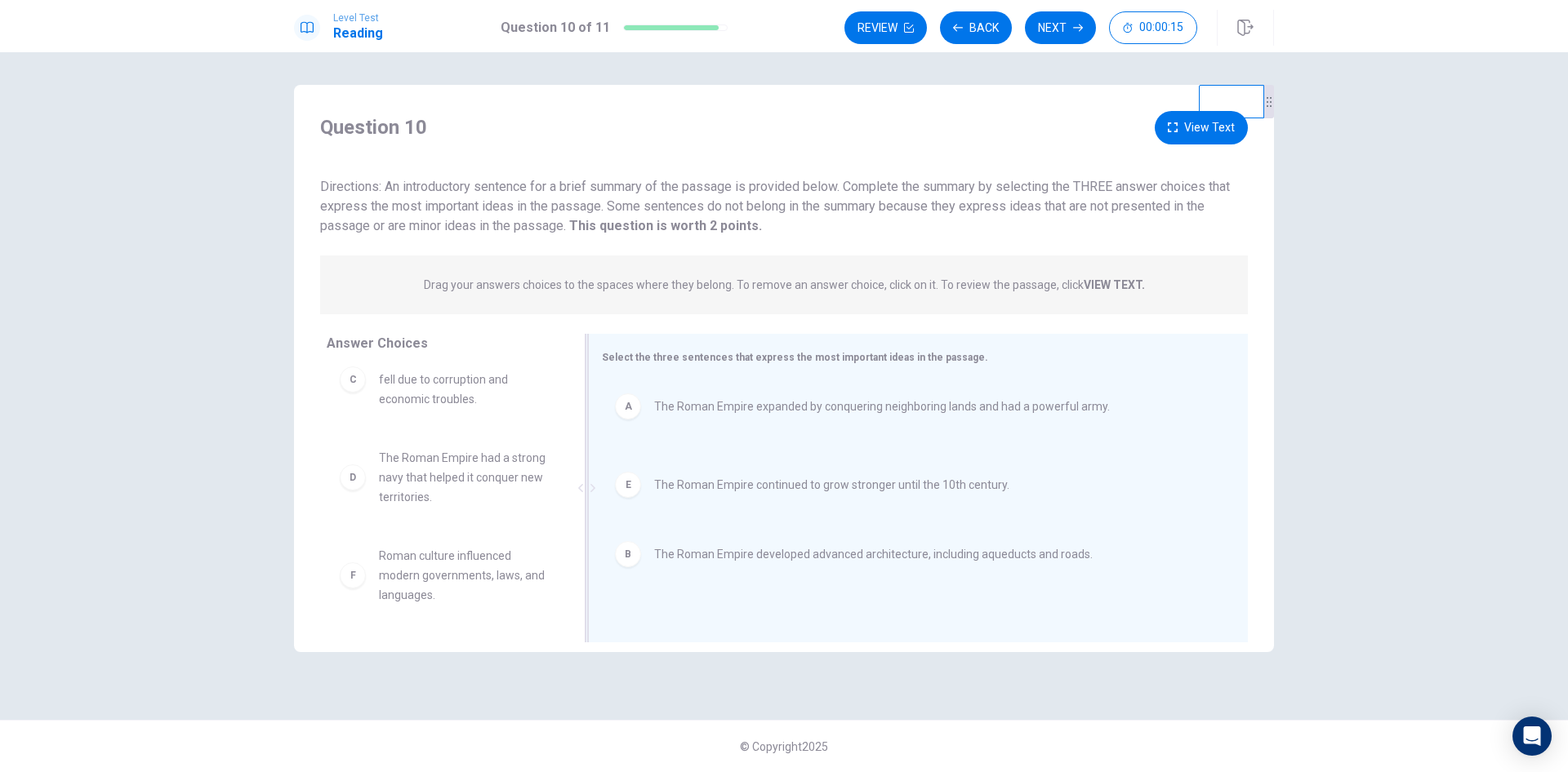
drag, startPoint x: 676, startPoint y: 485, endPoint x: 676, endPoint y: 576, distance: 91.0
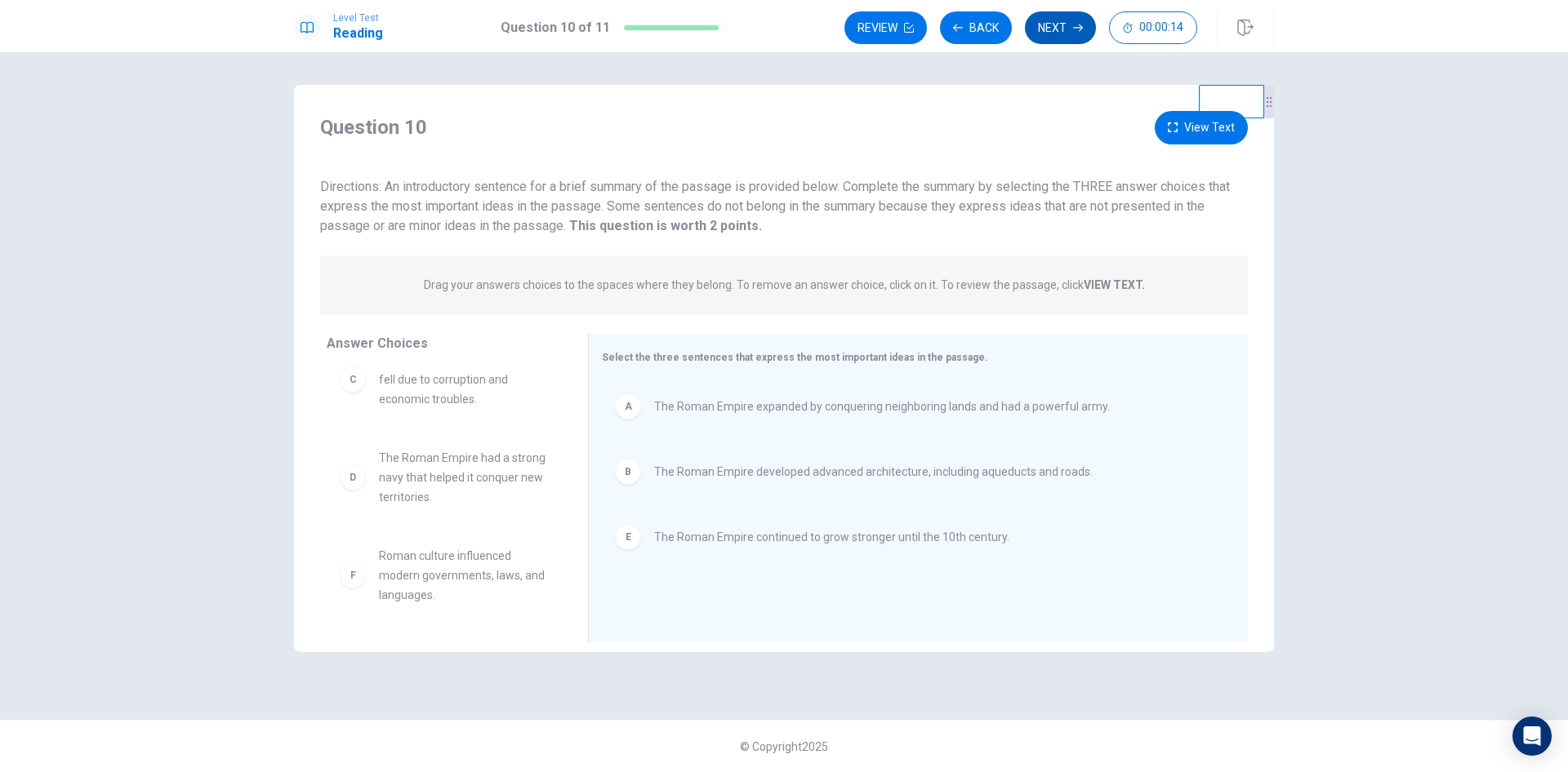
click at [1059, 31] on button "Next" at bounding box center [1060, 28] width 71 height 33
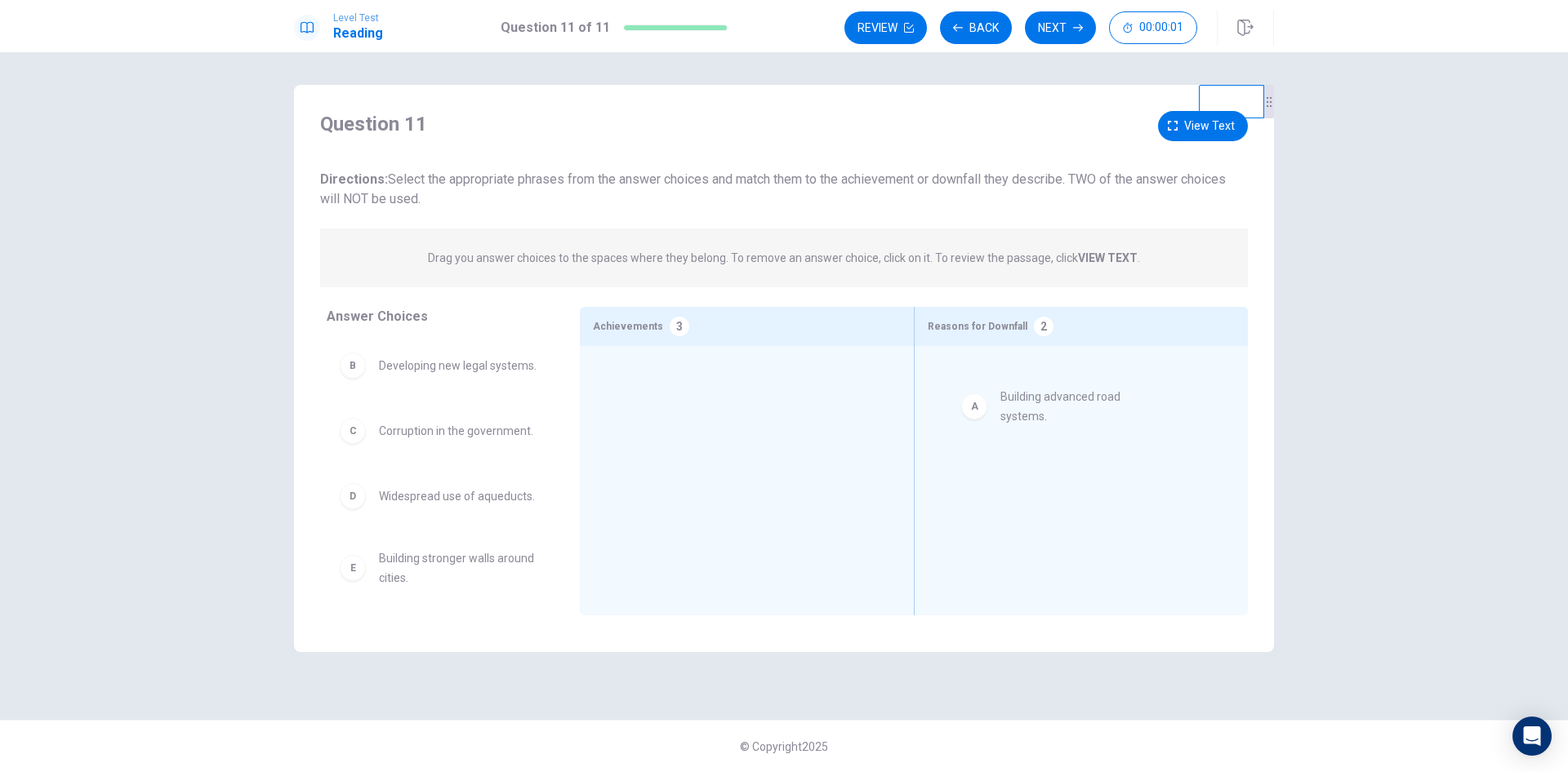
drag, startPoint x: 439, startPoint y: 381, endPoint x: 1068, endPoint y: 407, distance: 629.5
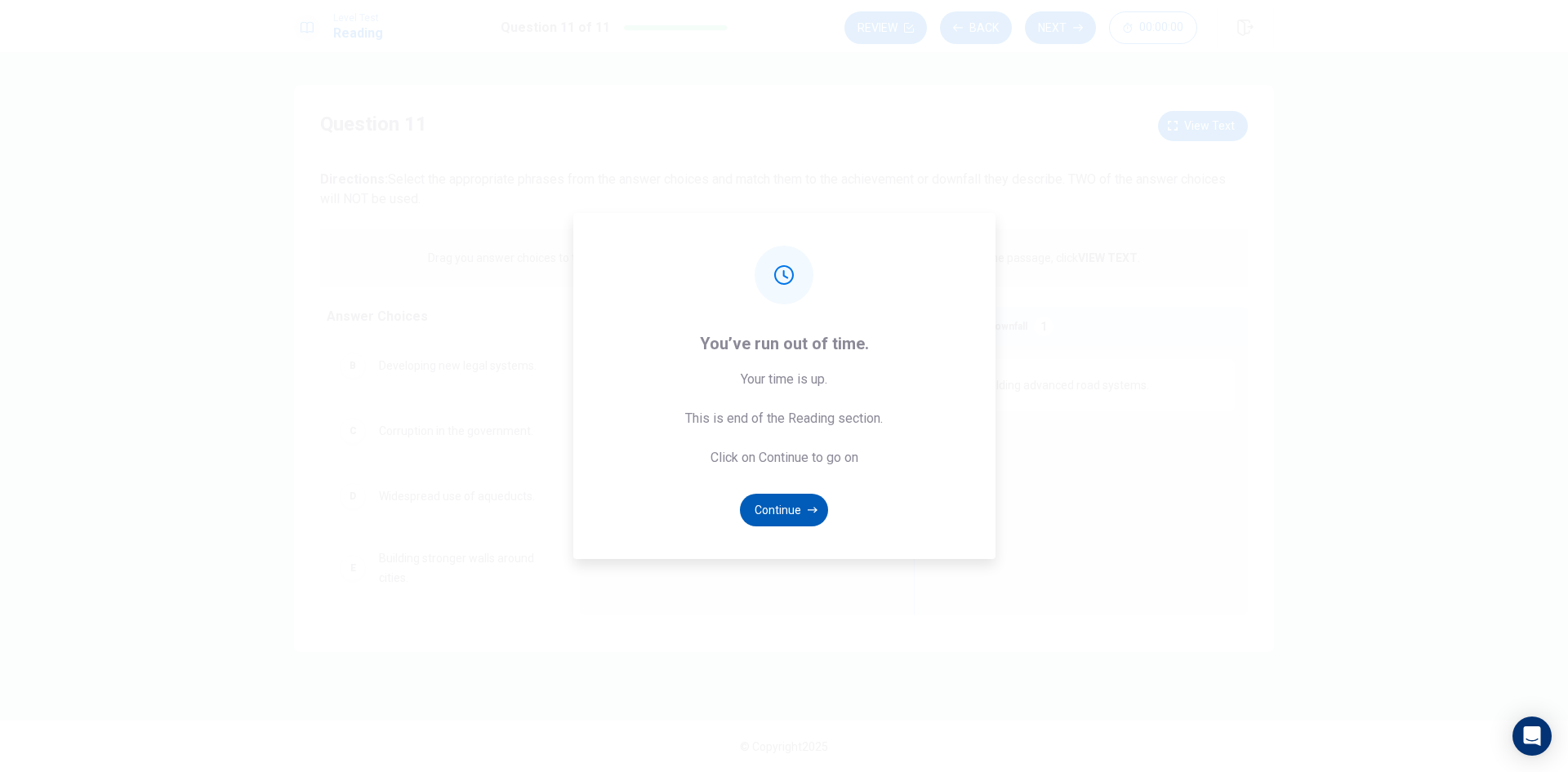
click at [768, 502] on button "Continue" at bounding box center [783, 510] width 88 height 33
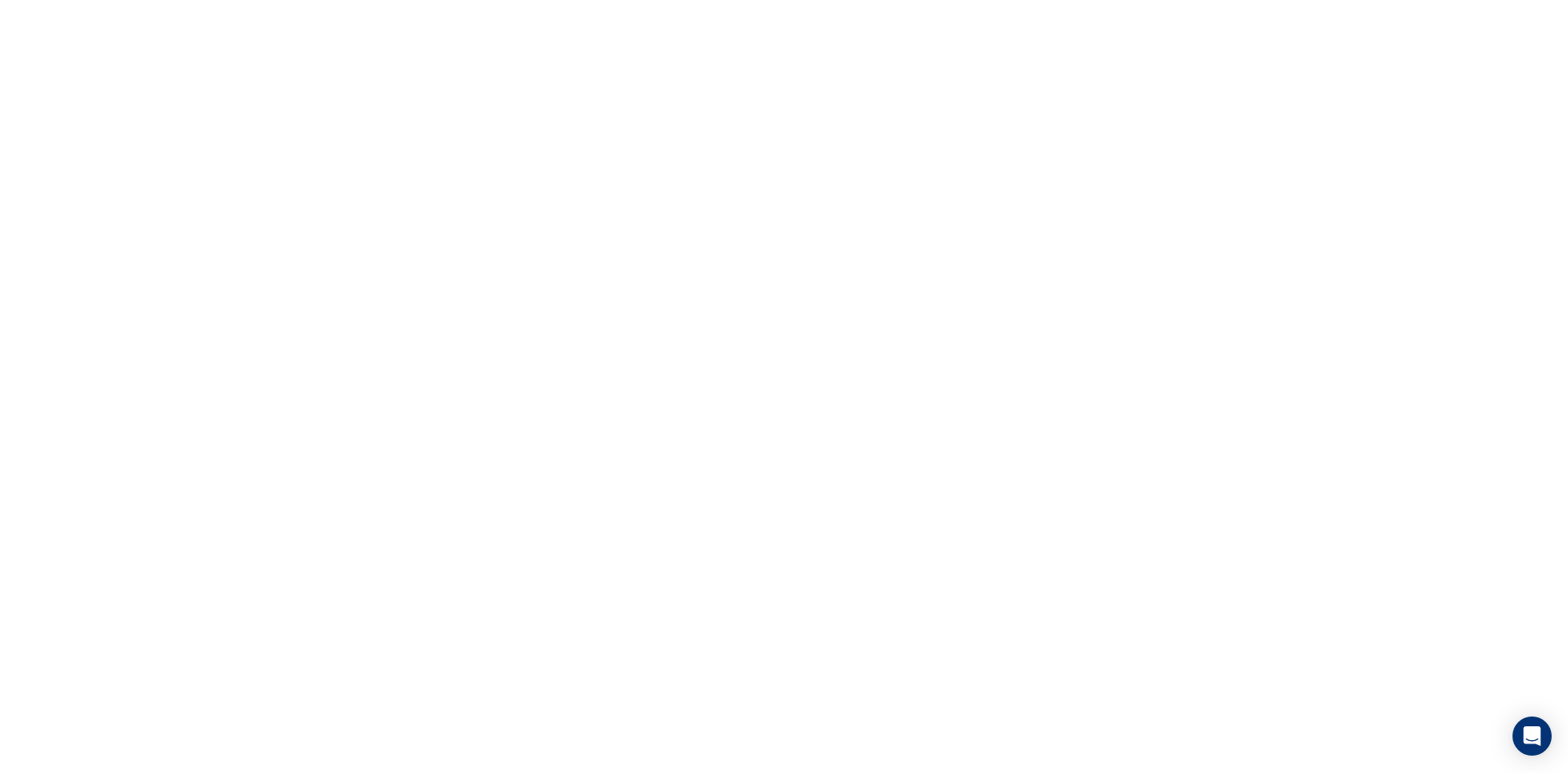
drag, startPoint x: 411, startPoint y: 391, endPoint x: 692, endPoint y: 430, distance: 283.7
